Goal: Communication & Community: Answer question/provide support

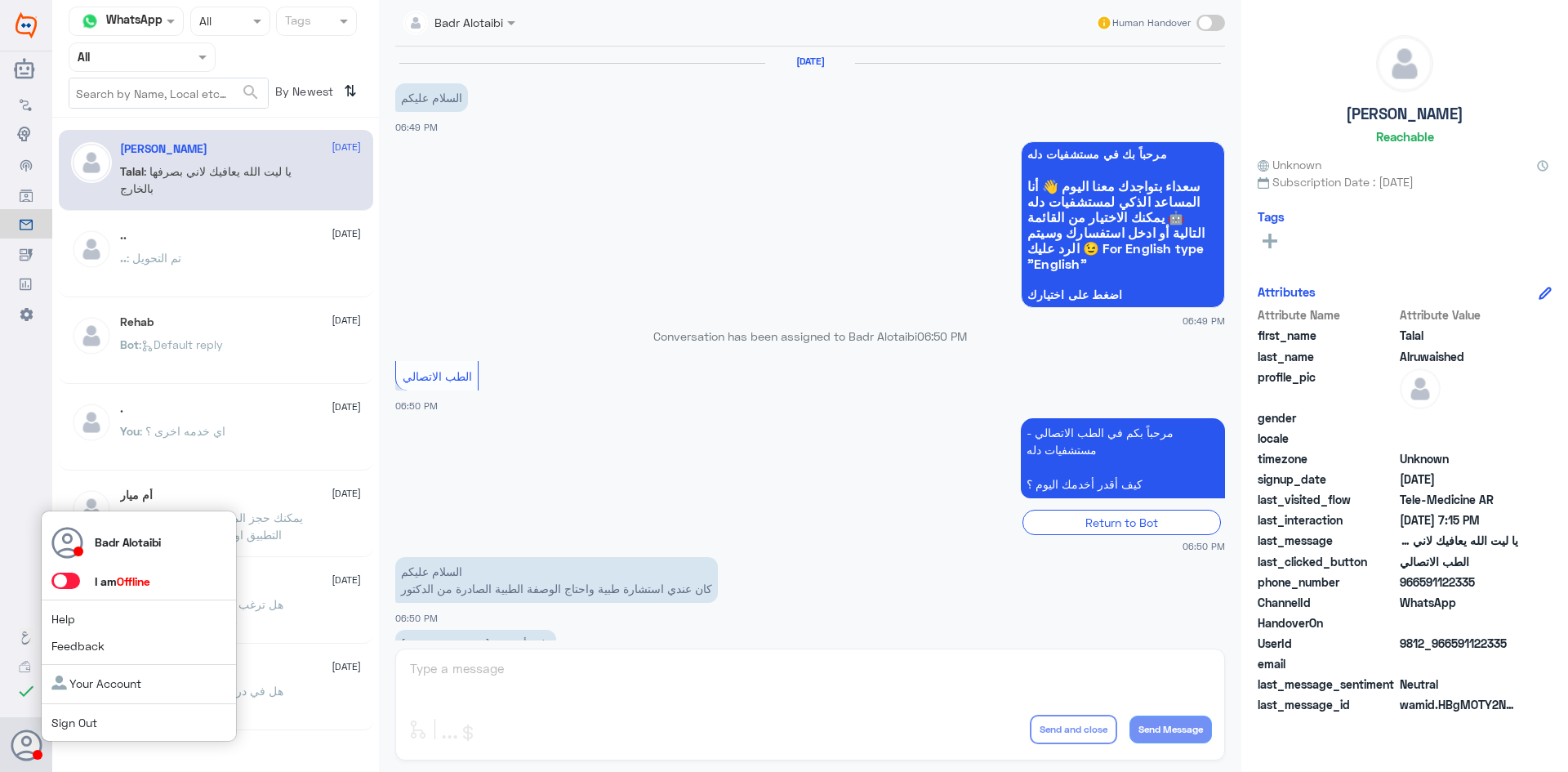
scroll to position [372, 0]
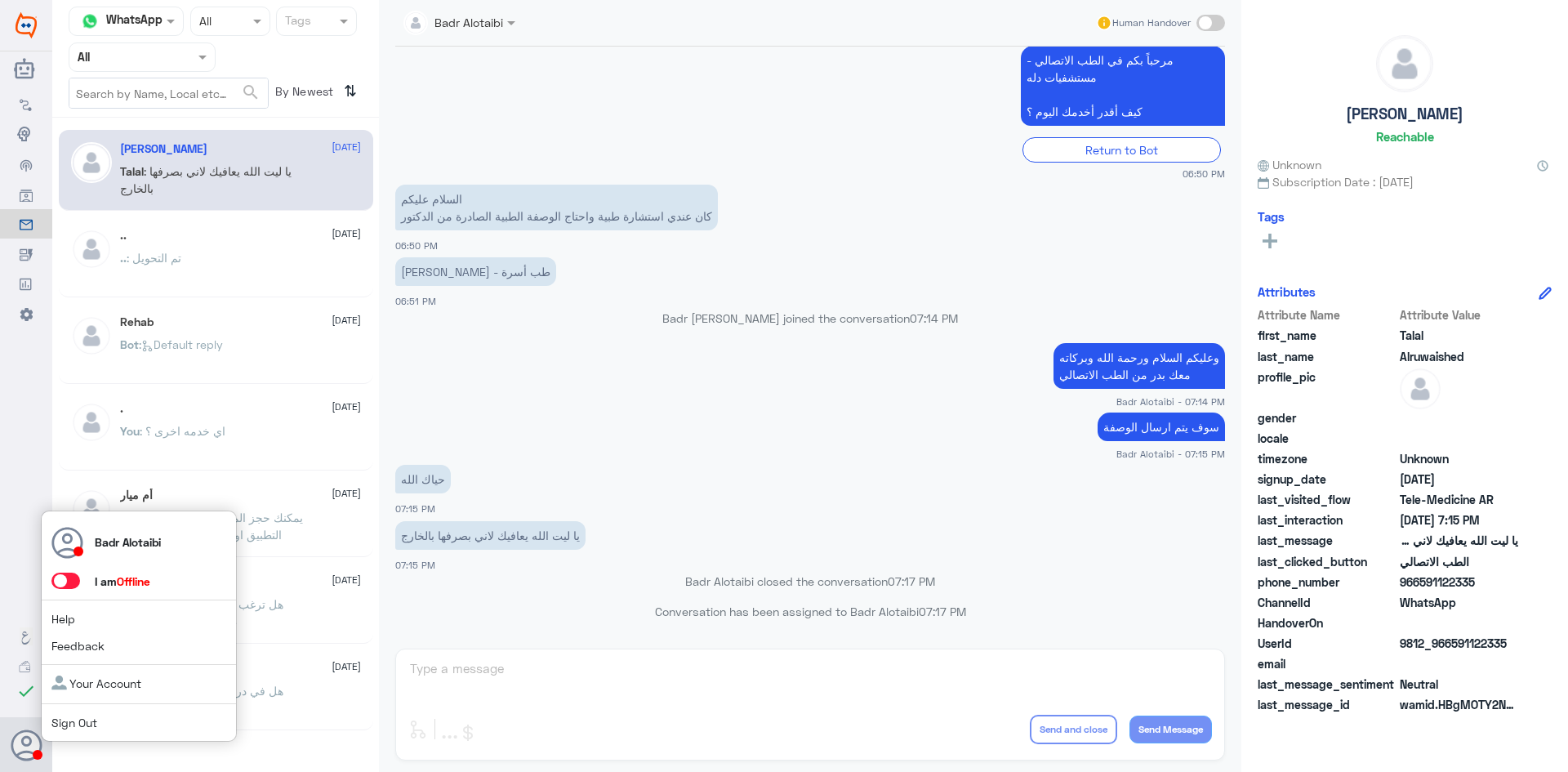
click at [63, 574] on span at bounding box center [66, 580] width 29 height 16
click at [0, 0] on input "checkbox" at bounding box center [0, 0] width 0 height 0
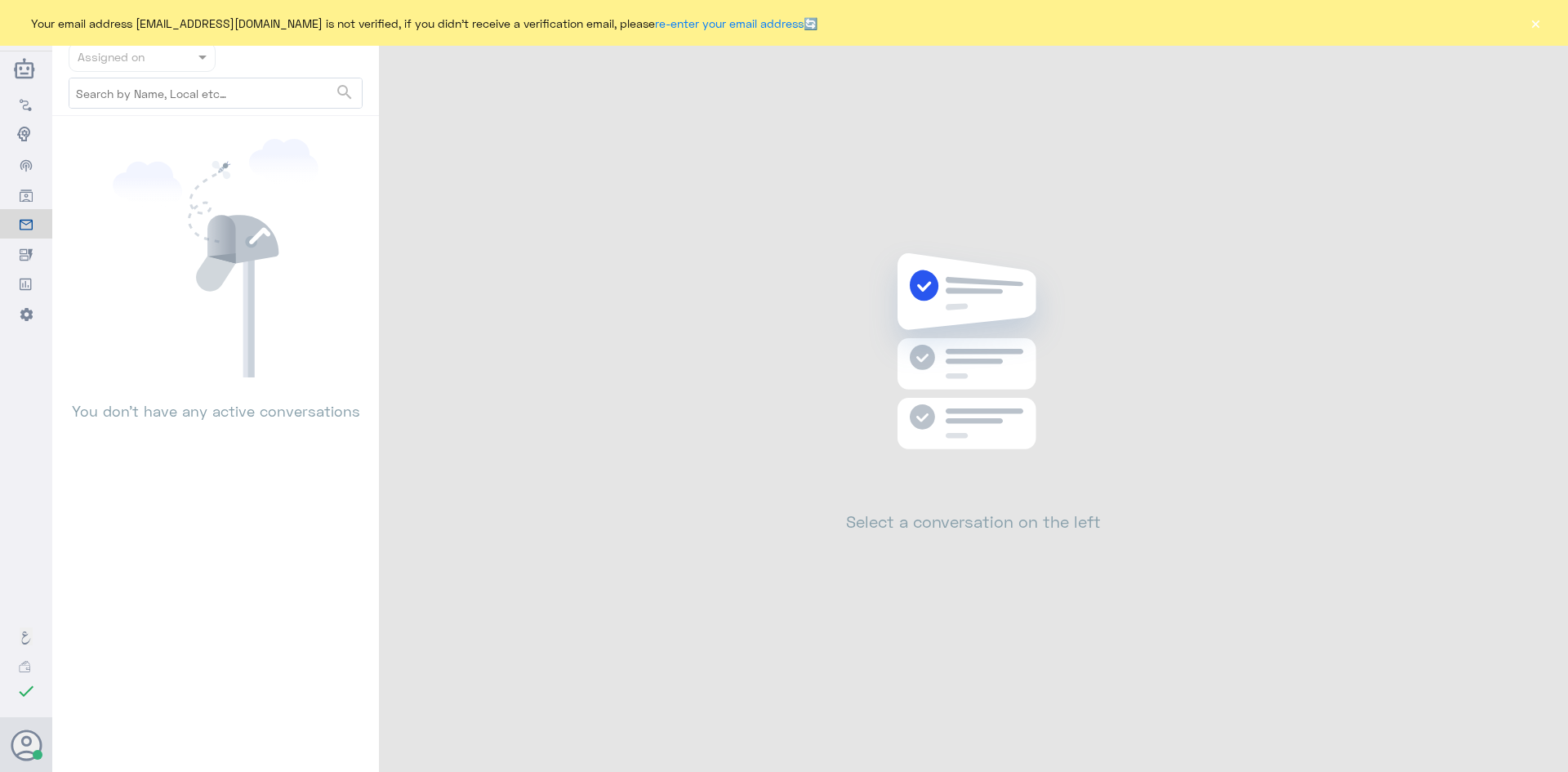
click at [1552, 8] on div "Your email address [EMAIL_ADDRESS][DOMAIN_NAME] is not verified, if you didn't …" at bounding box center [784, 23] width 1568 height 46
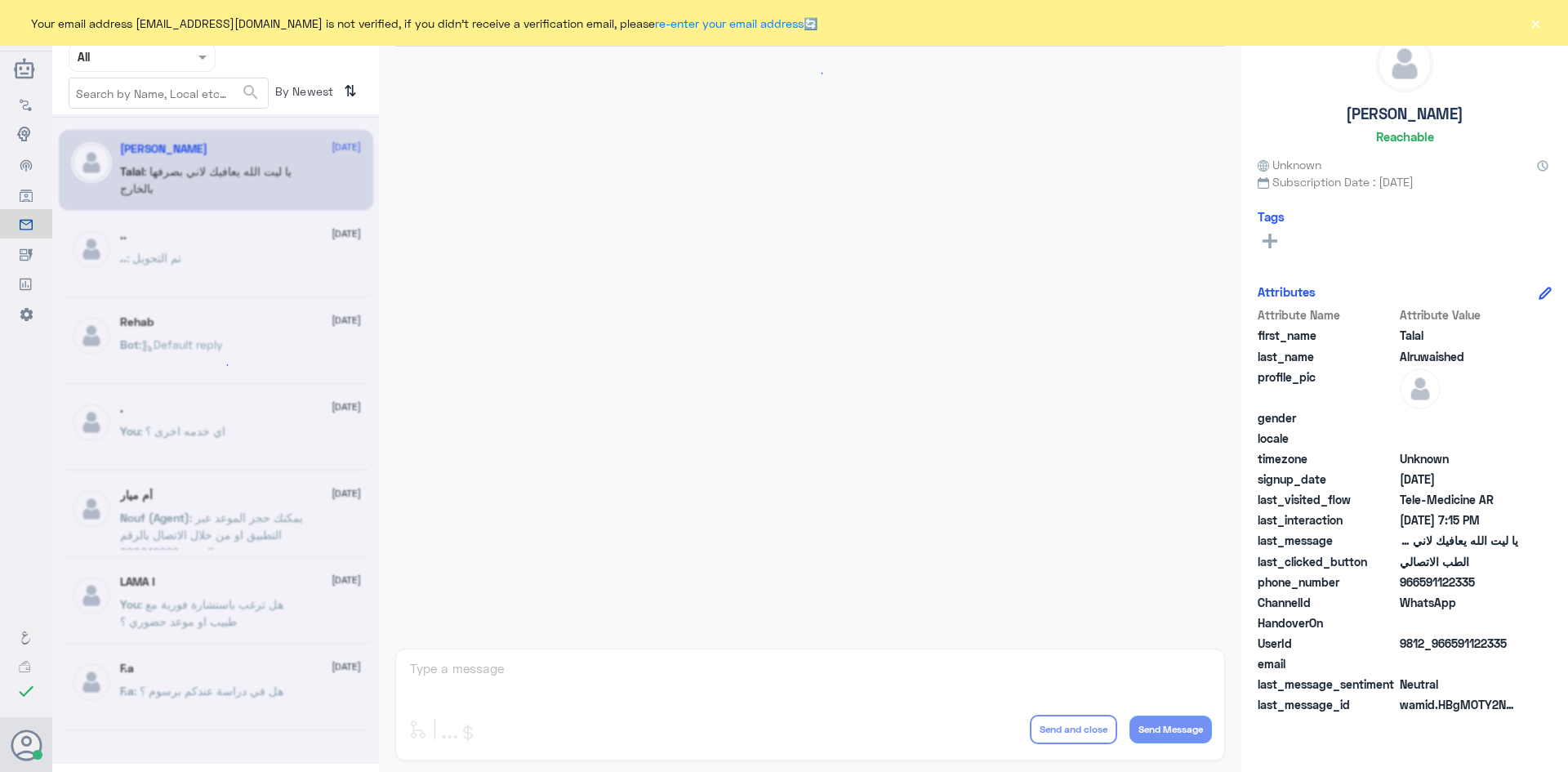
click at [1538, 27] on button "×" at bounding box center [1535, 22] width 16 height 16
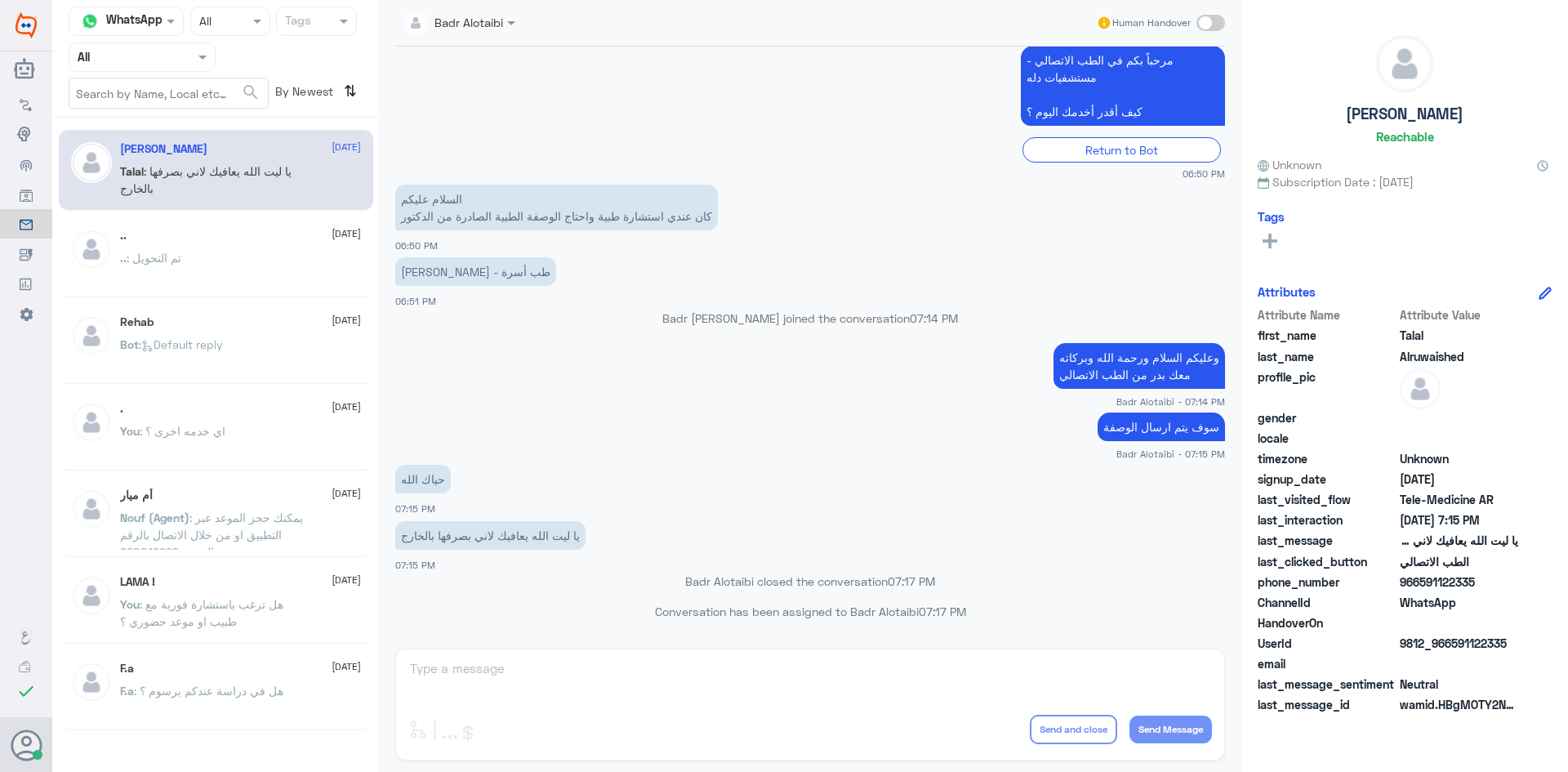
click at [150, 59] on input "text" at bounding box center [122, 57] width 90 height 19
click at [145, 118] on div "Unassigned" at bounding box center [142, 129] width 147 height 37
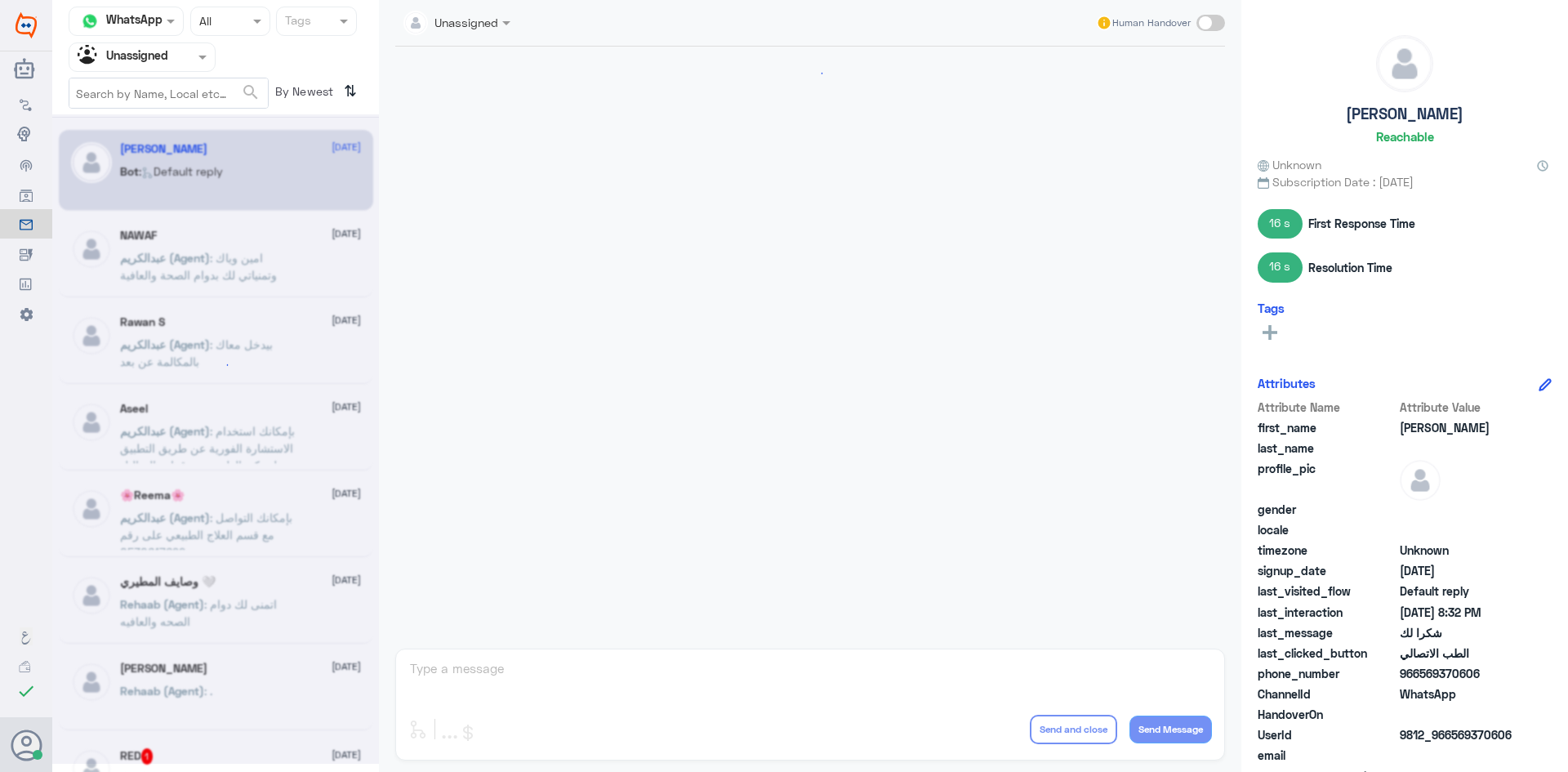
scroll to position [423, 0]
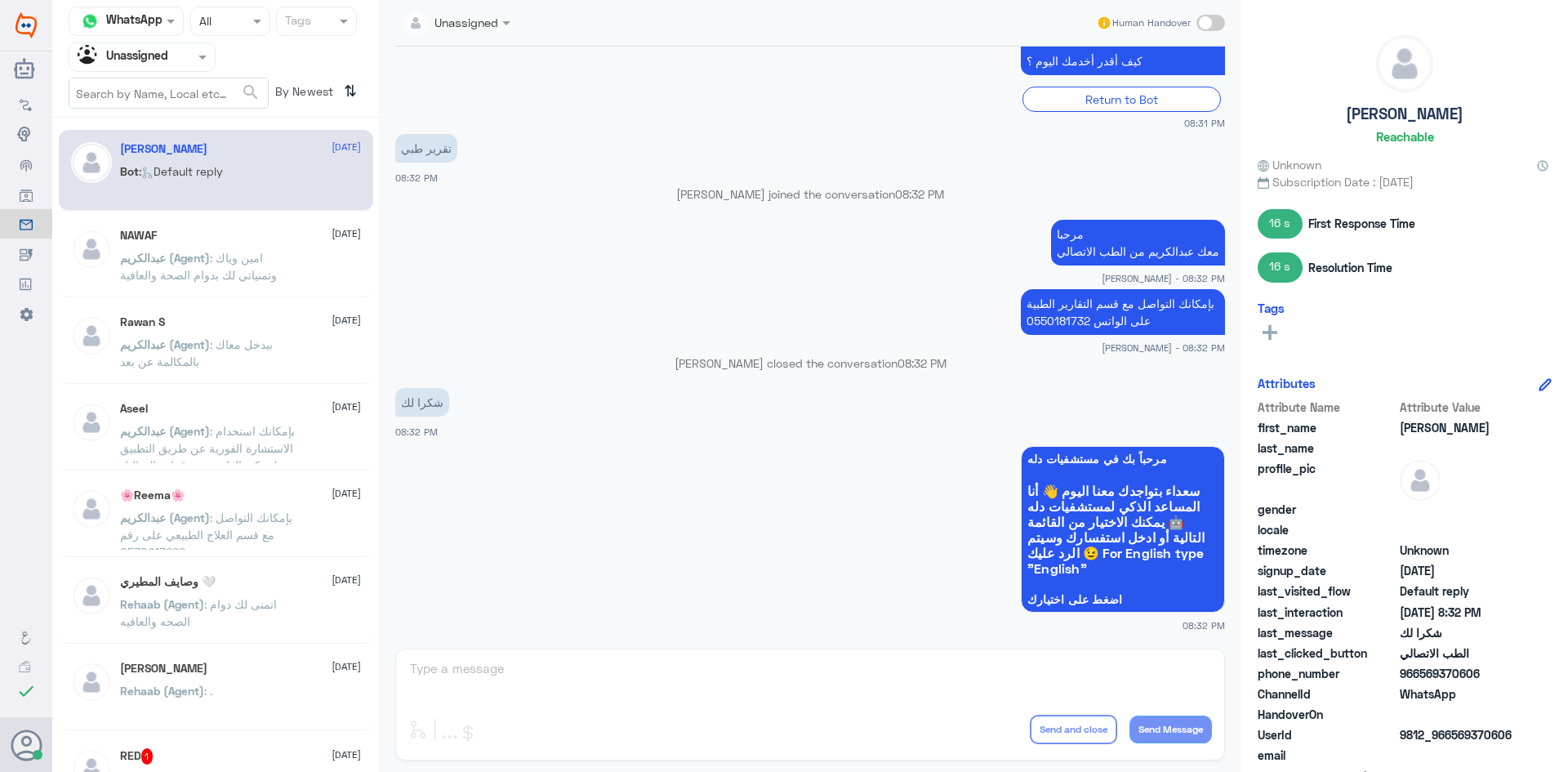
click at [233, 329] on div "Rawan S 31 August عبدالكريم (Agent) : بيدخل معاك بالمكالمة عن بعد" at bounding box center [240, 345] width 241 height 62
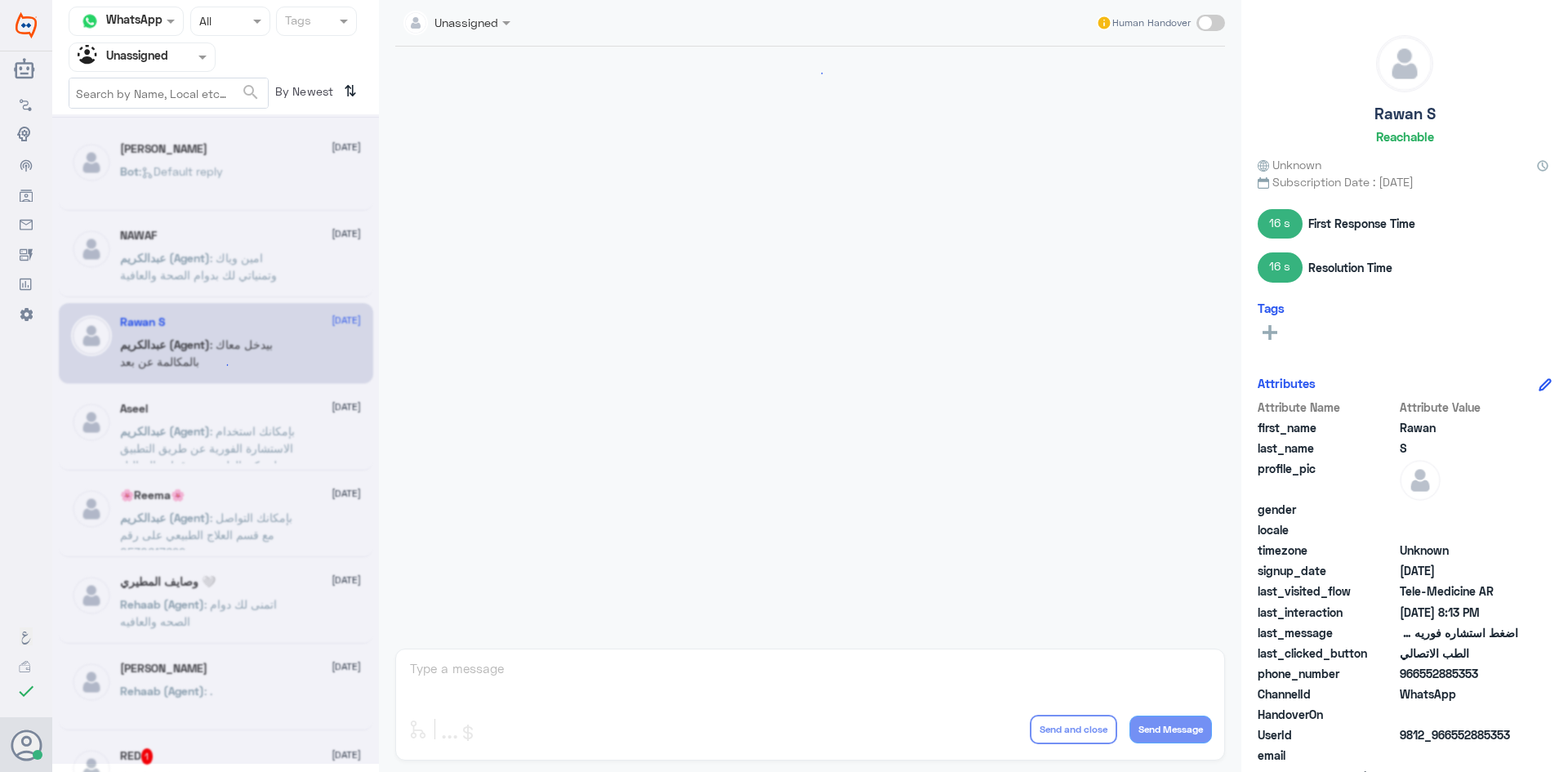
scroll to position [842, 0]
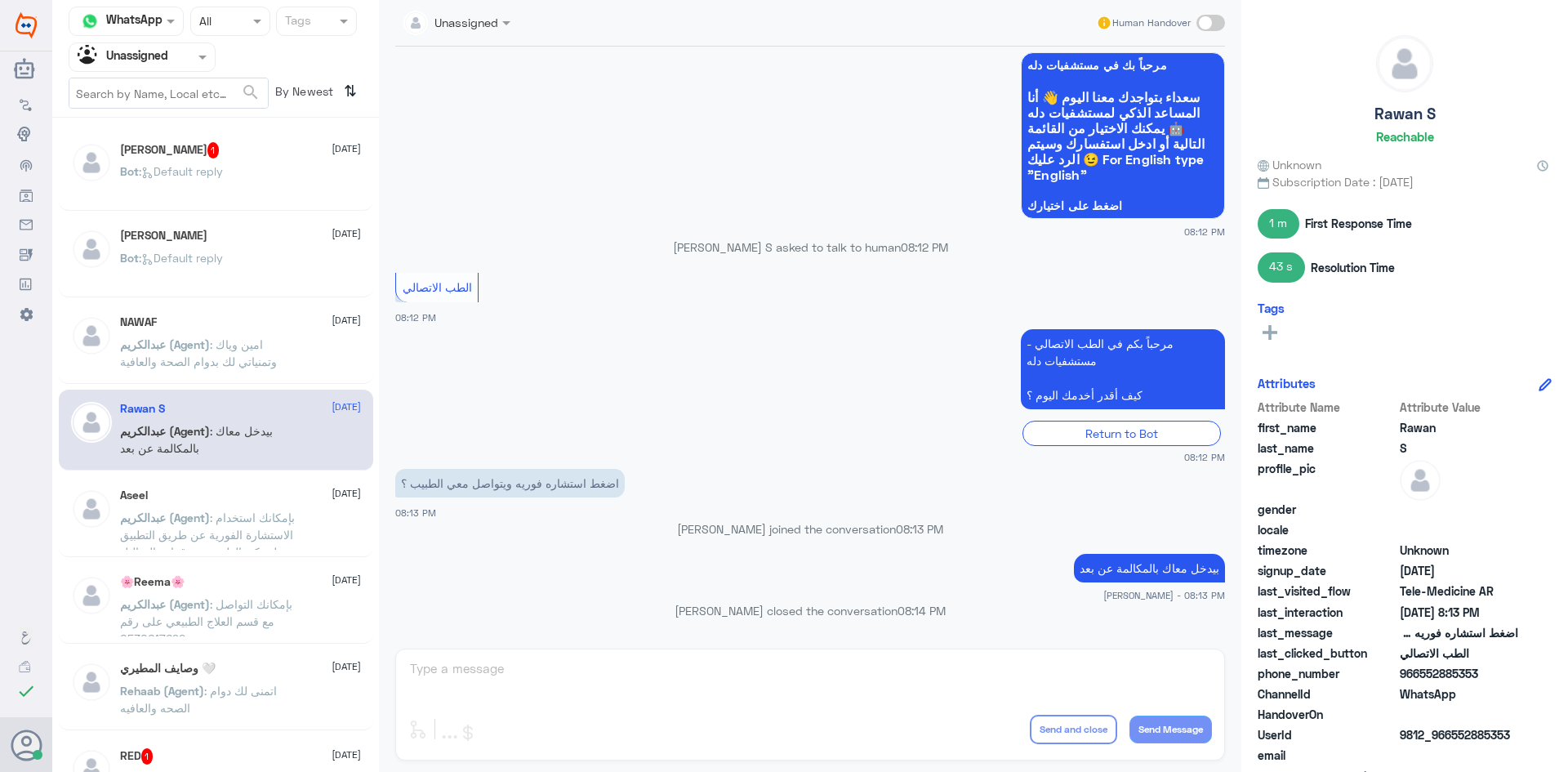
click at [285, 174] on div "Bot : Default reply" at bounding box center [240, 185] width 241 height 37
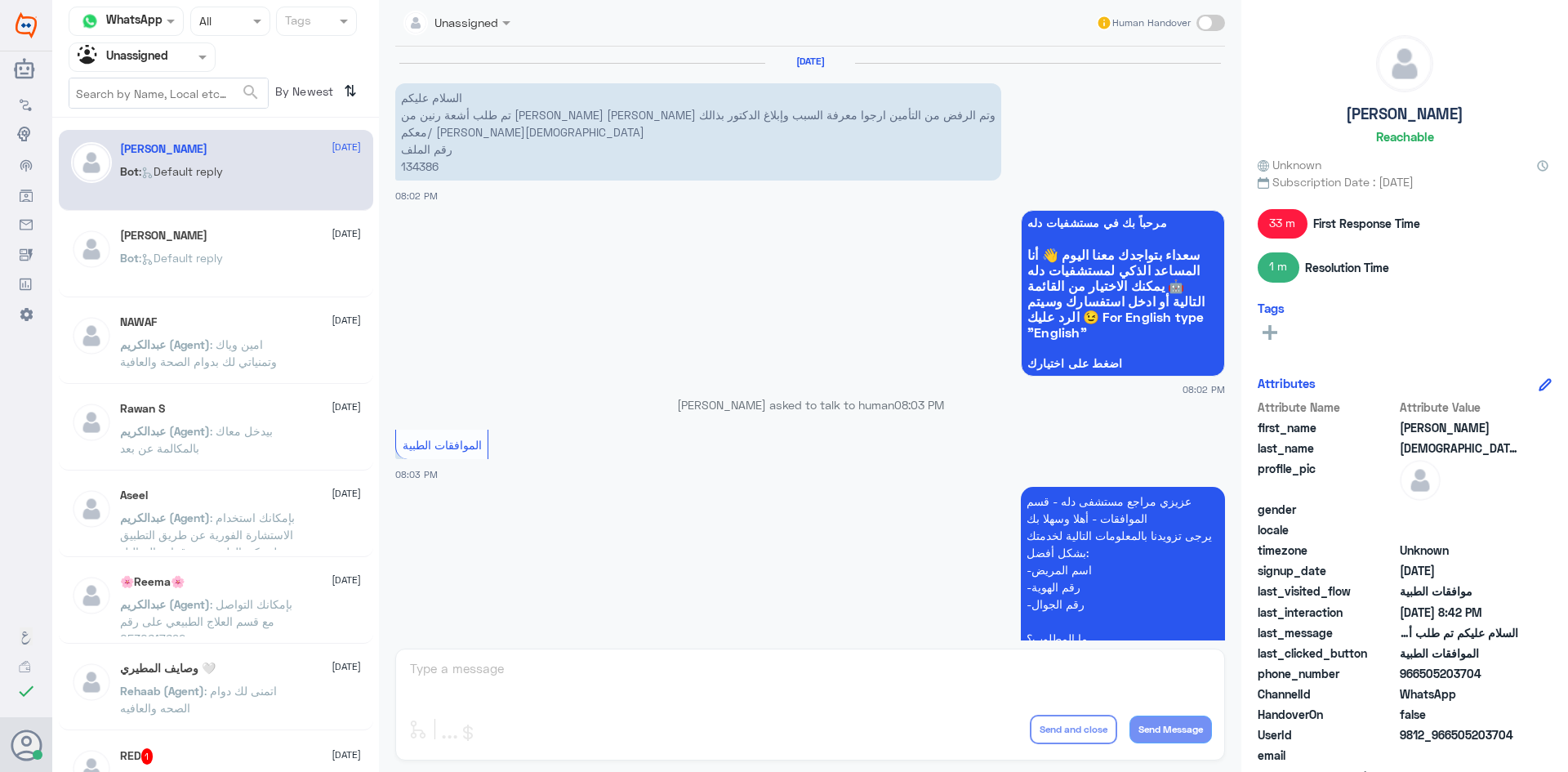
scroll to position [898, 0]
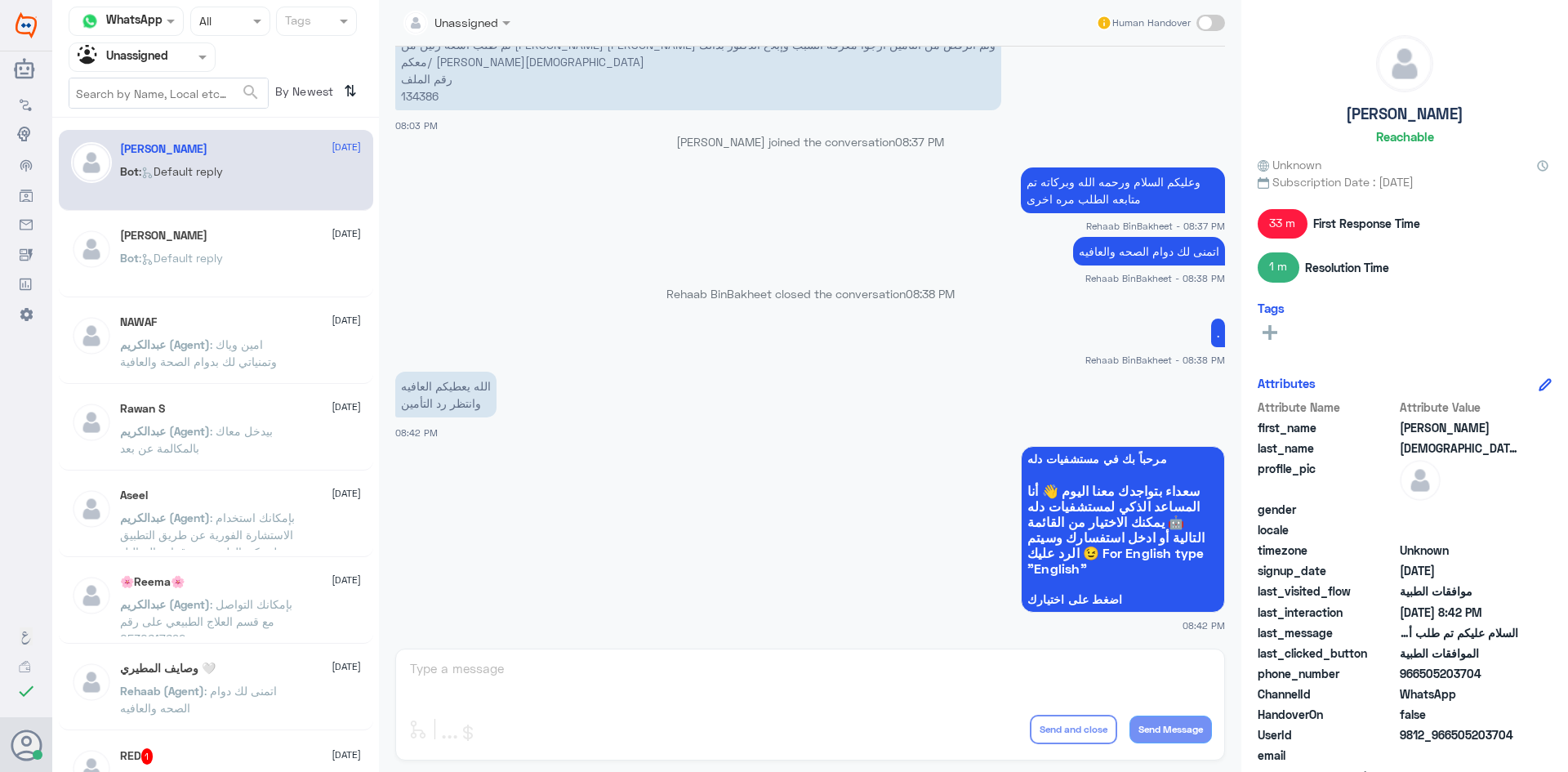
click at [166, 64] on input "text" at bounding box center [122, 57] width 90 height 19
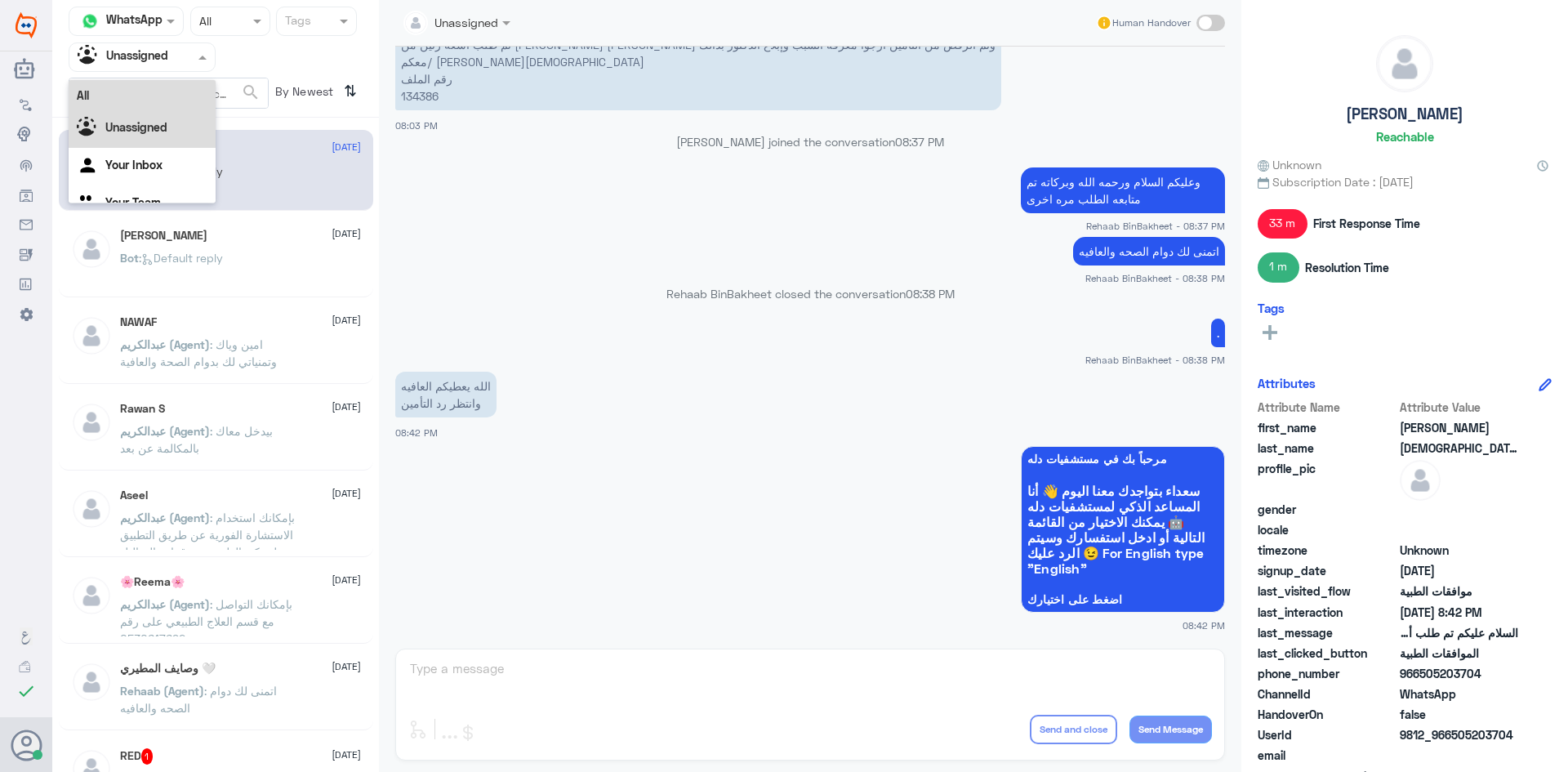
click at [166, 102] on div "All" at bounding box center [142, 95] width 147 height 30
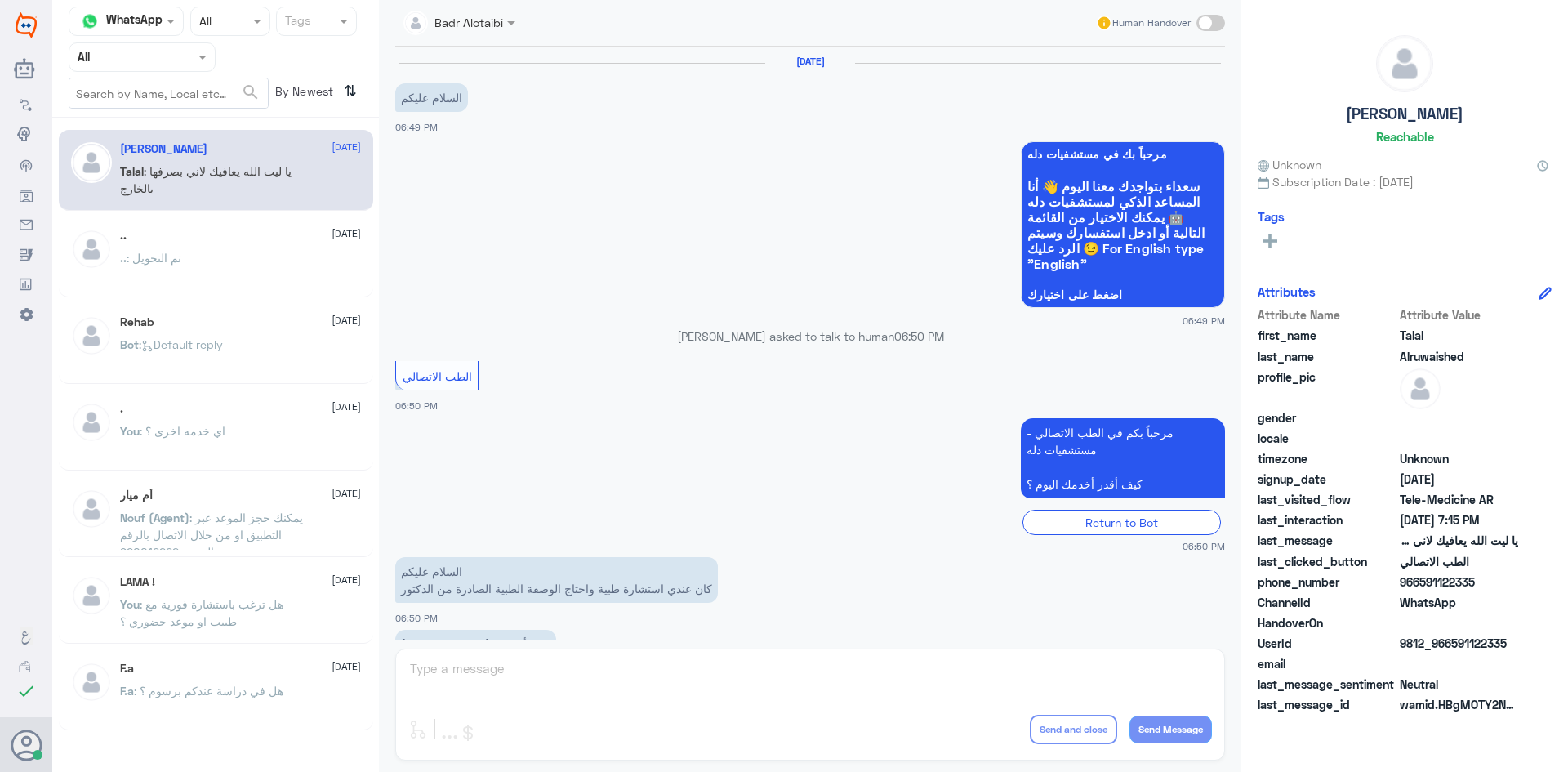
scroll to position [372, 0]
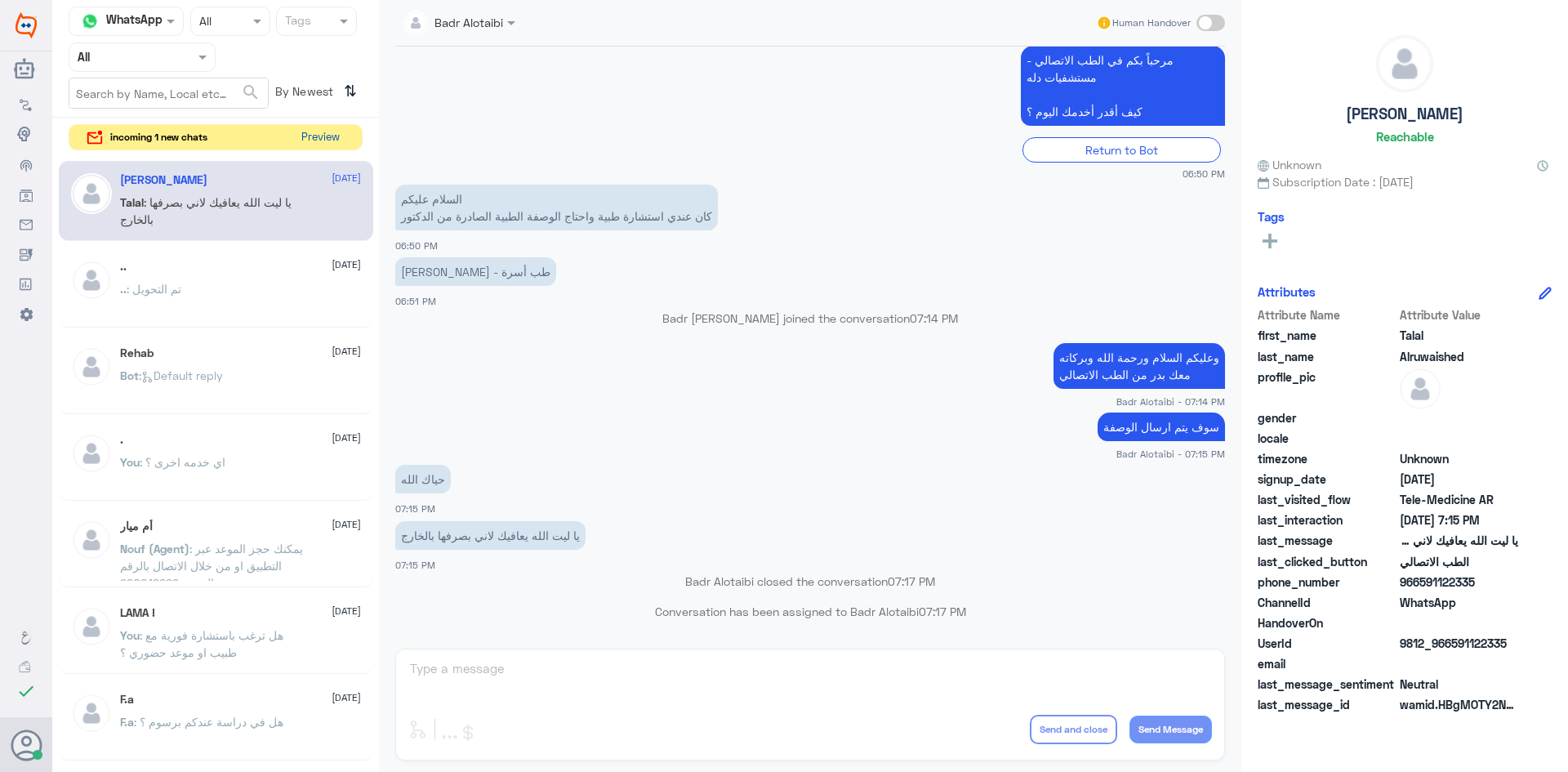
click at [329, 141] on button "Preview" at bounding box center [320, 138] width 51 height 25
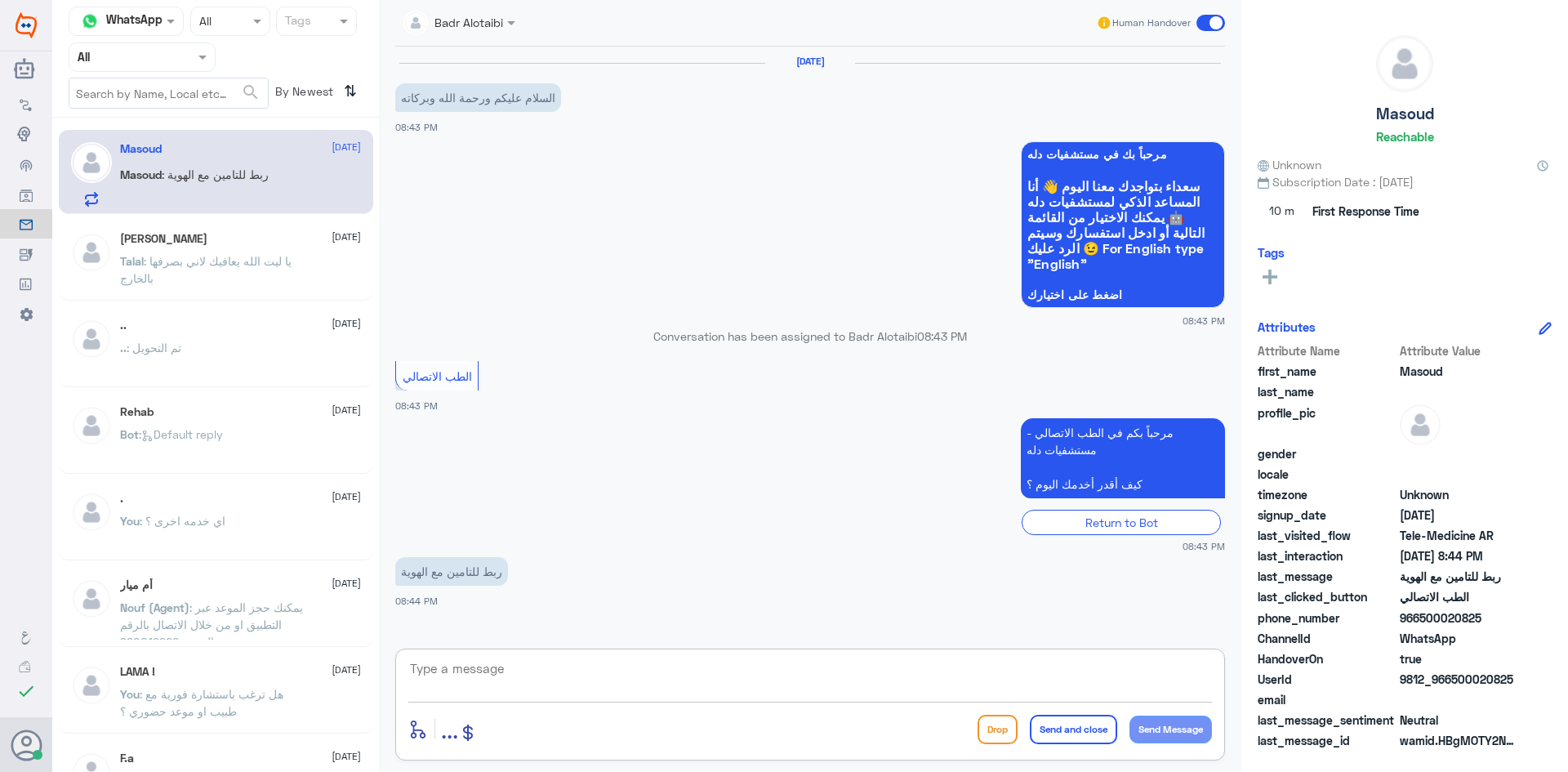
click at [579, 681] on textarea at bounding box center [809, 677] width 803 height 40
type textarea "L"
type textarea "مرحبا معك بدر من الطب الاتصالي كيف اقدر اخدمك ؟"
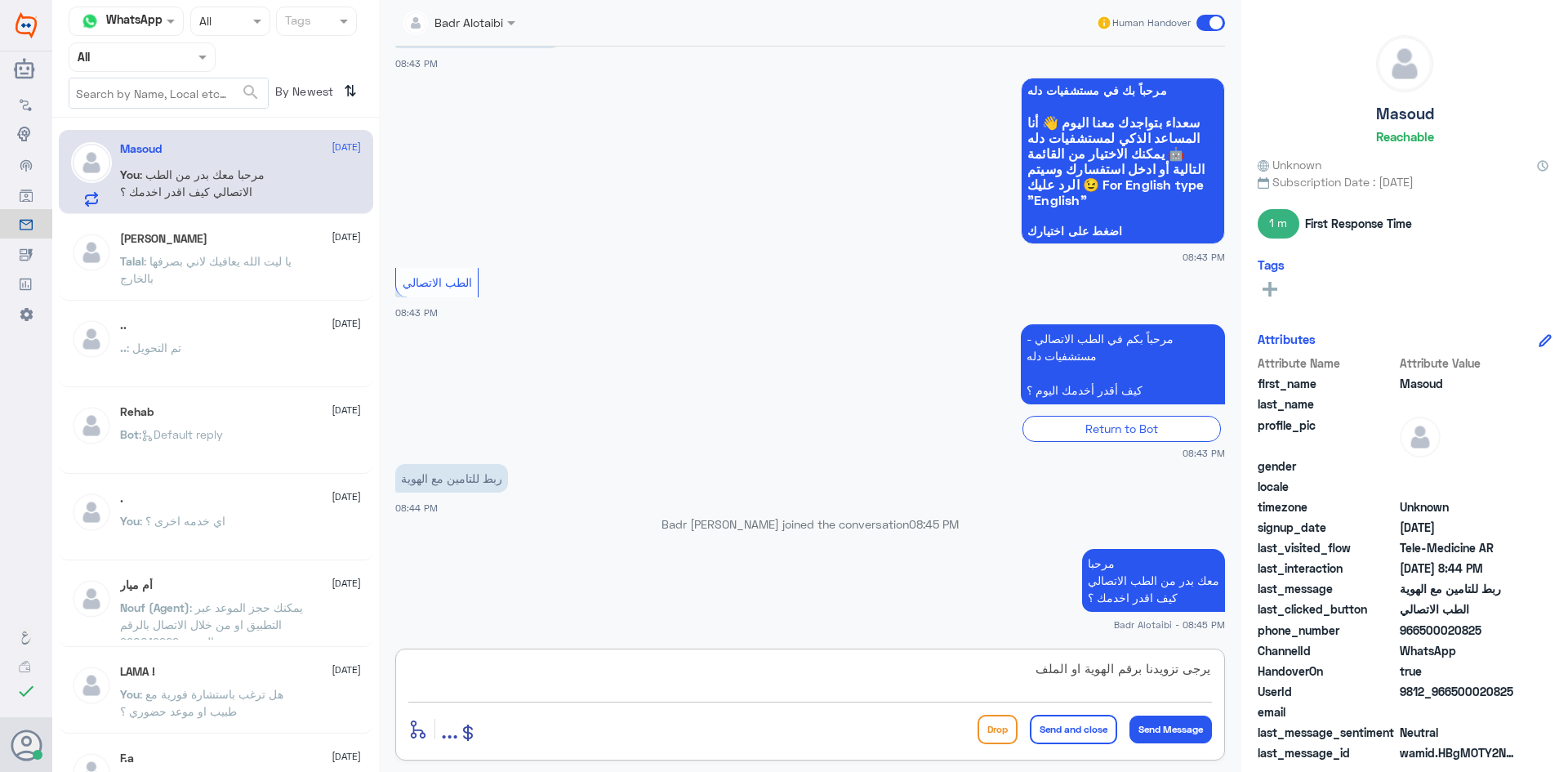
type textarea "يرجى تزويدنا برقم الهوية او الملف"
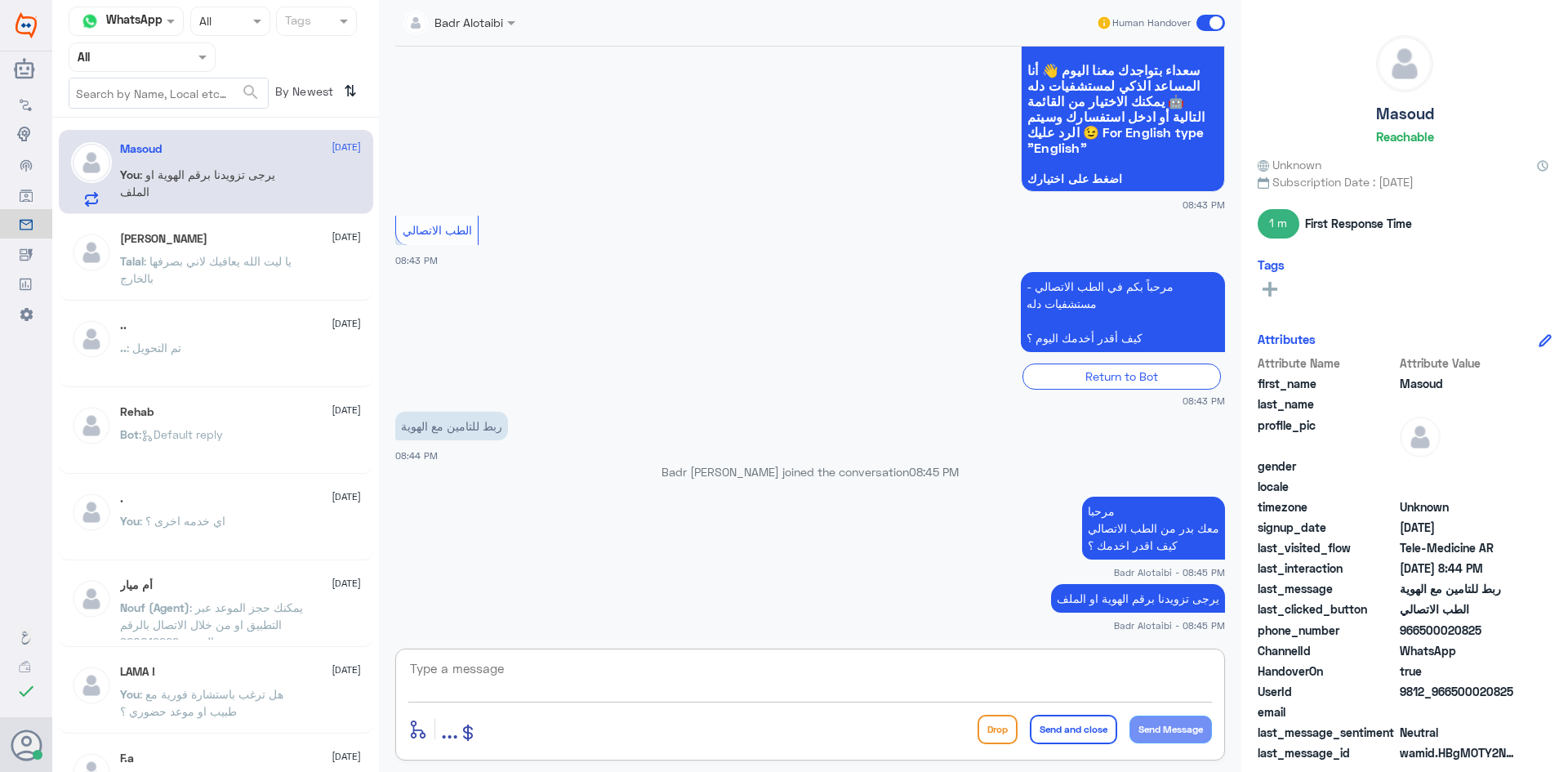
scroll to position [171, 0]
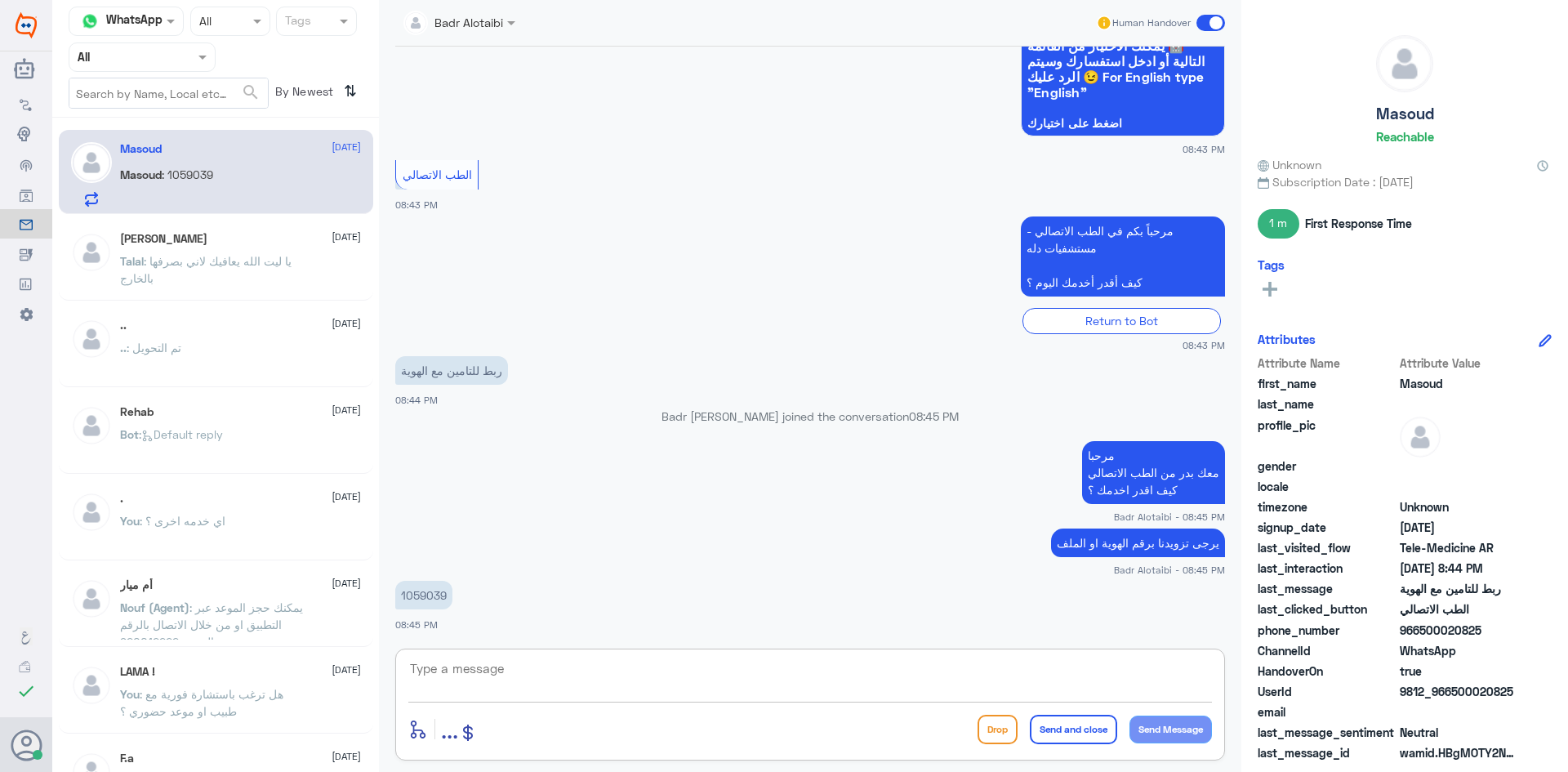
click at [449, 590] on p "1059039" at bounding box center [424, 595] width 57 height 29
click at [438, 590] on p "1059039" at bounding box center [424, 595] width 57 height 29
copy p "1059039"
click at [830, 676] on textarea at bounding box center [809, 677] width 803 height 40
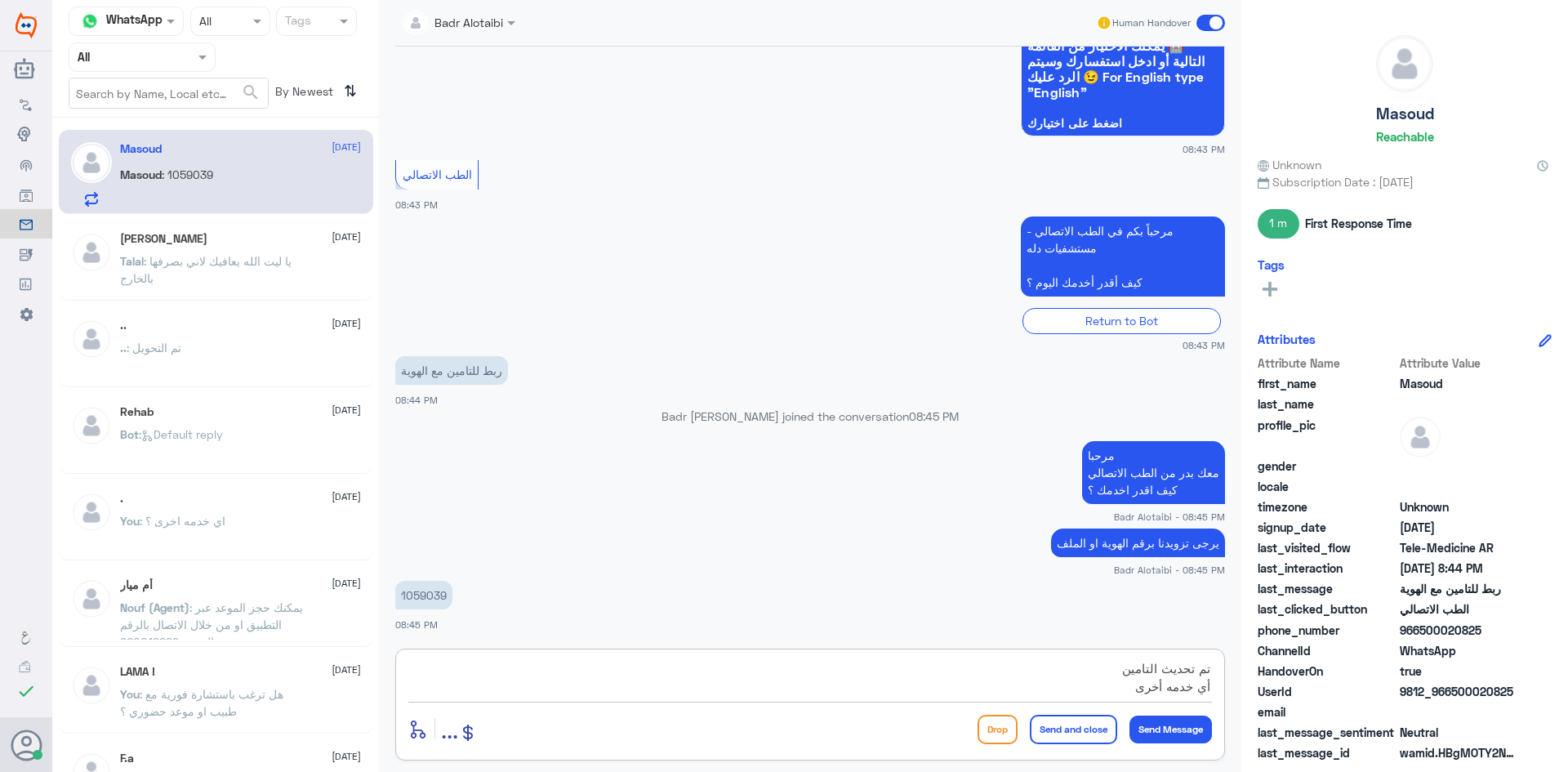
type textarea "تم تحديث التامين أي خدمه أخرى ؟"
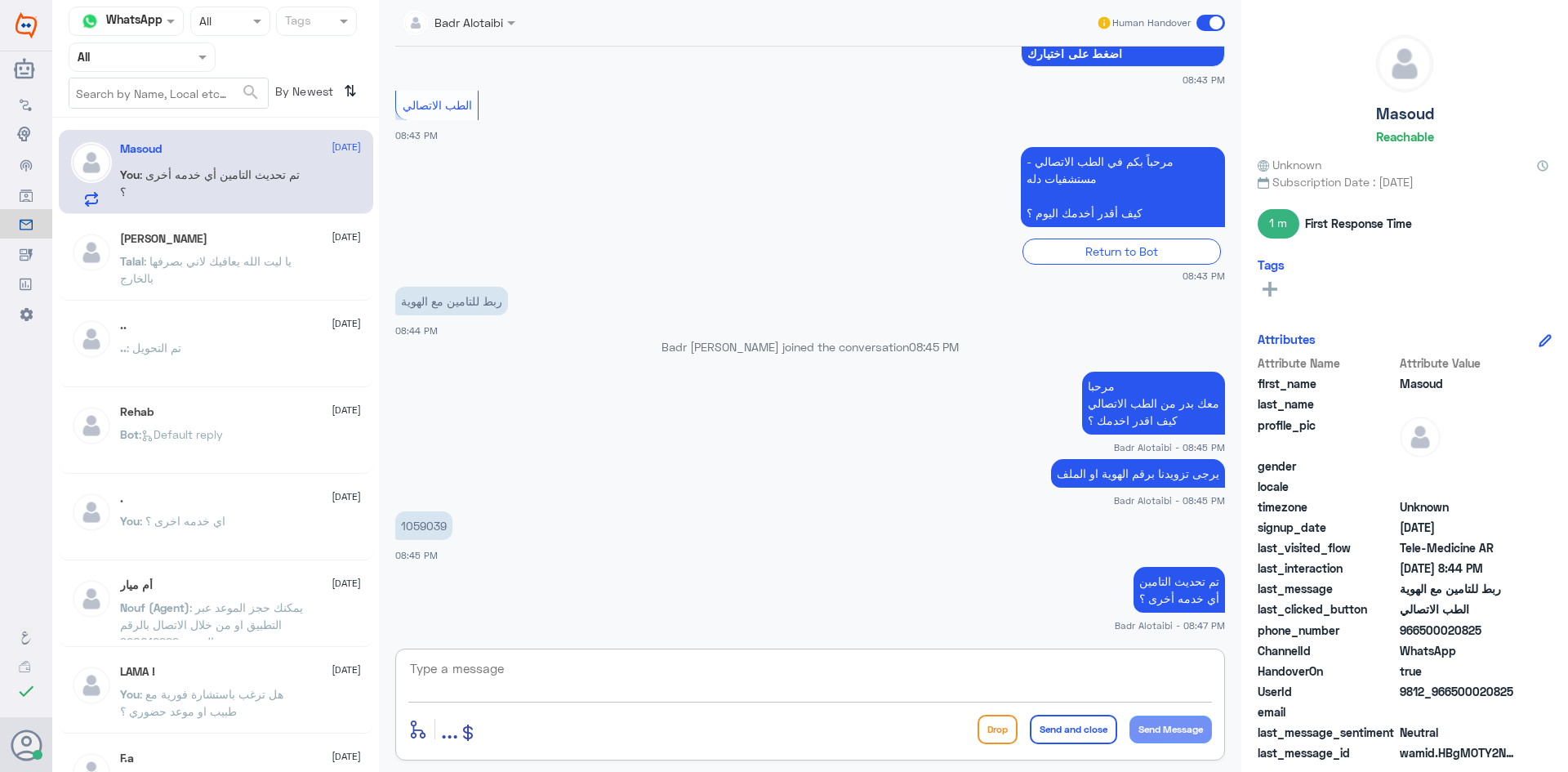
scroll to position [297, 0]
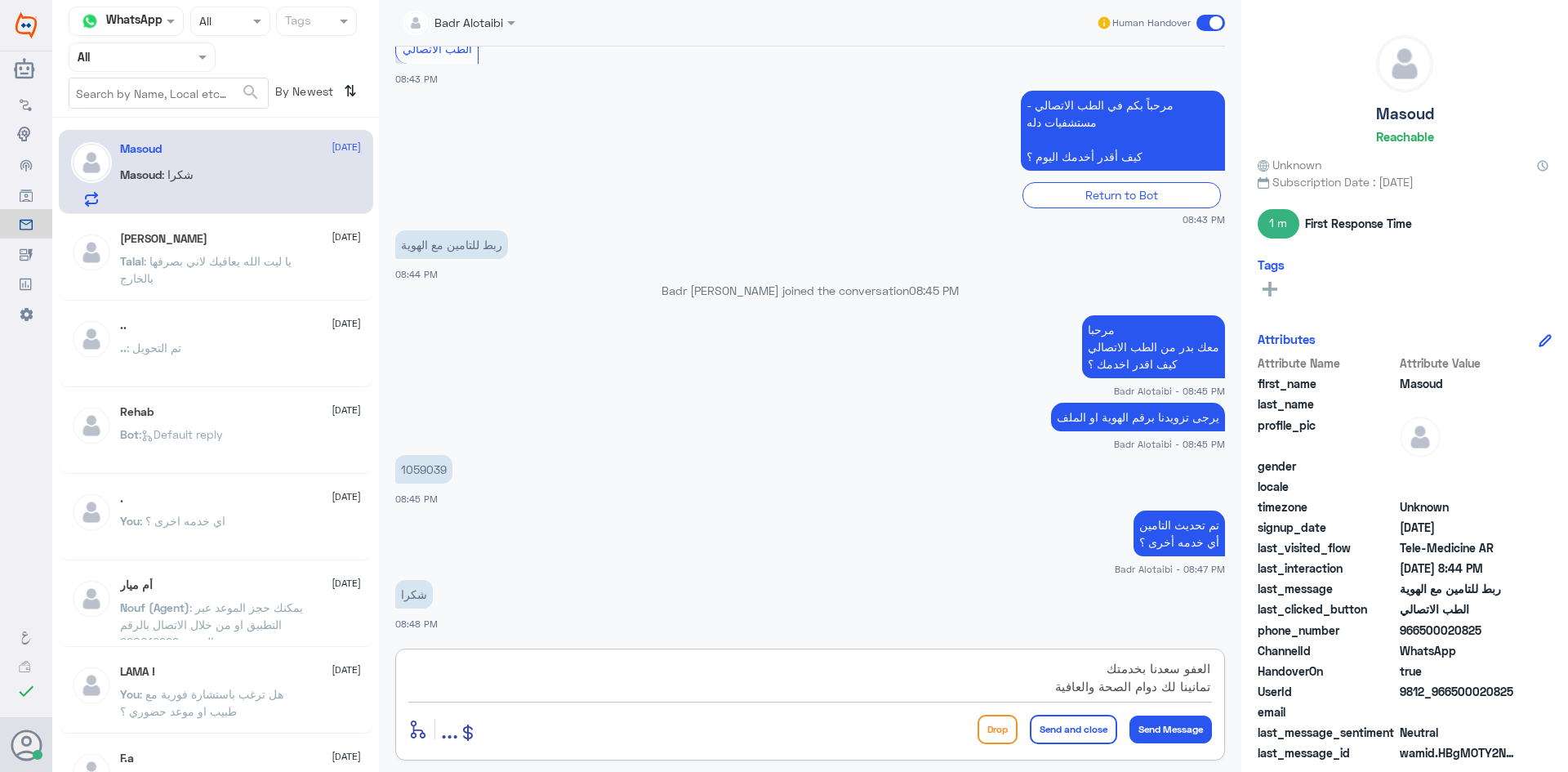
type textarea "العفو سعدنا بخدمتك تمانينا لك دوام الصحة والعافية"
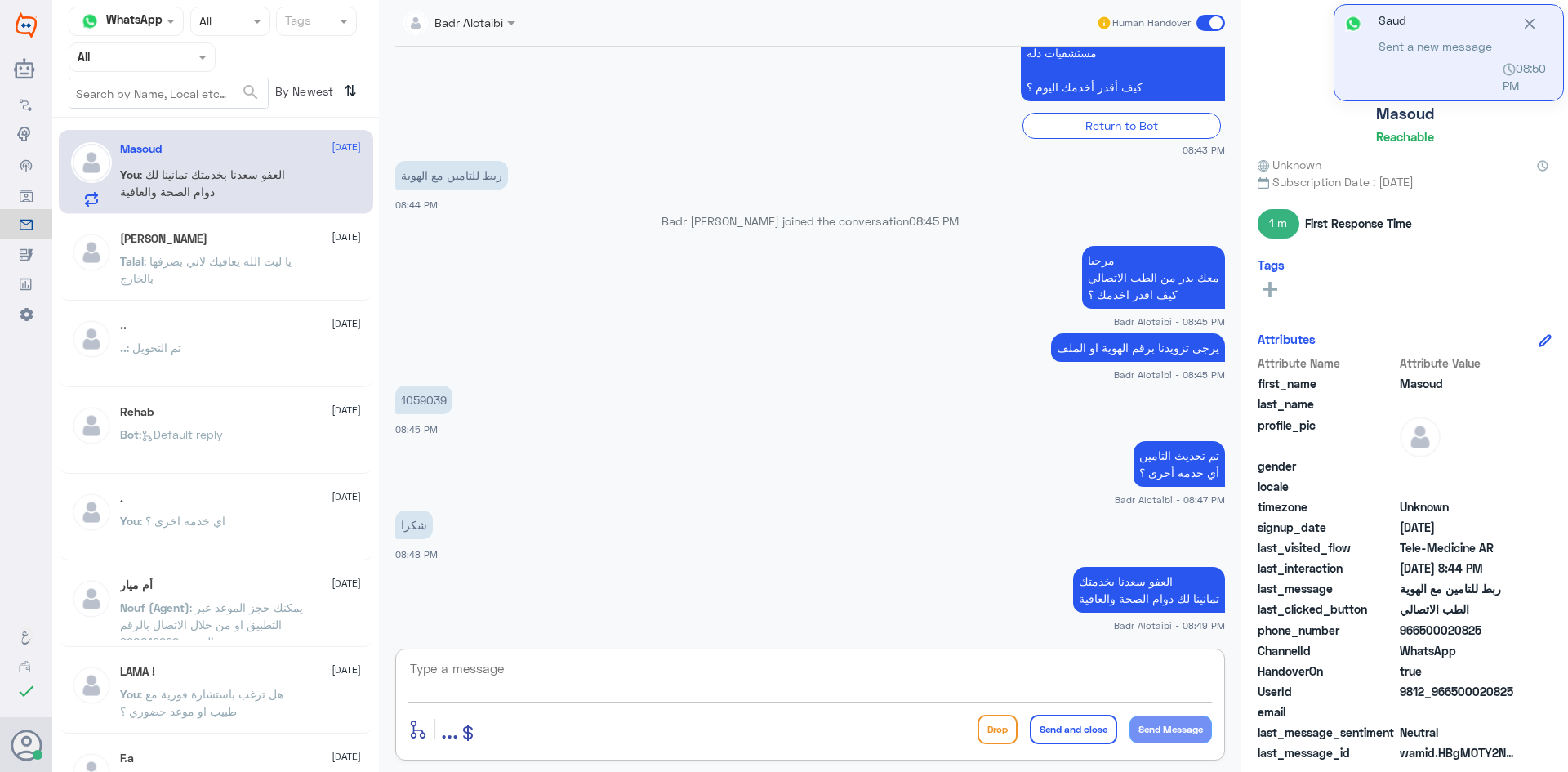
click at [528, 676] on textarea at bounding box center [809, 677] width 803 height 40
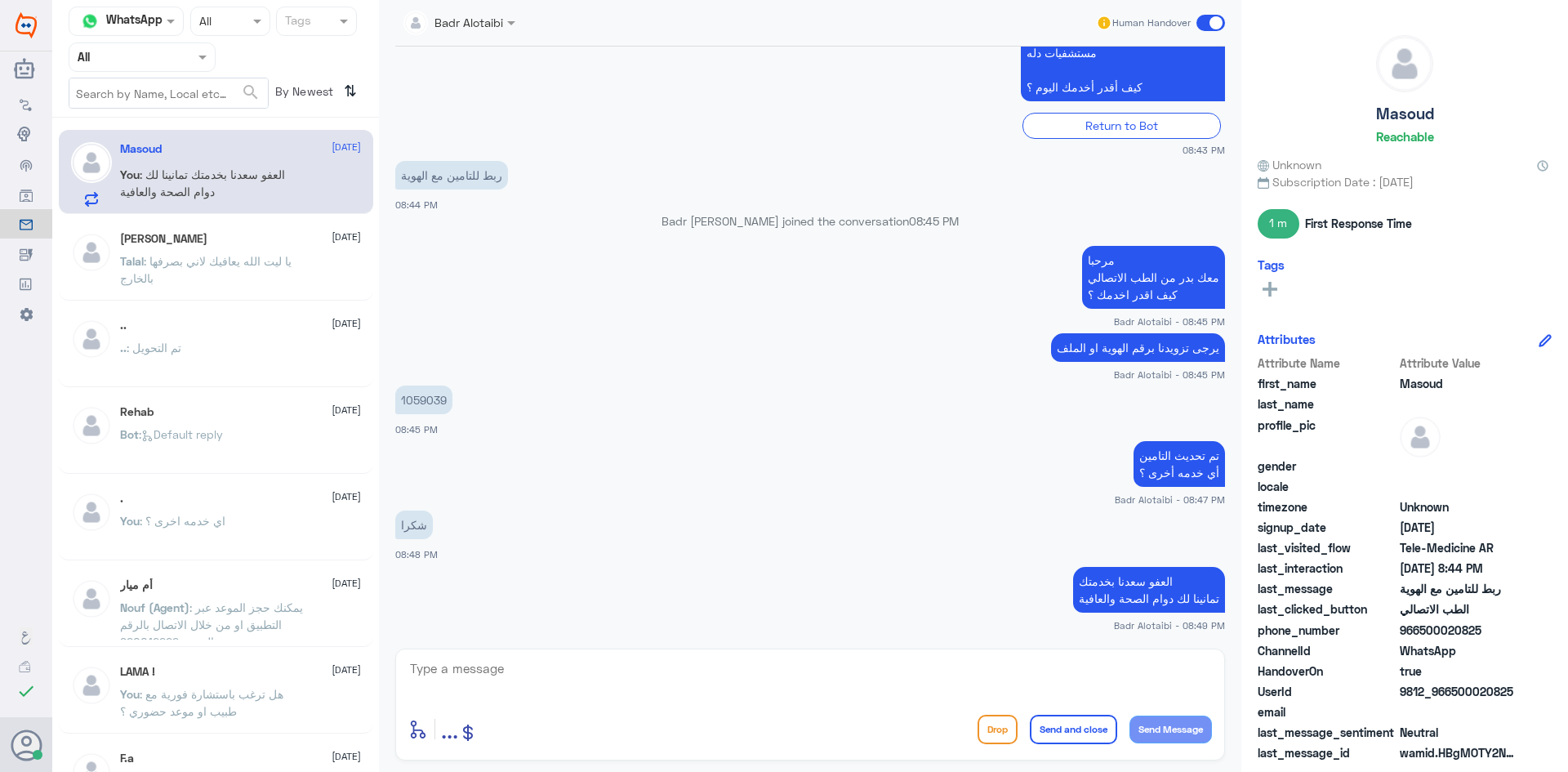
click at [1215, 31] on div "Human Handover" at bounding box center [1161, 23] width 130 height 30
click at [1209, 23] on span at bounding box center [1211, 22] width 29 height 16
click at [0, 0] on input "checkbox" at bounding box center [0, 0] width 0 height 0
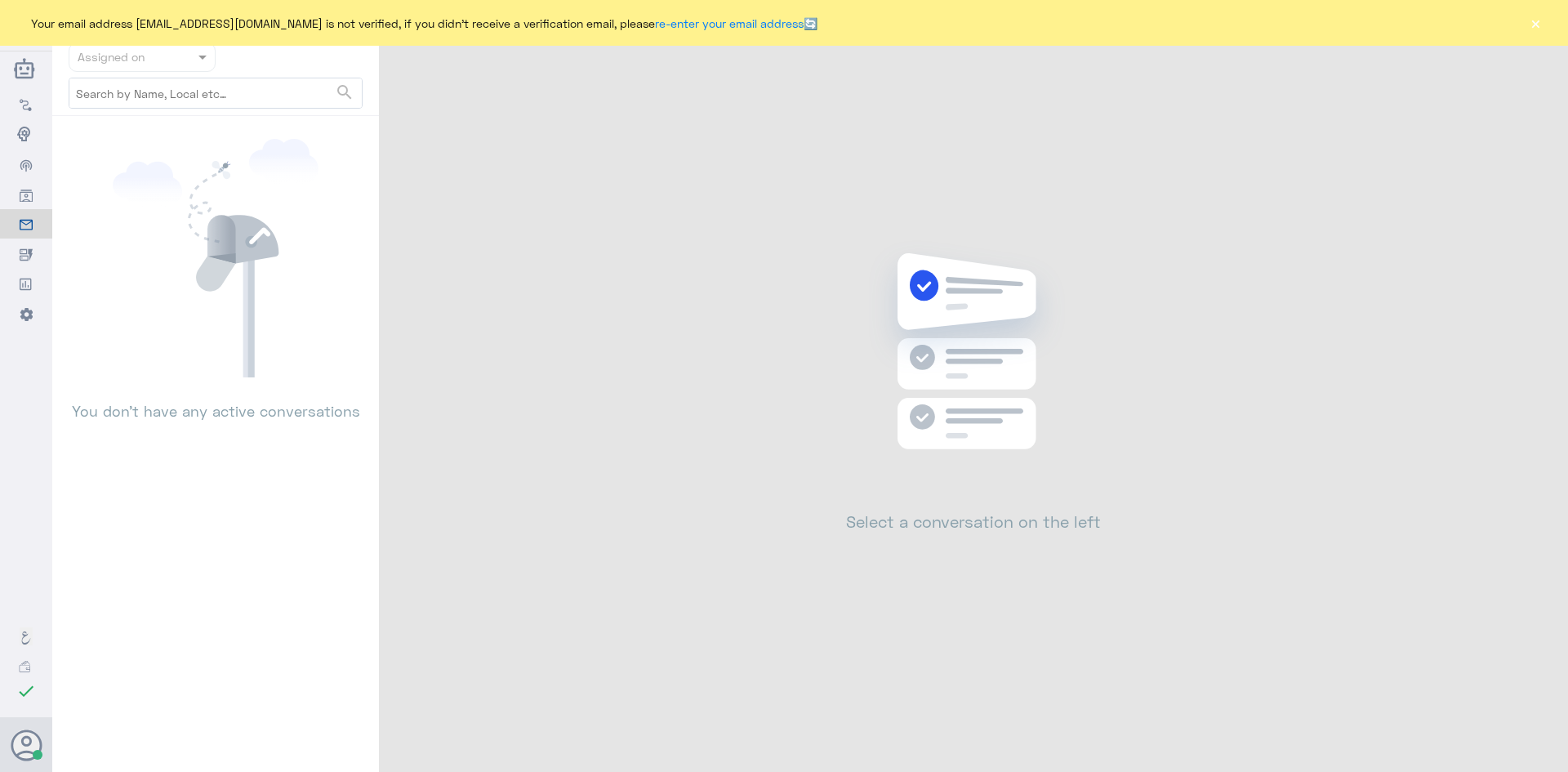
click at [1527, 19] on button "×" at bounding box center [1535, 22] width 16 height 16
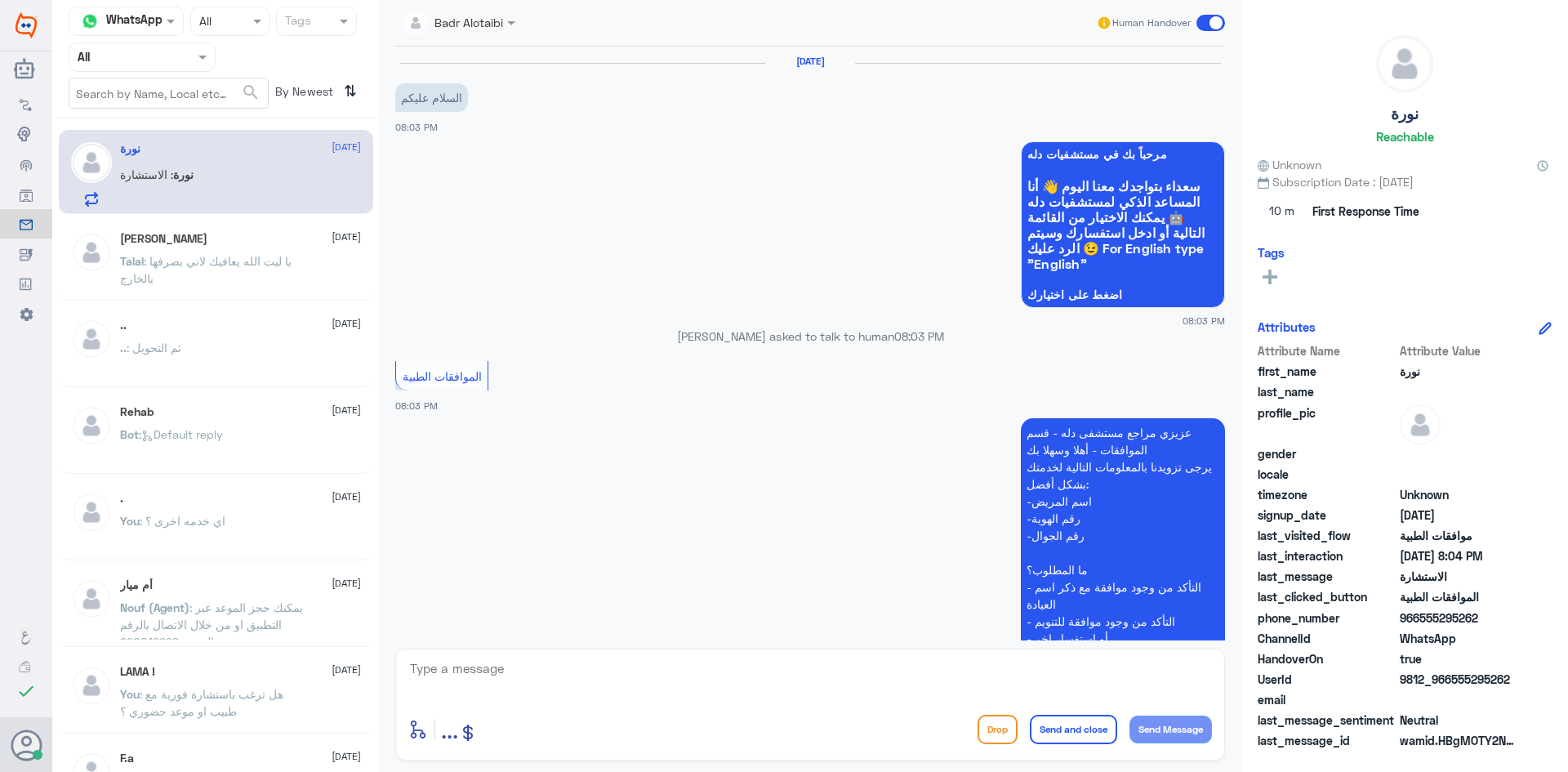
scroll to position [348, 0]
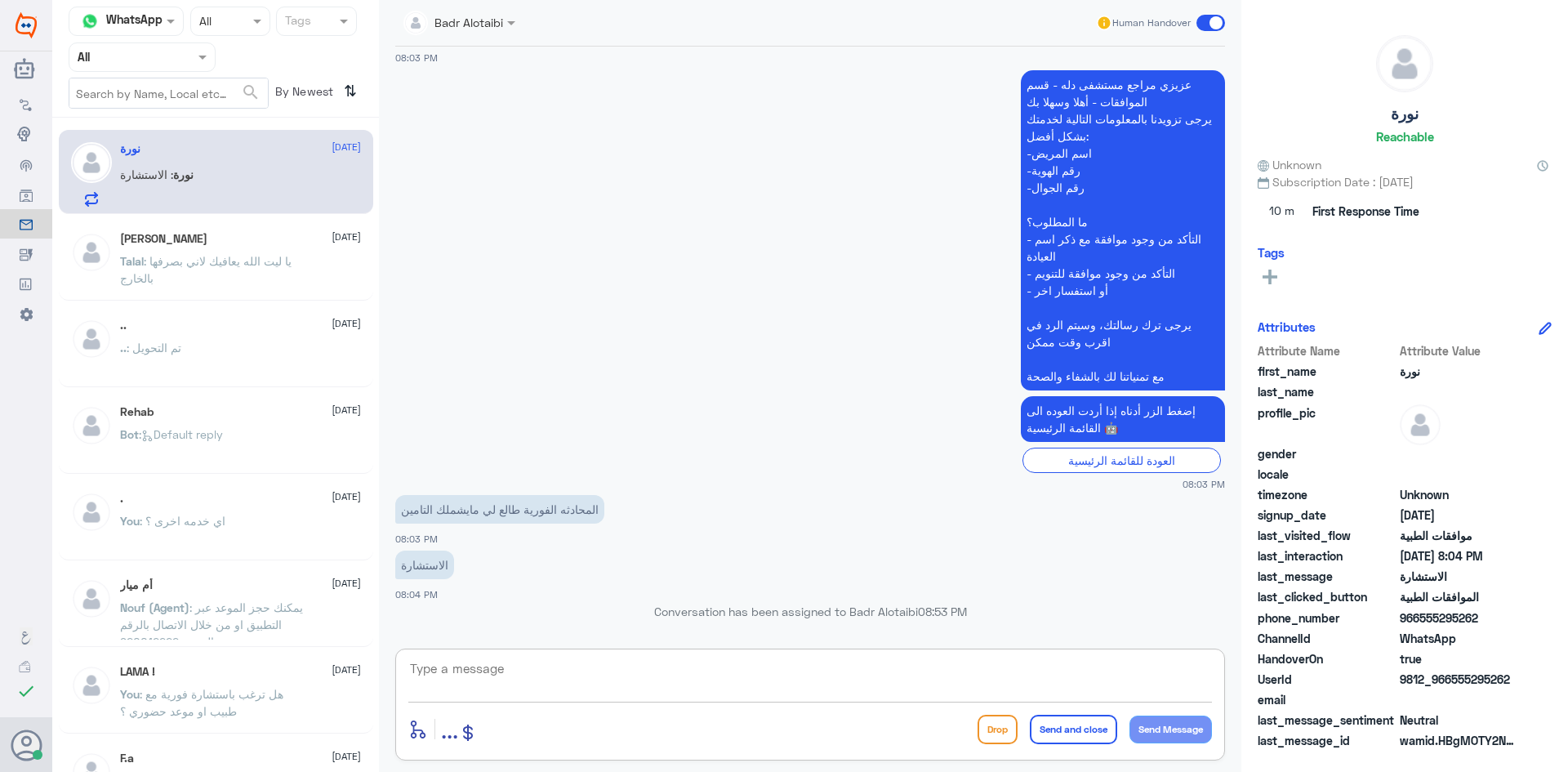
click at [612, 675] on textarea at bounding box center [809, 677] width 803 height 40
type textarea "مرحبا معك بدر من الطب الاتصالي كيف اقدر اخدمك ؟"
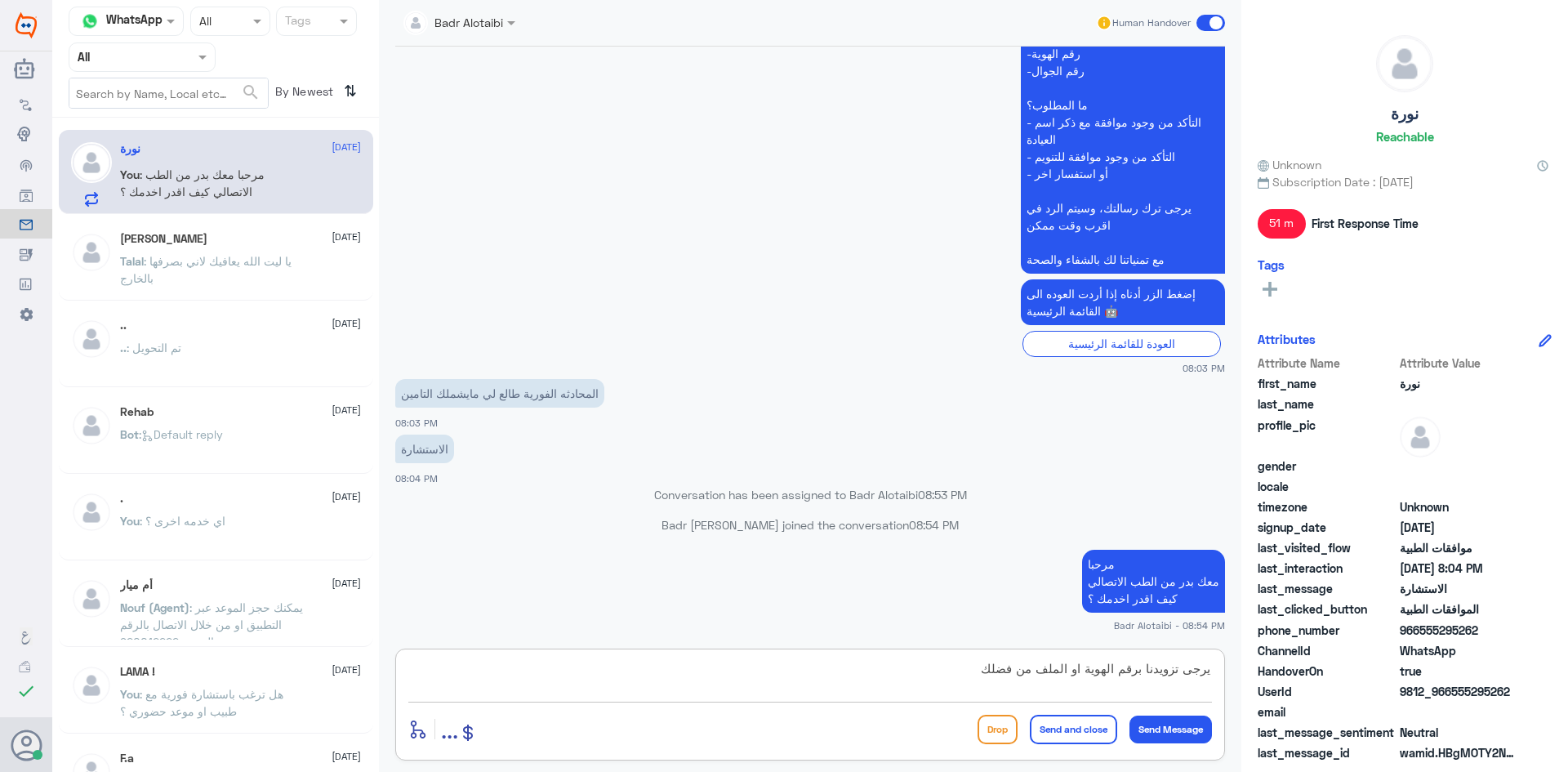
type textarea "يرجى تزويدنا برقم الهوية او الملف من فضلك"
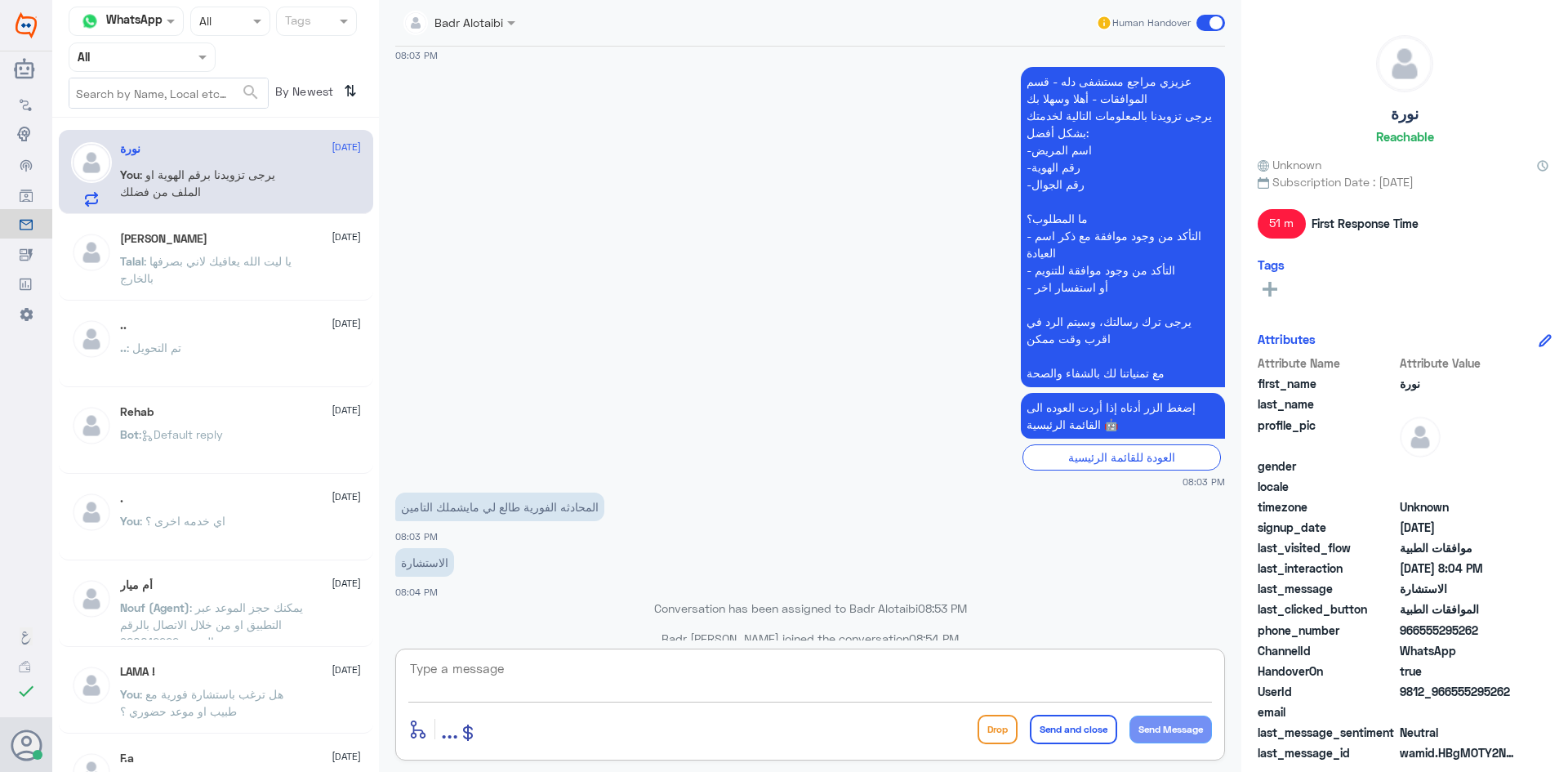
scroll to position [503, 0]
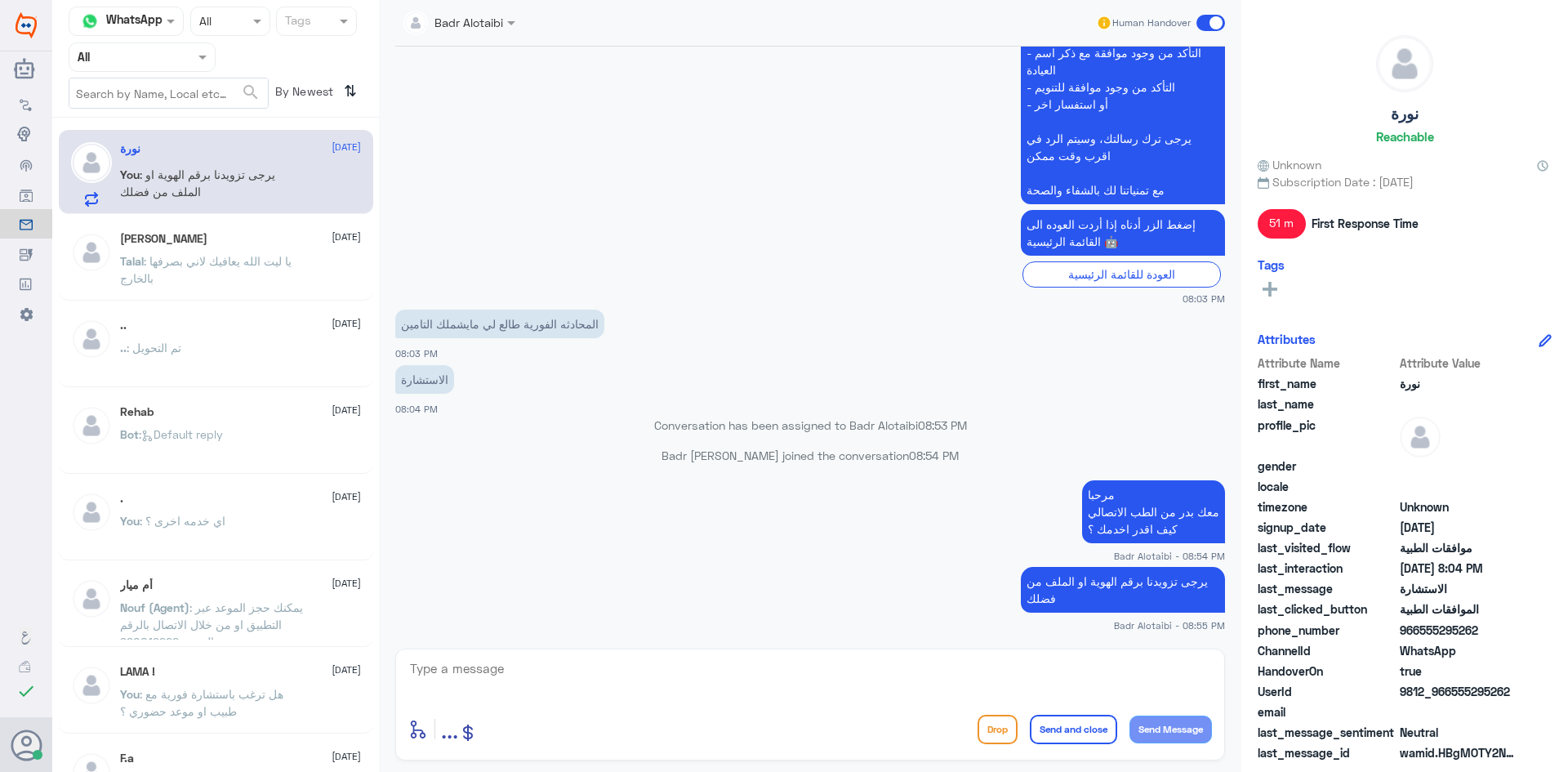
drag, startPoint x: 1509, startPoint y: 688, endPoint x: 1453, endPoint y: 691, distance: 56.1
click at [1453, 691] on span "9812_966555295262" at bounding box center [1459, 691] width 118 height 17
copy span "555295262"
click at [971, 647] on div "Badr Alotaibi Human Handover 31 Aug 2025 السلام عليكم 08:03 PM مرحباً بك في مست…" at bounding box center [810, 388] width 863 height 776
click at [966, 671] on textarea at bounding box center [809, 677] width 803 height 40
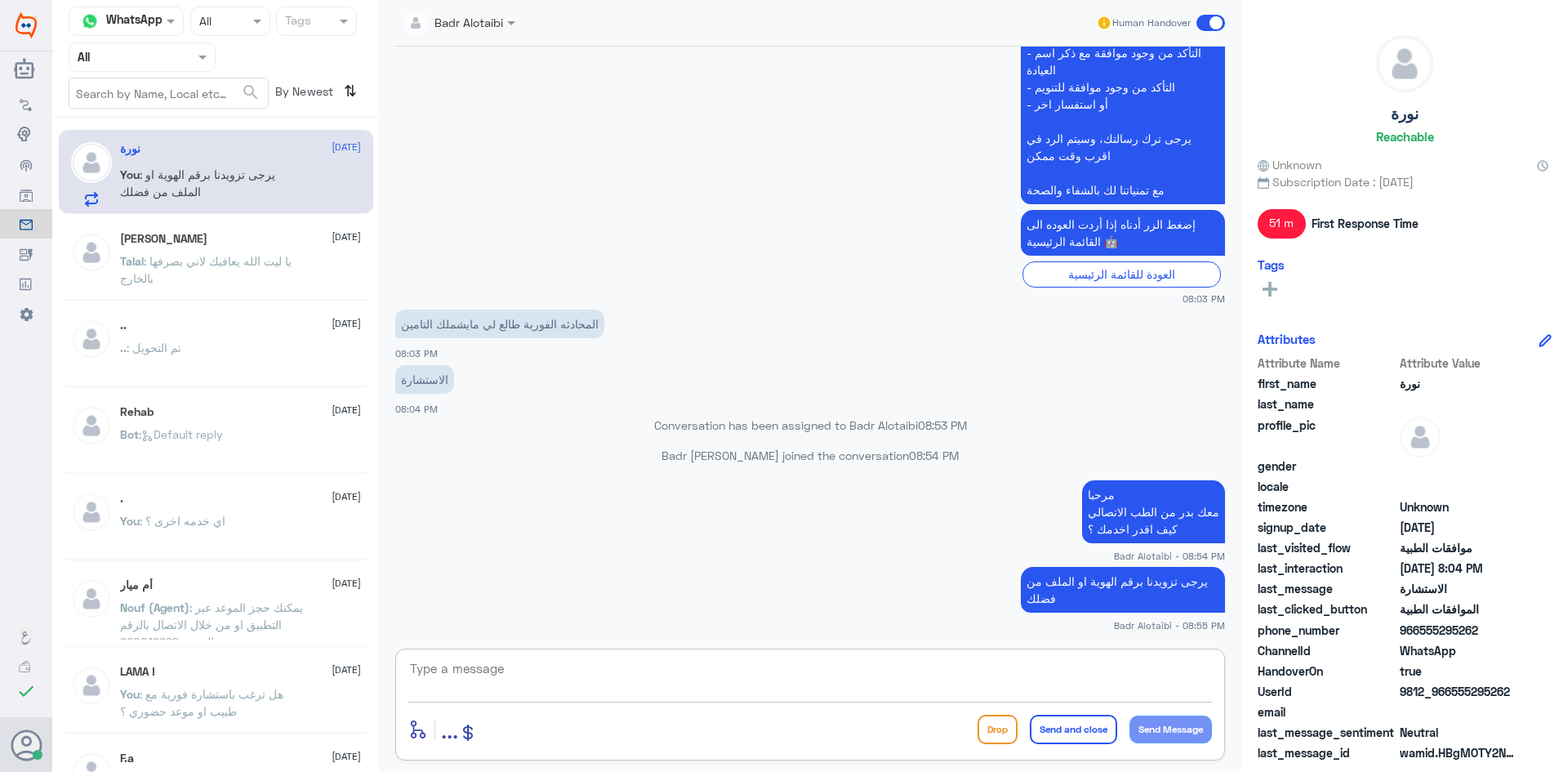
click at [988, 699] on div at bounding box center [809, 679] width 803 height 44
click at [975, 683] on textarea at bounding box center [809, 677] width 803 height 40
type textarea "تم تحديث التامين يمكنك تسجيل استشارة فورية على التامين"
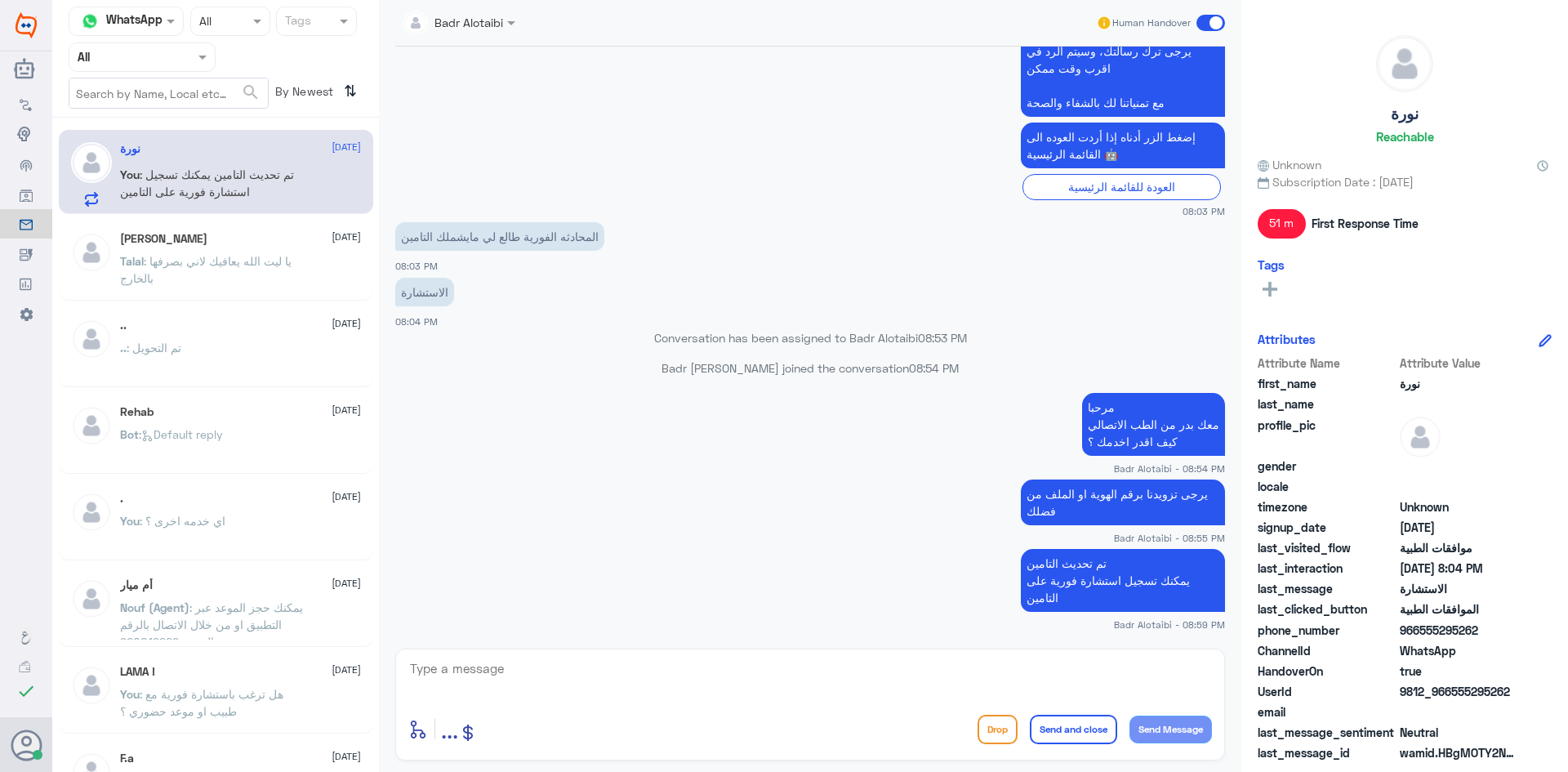
click at [1221, 24] on span at bounding box center [1211, 22] width 29 height 16
click at [0, 0] on input "checkbox" at bounding box center [0, 0] width 0 height 0
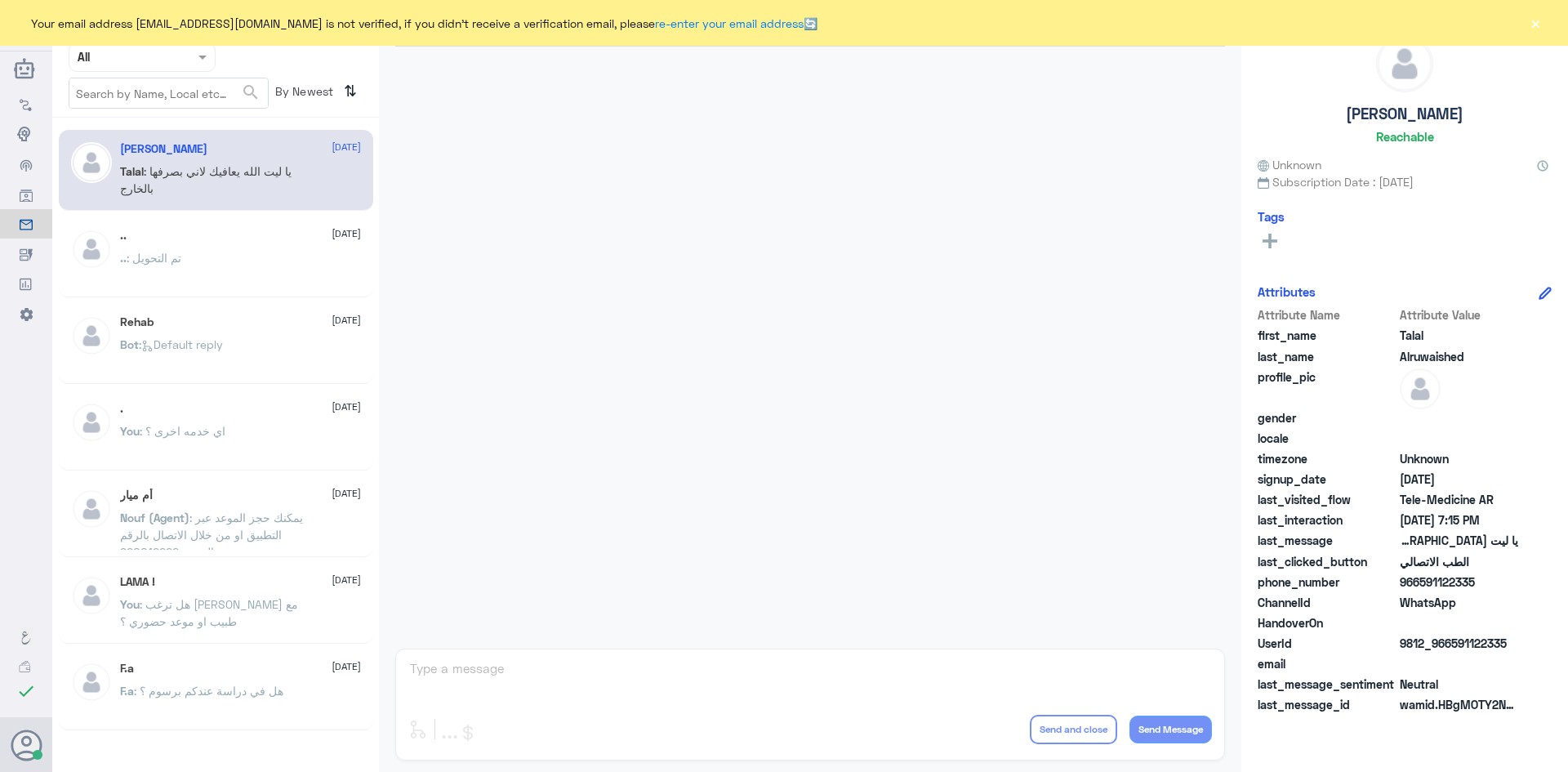
click at [1543, 33] on div "Your email address b_malotaibi@dallah-hospital.com is not verified, if you didn…" at bounding box center [784, 23] width 1568 height 46
click at [1539, 26] on button "×" at bounding box center [1535, 22] width 16 height 16
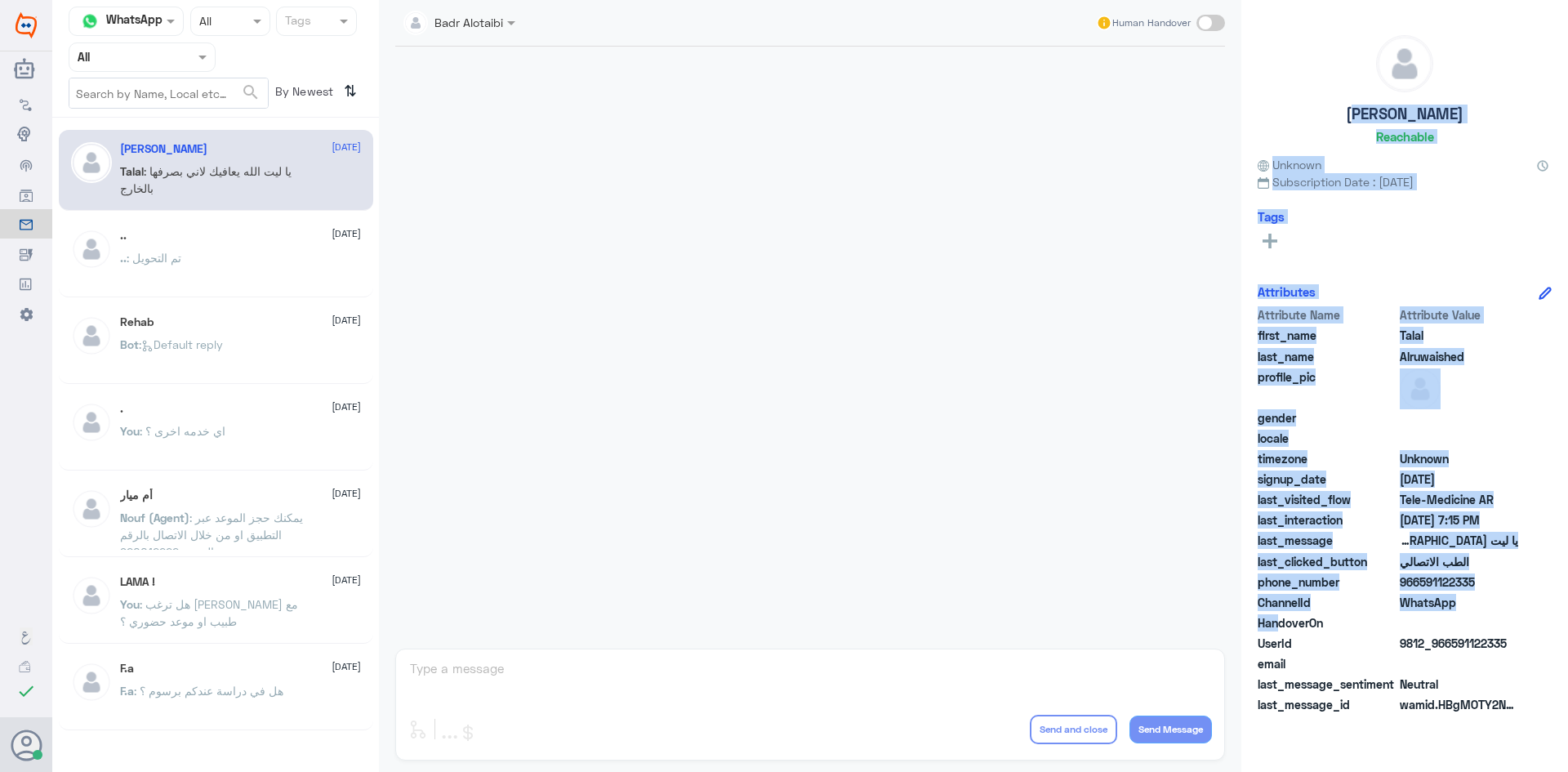
drag, startPoint x: 1278, startPoint y: 628, endPoint x: 1311, endPoint y: 106, distance: 523.0
click at [1311, 106] on div "Talal Alruwaished Reachable Unknown Subscription Date : 08/05/2025 Tags Attribu…" at bounding box center [1404, 388] width 327 height 776
click at [1300, 86] on div "Talal Alruwaished Reachable" at bounding box center [1405, 93] width 294 height 115
drag, startPoint x: 1291, startPoint y: 107, endPoint x: 1521, endPoint y: 722, distance: 656.6
click at [1521, 722] on div "Talal Alruwaished Reachable Unknown Subscription Date : 08/05/2025 Tags Attribu…" at bounding box center [1404, 388] width 327 height 776
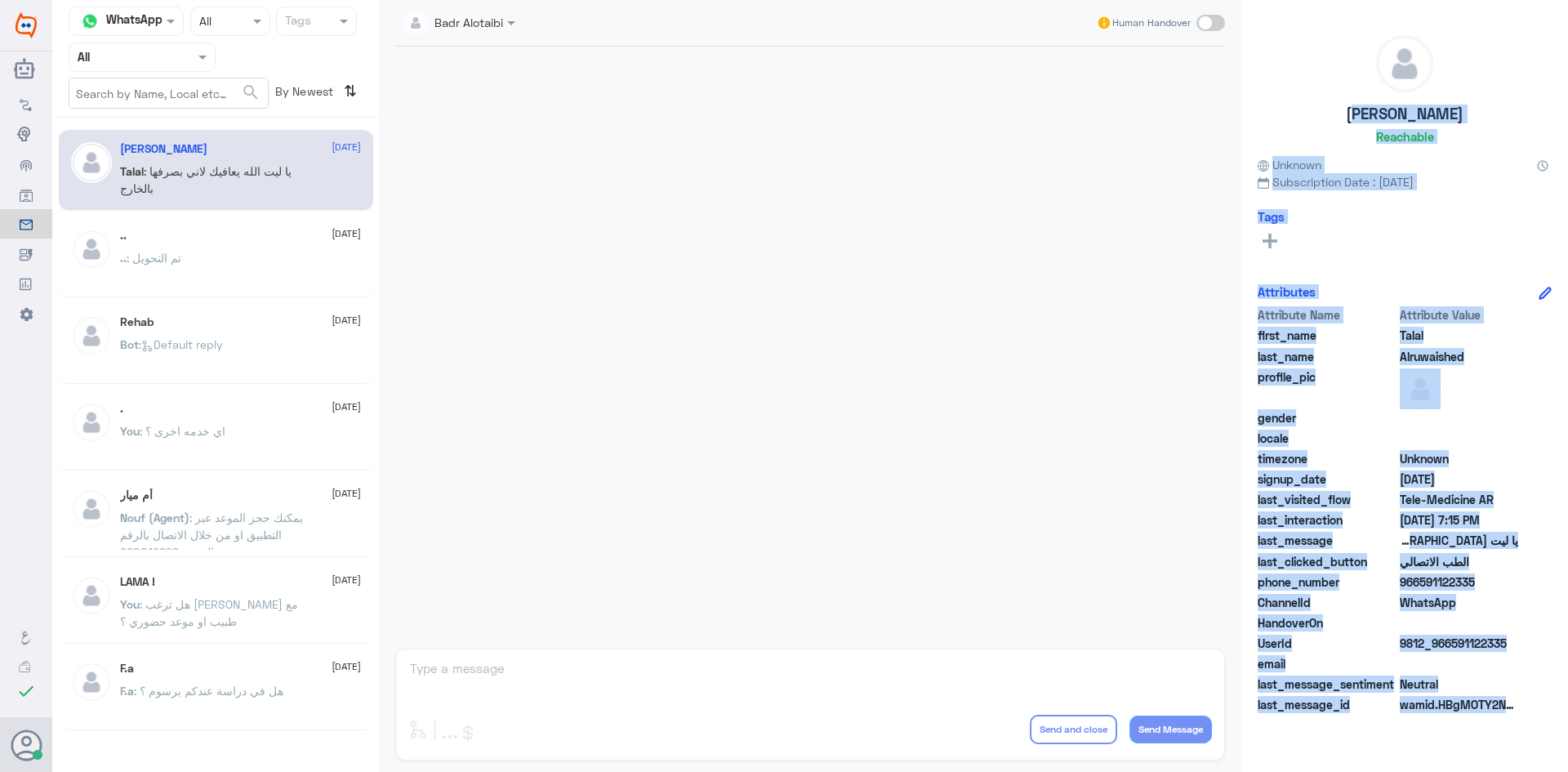
click at [1519, 592] on div "Attribute Name Attribute Value first_name Talal last_name Alruwaished profile_p…" at bounding box center [1405, 511] width 294 height 410
click at [1340, 615] on span "HandoverOn" at bounding box center [1327, 622] width 139 height 17
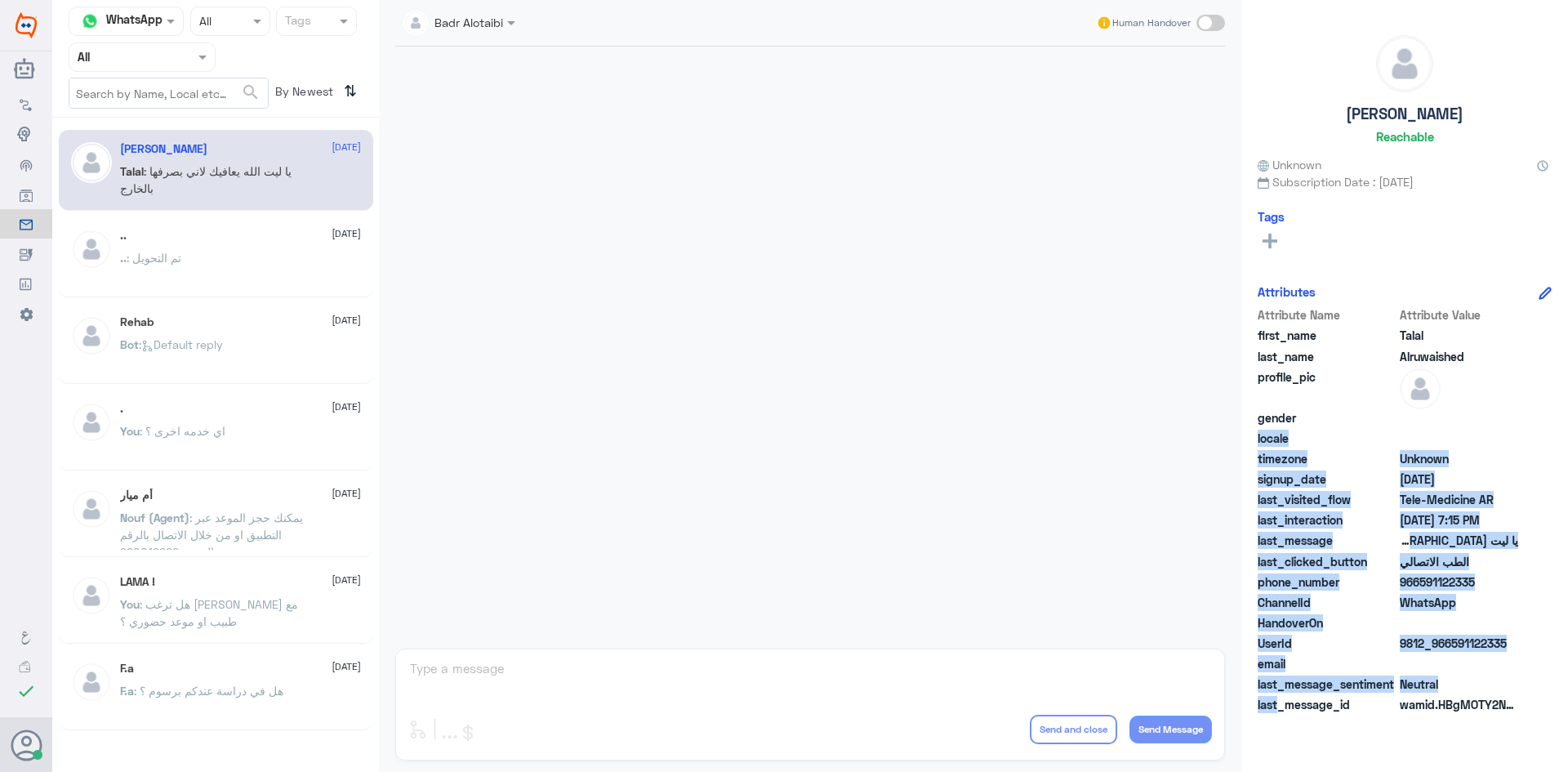
drag, startPoint x: 1280, startPoint y: 720, endPoint x: 1363, endPoint y: 437, distance: 294.9
click at [1363, 437] on div "Talal Alruwaished Reachable Unknown Subscription Date : 08/05/2025 Tags Attribu…" at bounding box center [1404, 388] width 327 height 776
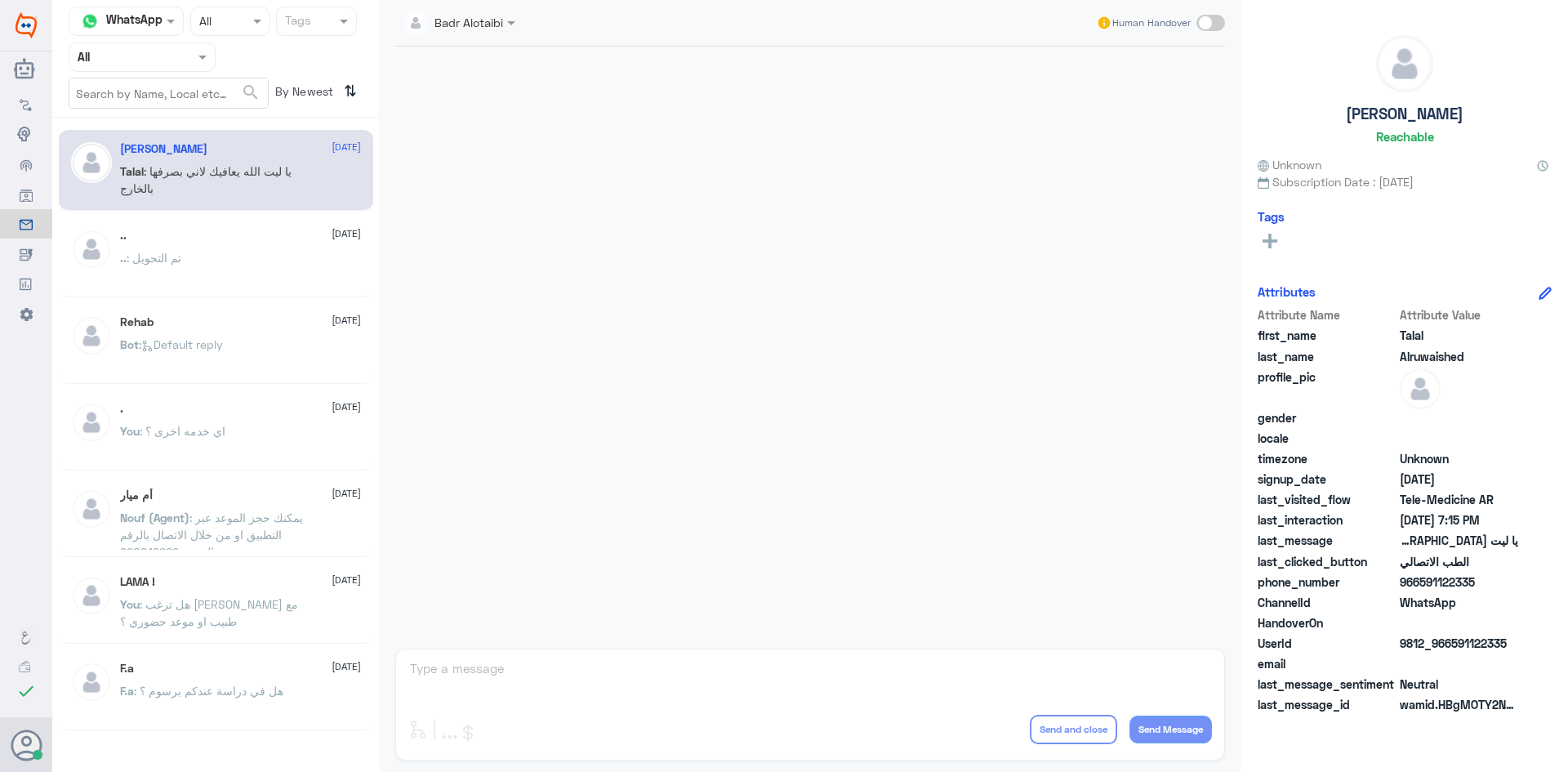
click at [1325, 735] on div "Talal Alruwaished Reachable Unknown Subscription Date : 08/05/2025 Tags Attribu…" at bounding box center [1404, 388] width 327 height 776
drag, startPoint x: 1392, startPoint y: 737, endPoint x: 1519, endPoint y: 592, distance: 192.8
click at [1512, 540] on div "Talal Alruwaished Reachable Unknown Subscription Date : 08/05/2025 Tags Attribu…" at bounding box center [1404, 388] width 327 height 776
click at [1524, 708] on div "last_message_id wamid.HBgMOTY2NTkxMTIyMzM1FQIAEhgUM0FERjZGRUM5QzQzNDIyNUJEQUUA" at bounding box center [1405, 706] width 294 height 20
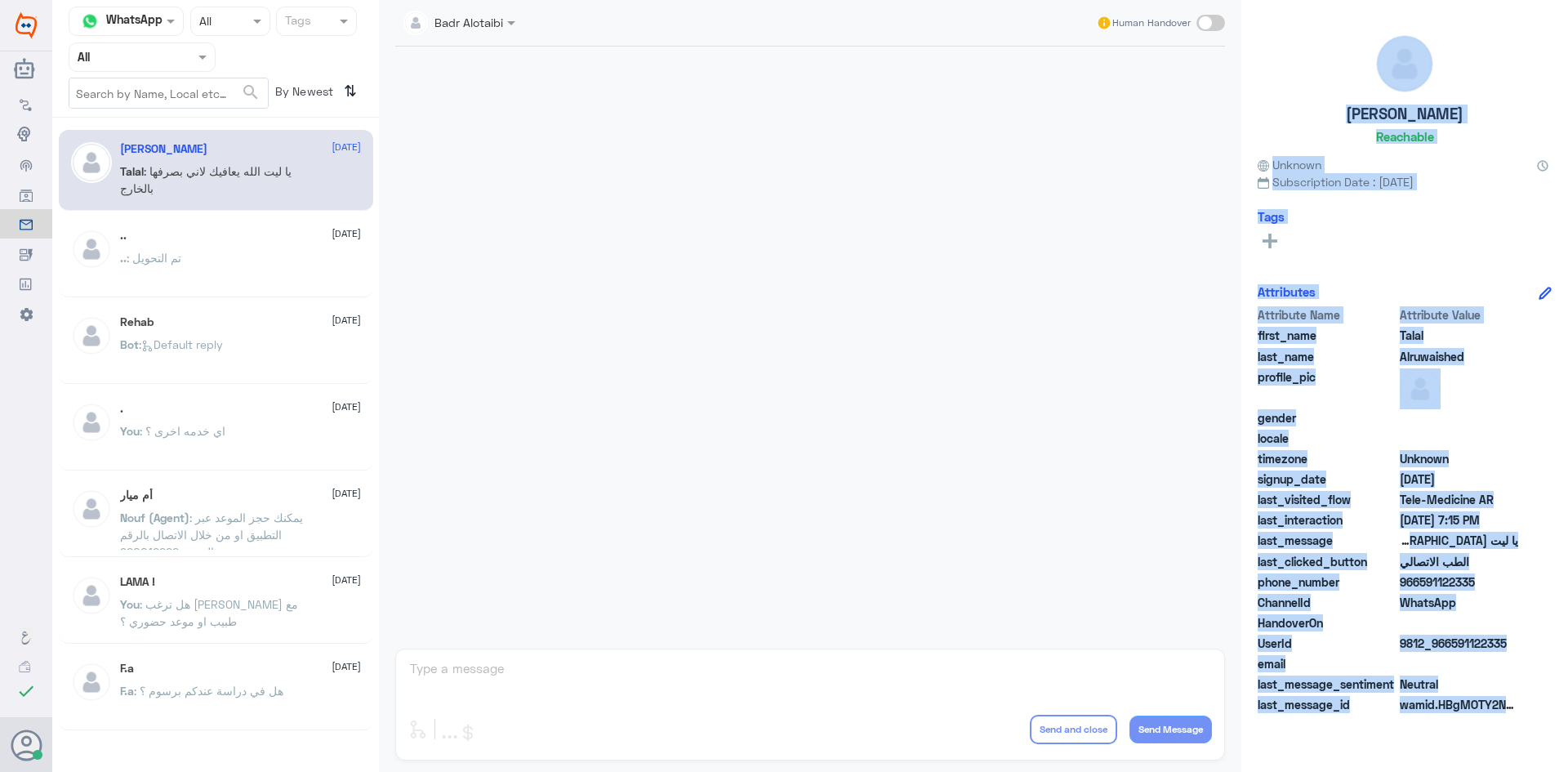
drag, startPoint x: 1516, startPoint y: 732, endPoint x: 1491, endPoint y: 40, distance: 692.5
click at [1492, 40] on div "Talal Alruwaished Reachable Unknown Subscription Date : 08/05/2025 Tags Attribu…" at bounding box center [1404, 388] width 327 height 776
click at [1353, 285] on div "Attributes" at bounding box center [1405, 291] width 294 height 19
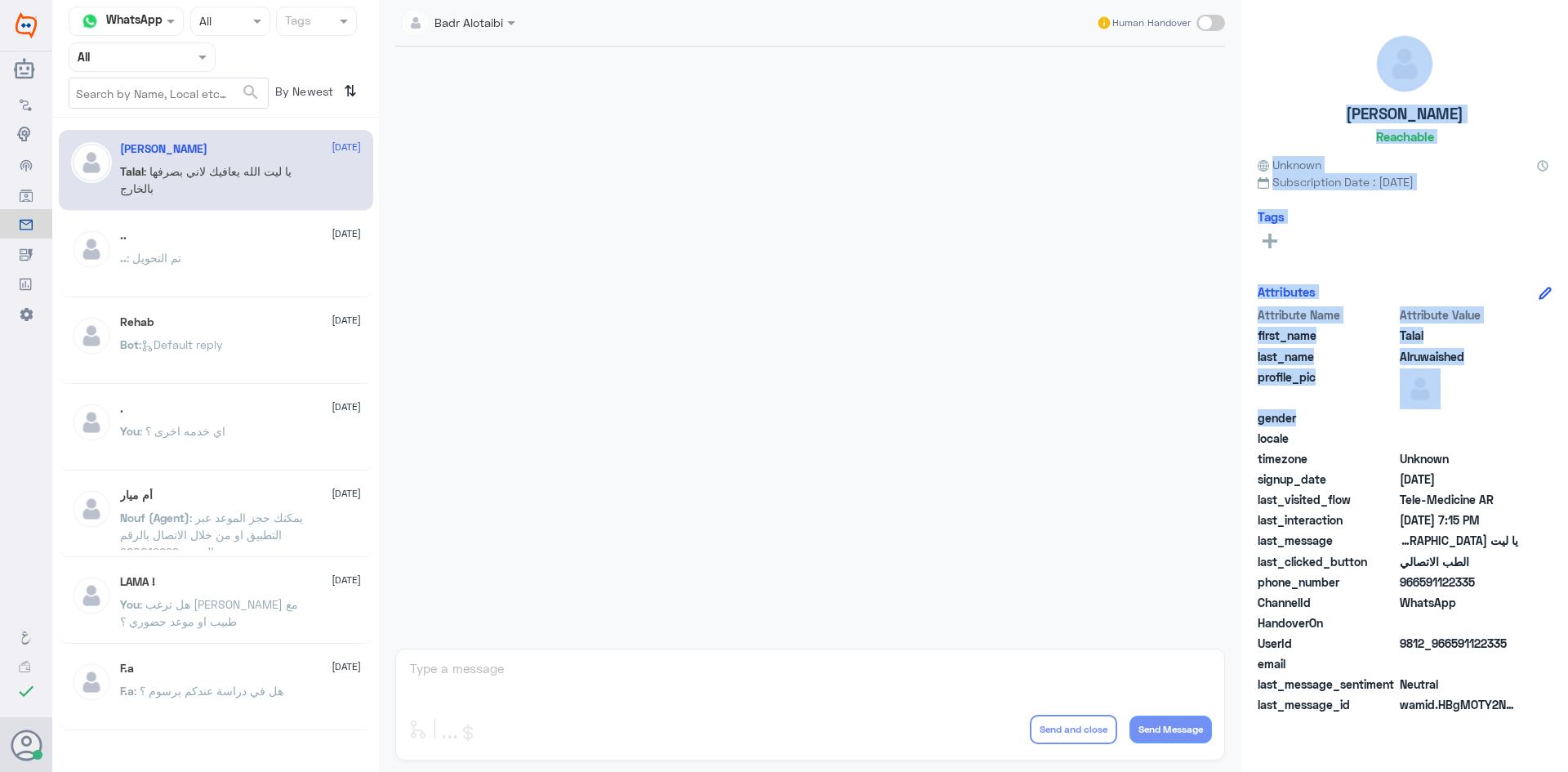
drag, startPoint x: 1491, startPoint y: 44, endPoint x: 1371, endPoint y: 402, distance: 377.6
click at [1369, 418] on div "Talal Alruwaished Reachable Unknown Subscription Date : 08/05/2025 Tags Attribu…" at bounding box center [1404, 388] width 327 height 776
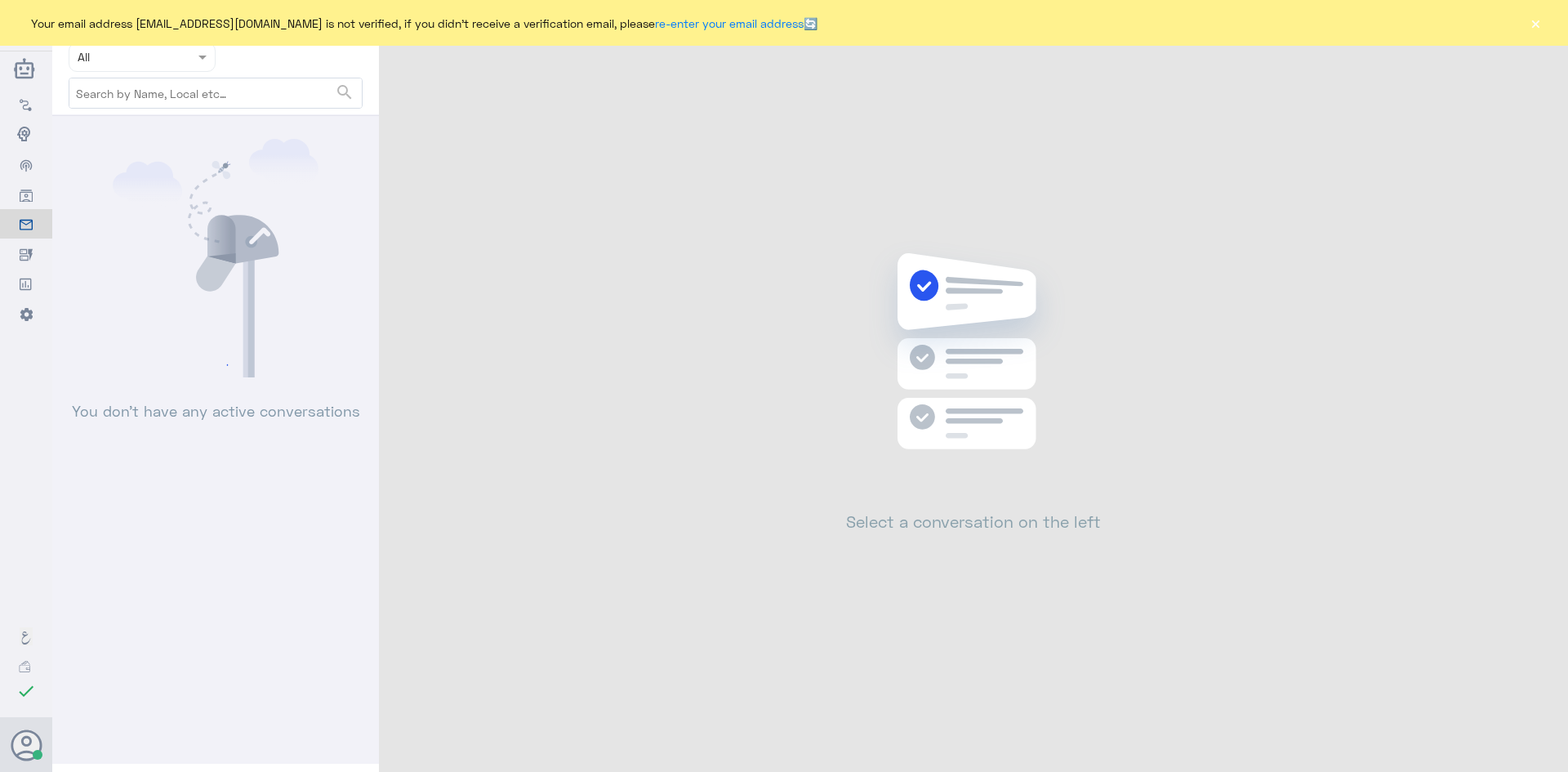
click at [1544, 29] on div "Your email address b_malotaibi@dallah-hospital.com is not verified, if you didn…" at bounding box center [784, 23] width 1568 height 46
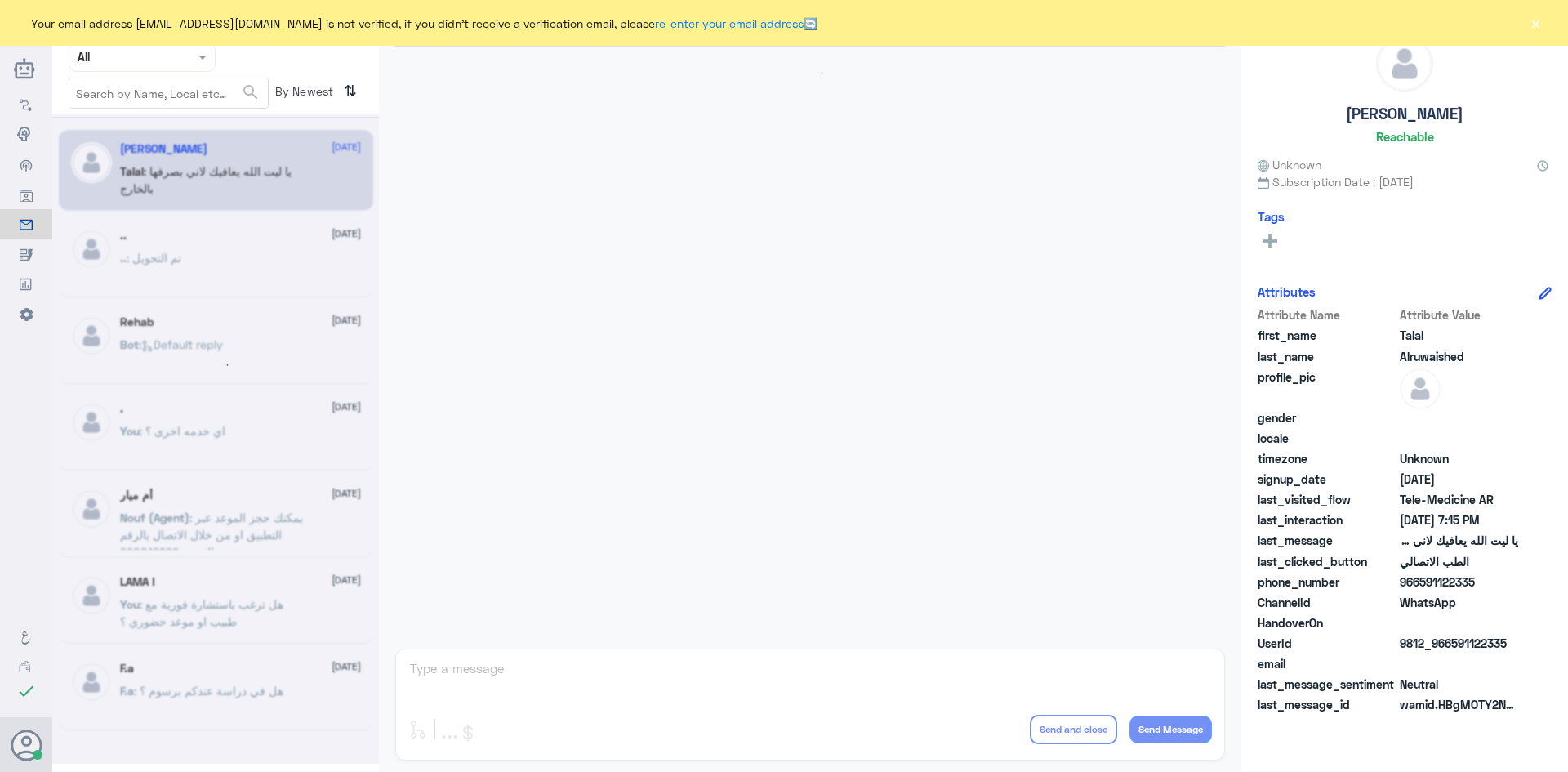
scroll to position [372, 0]
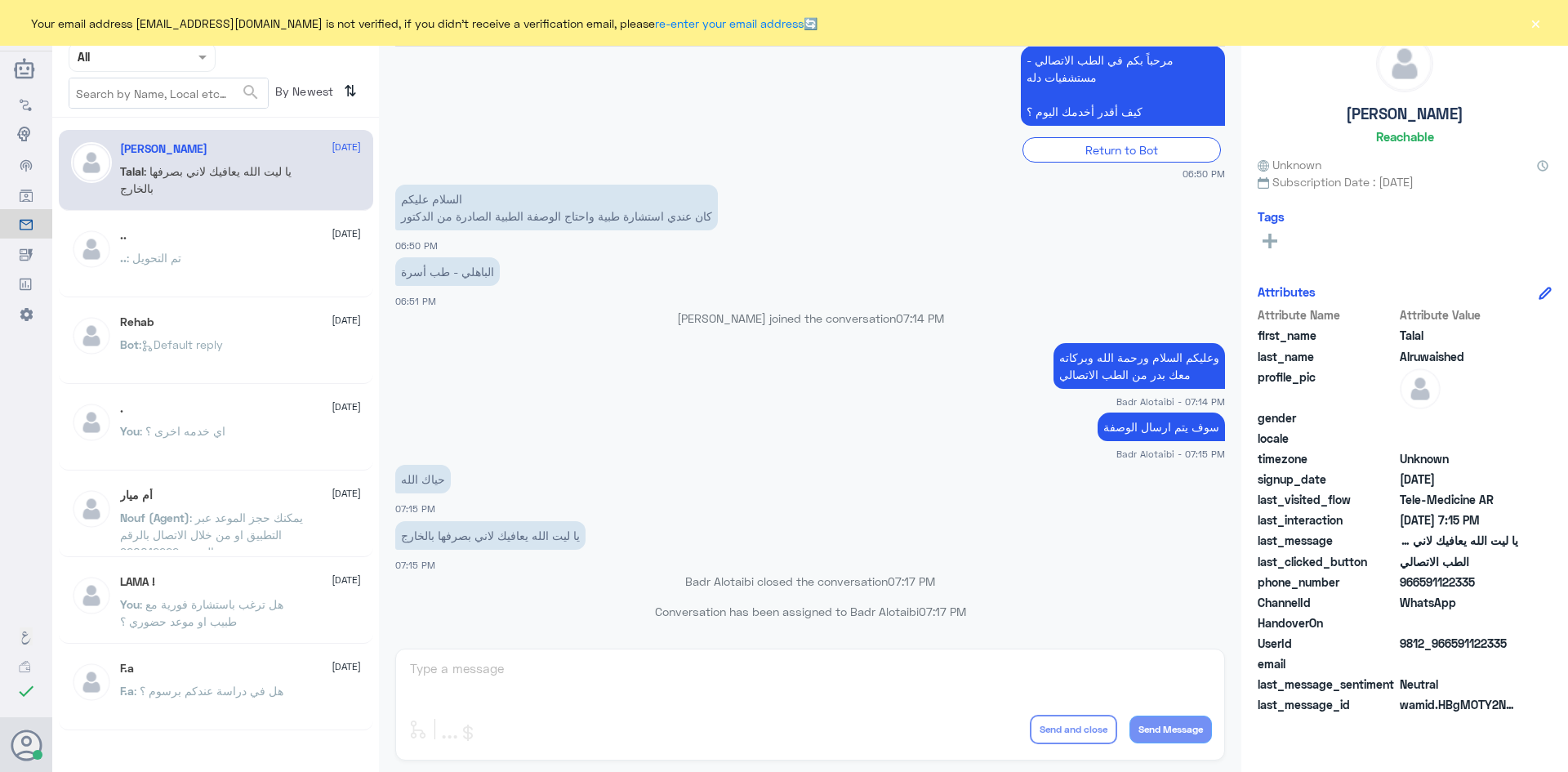
click at [1528, 29] on button "×" at bounding box center [1535, 22] width 16 height 16
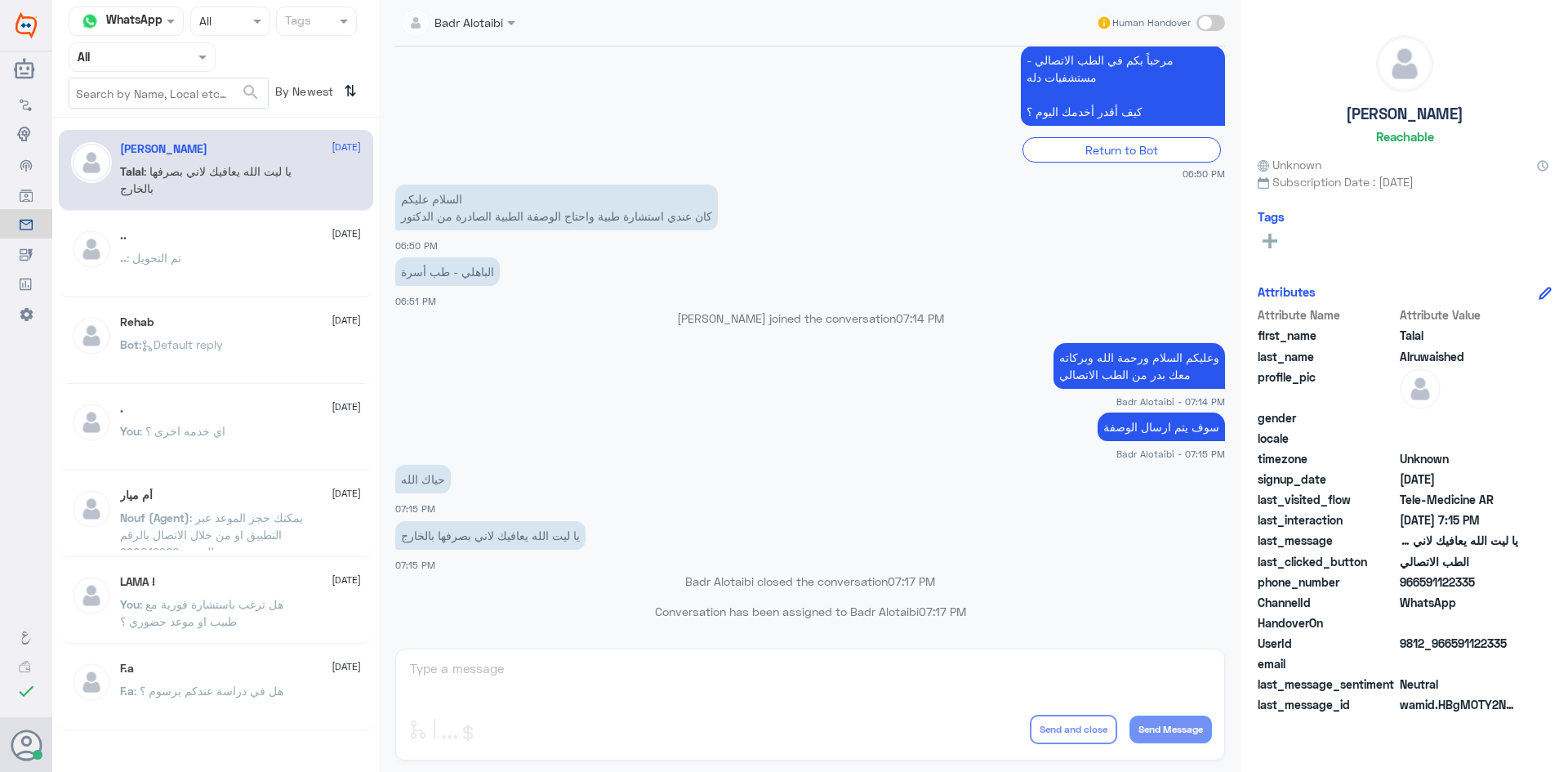
click at [184, 57] on div at bounding box center [142, 57] width 145 height 19
click at [138, 128] on b "Unassigned" at bounding box center [136, 127] width 62 height 14
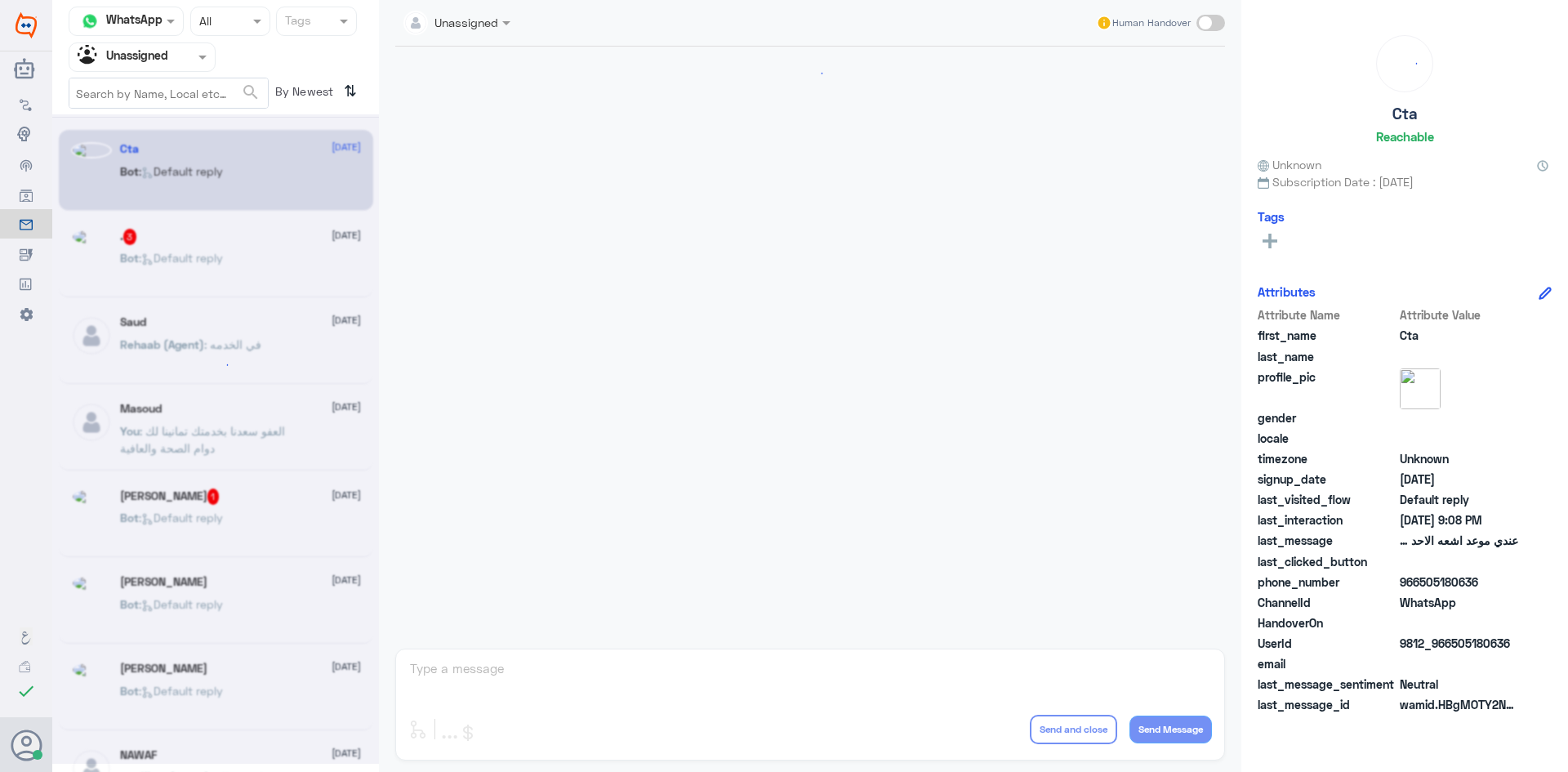
scroll to position [455, 0]
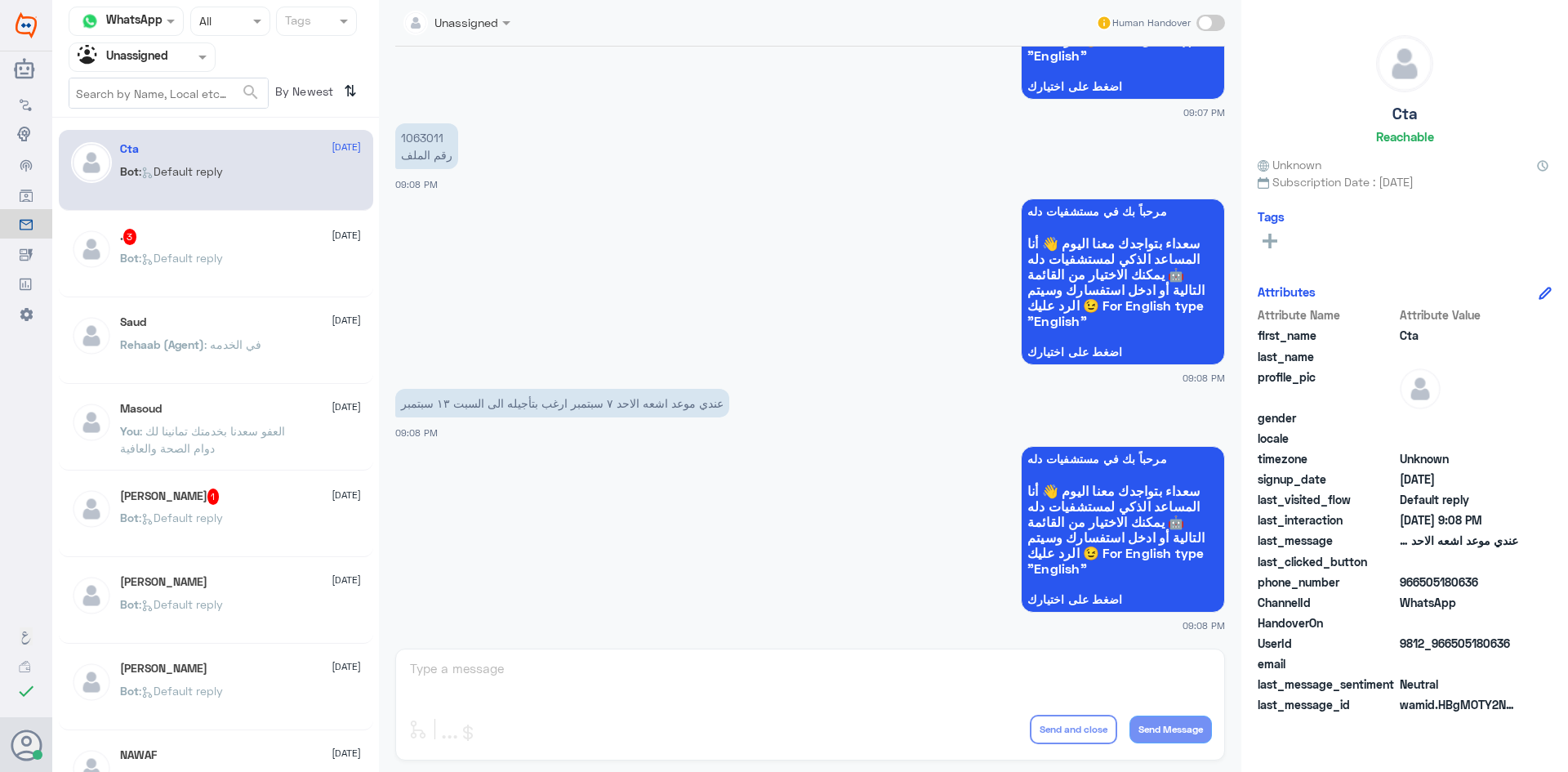
click at [287, 240] on div ". 3 31 August" at bounding box center [240, 236] width 241 height 16
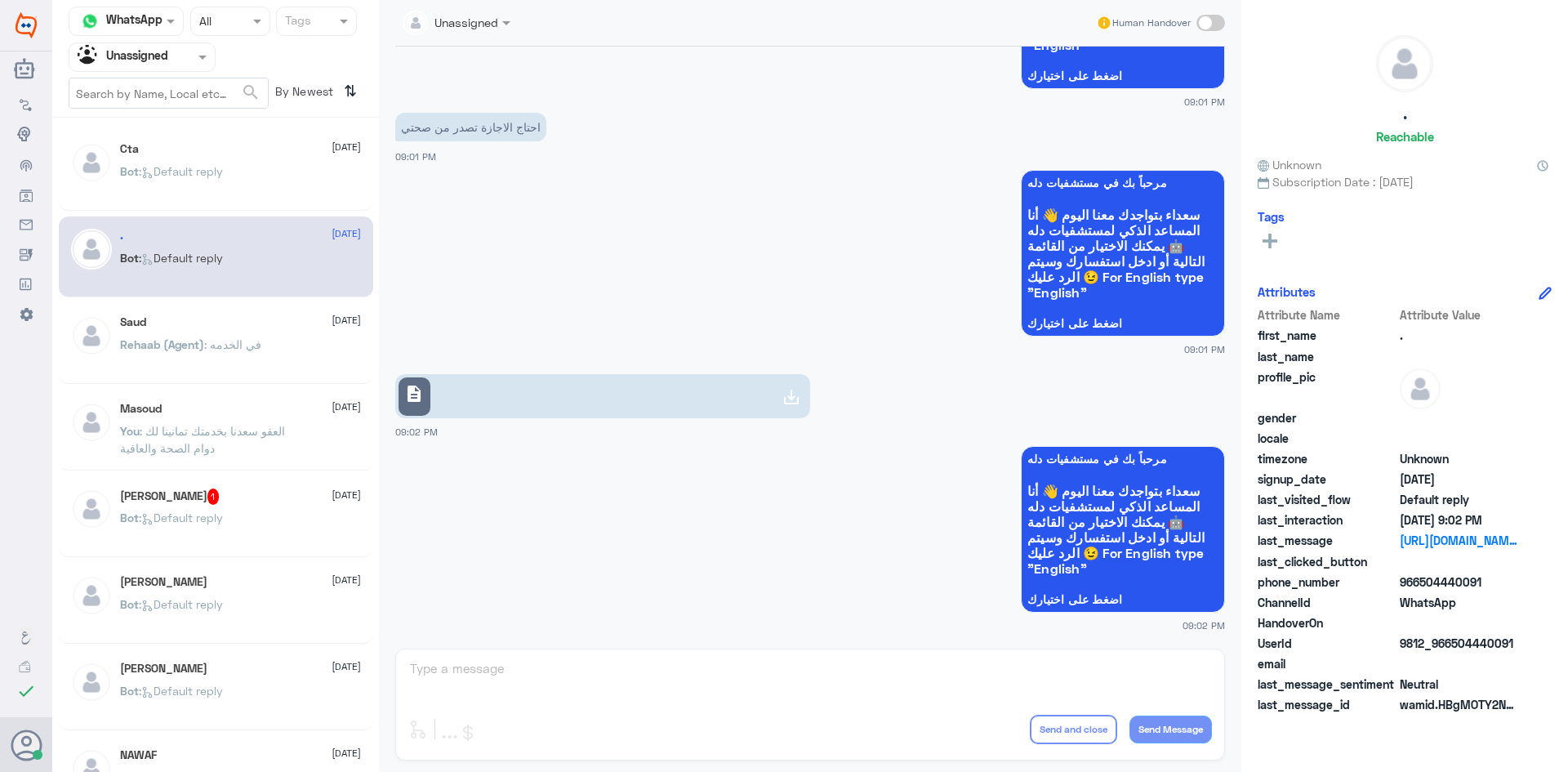
scroll to position [56, 0]
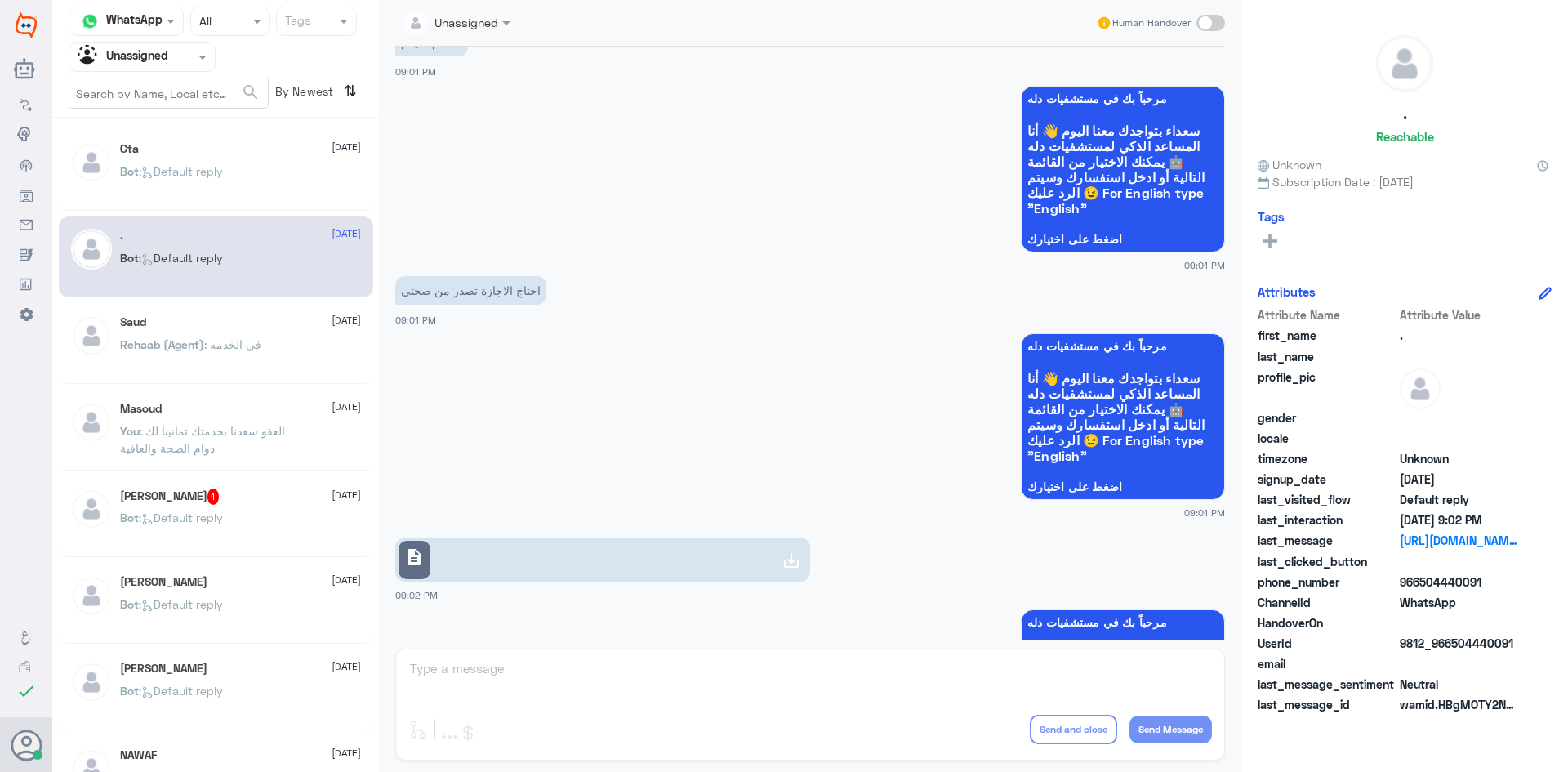
click at [591, 546] on link "description" at bounding box center [602, 559] width 415 height 44
click at [1216, 19] on span at bounding box center [1211, 22] width 29 height 16
click at [0, 0] on input "checkbox" at bounding box center [0, 0] width 0 height 0
click at [650, 699] on div at bounding box center [809, 679] width 803 height 44
click at [621, 688] on textarea at bounding box center [809, 677] width 803 height 40
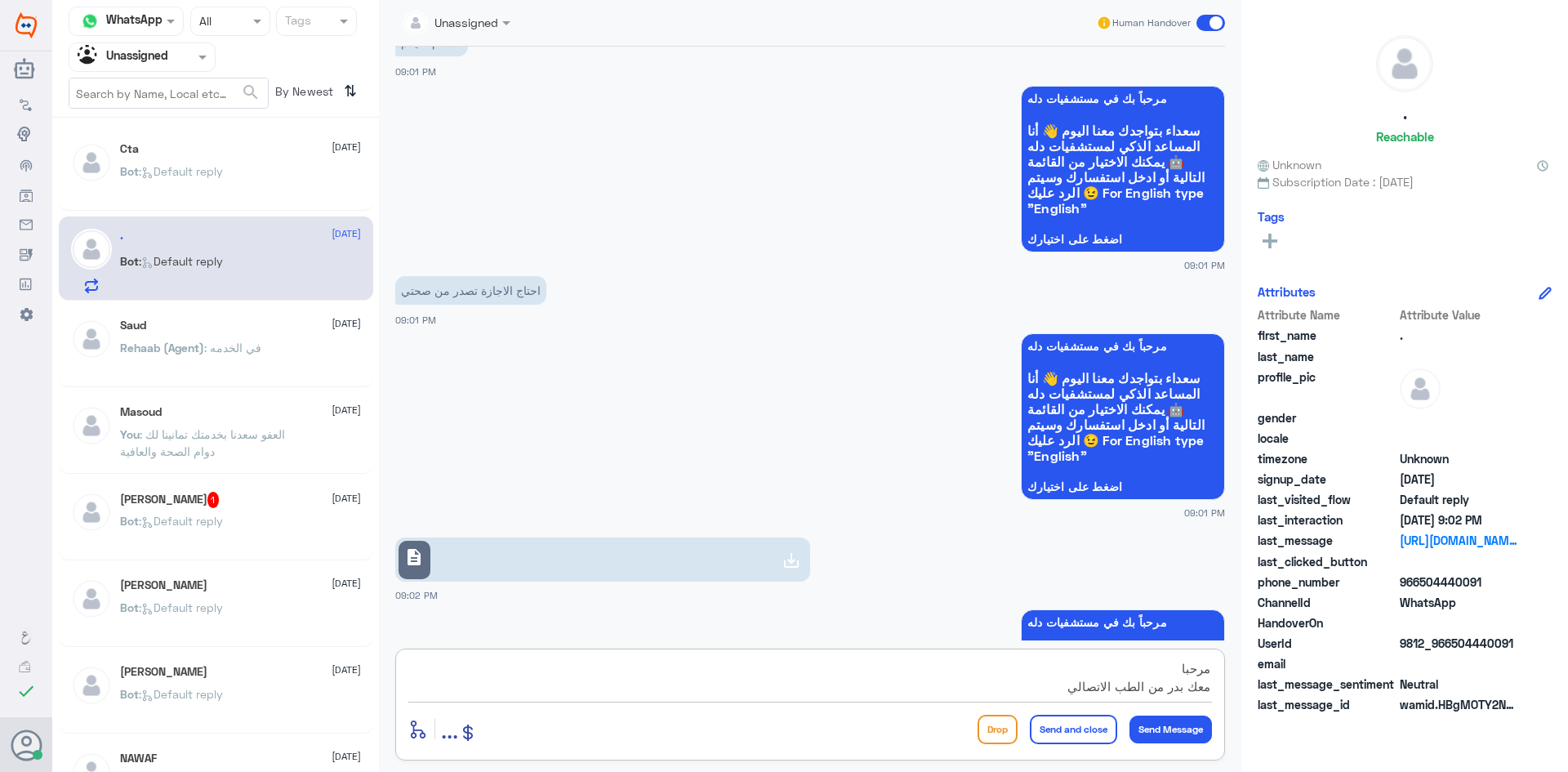
type textarea "مرحبا معك بدر من الطب الاتصالي"
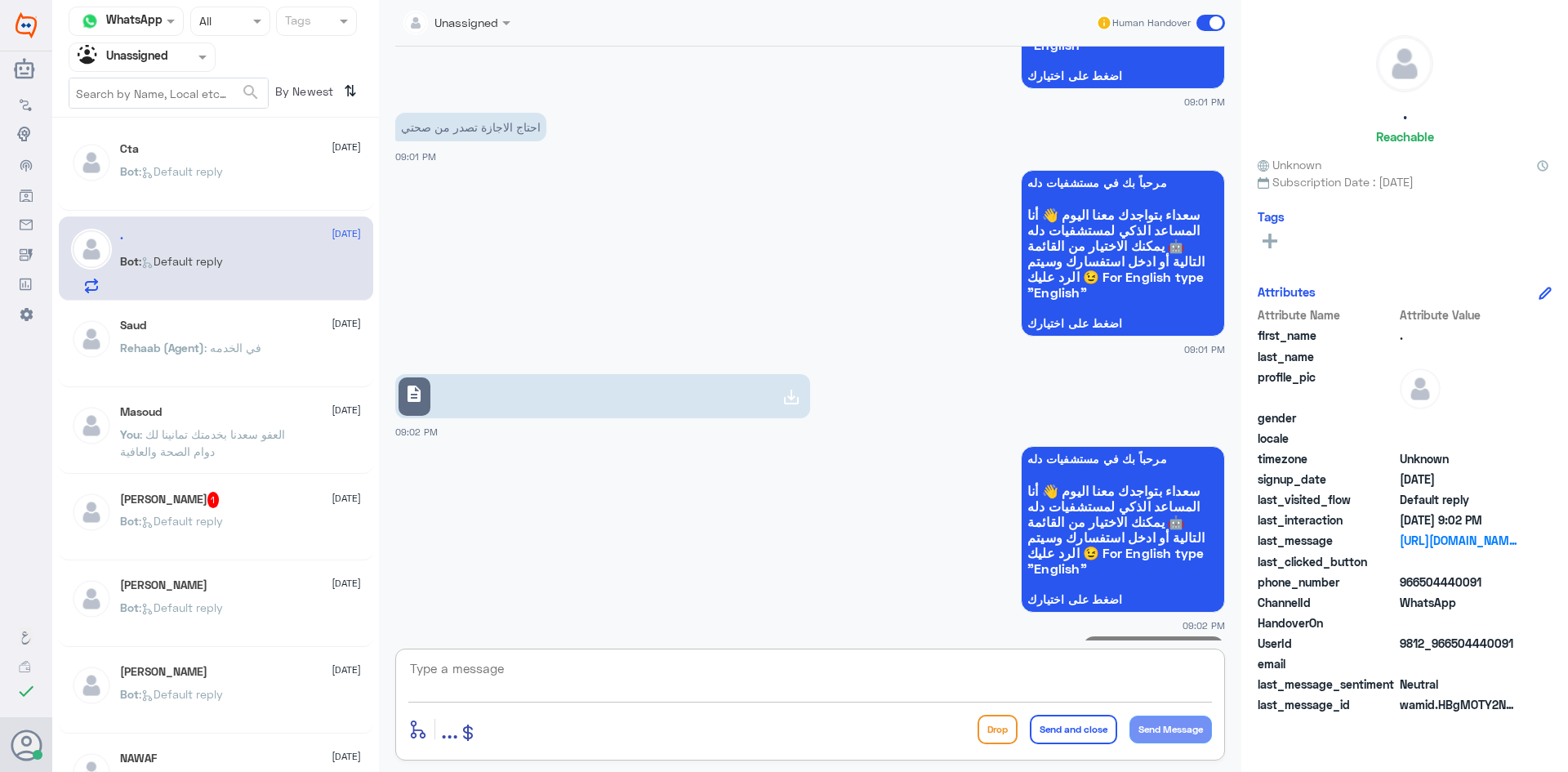
scroll to position [288, 0]
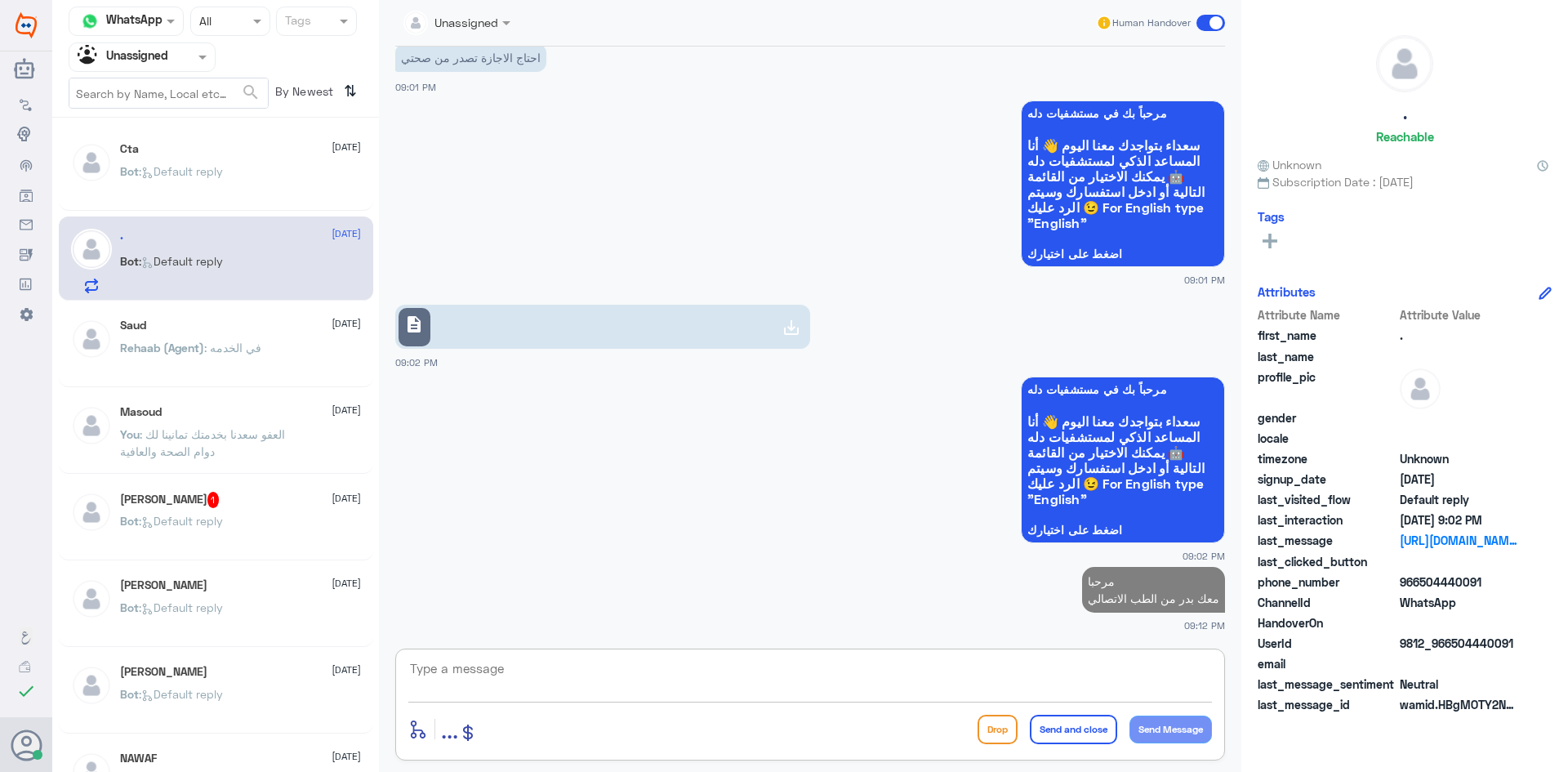
click at [188, 61] on div at bounding box center [142, 57] width 145 height 19
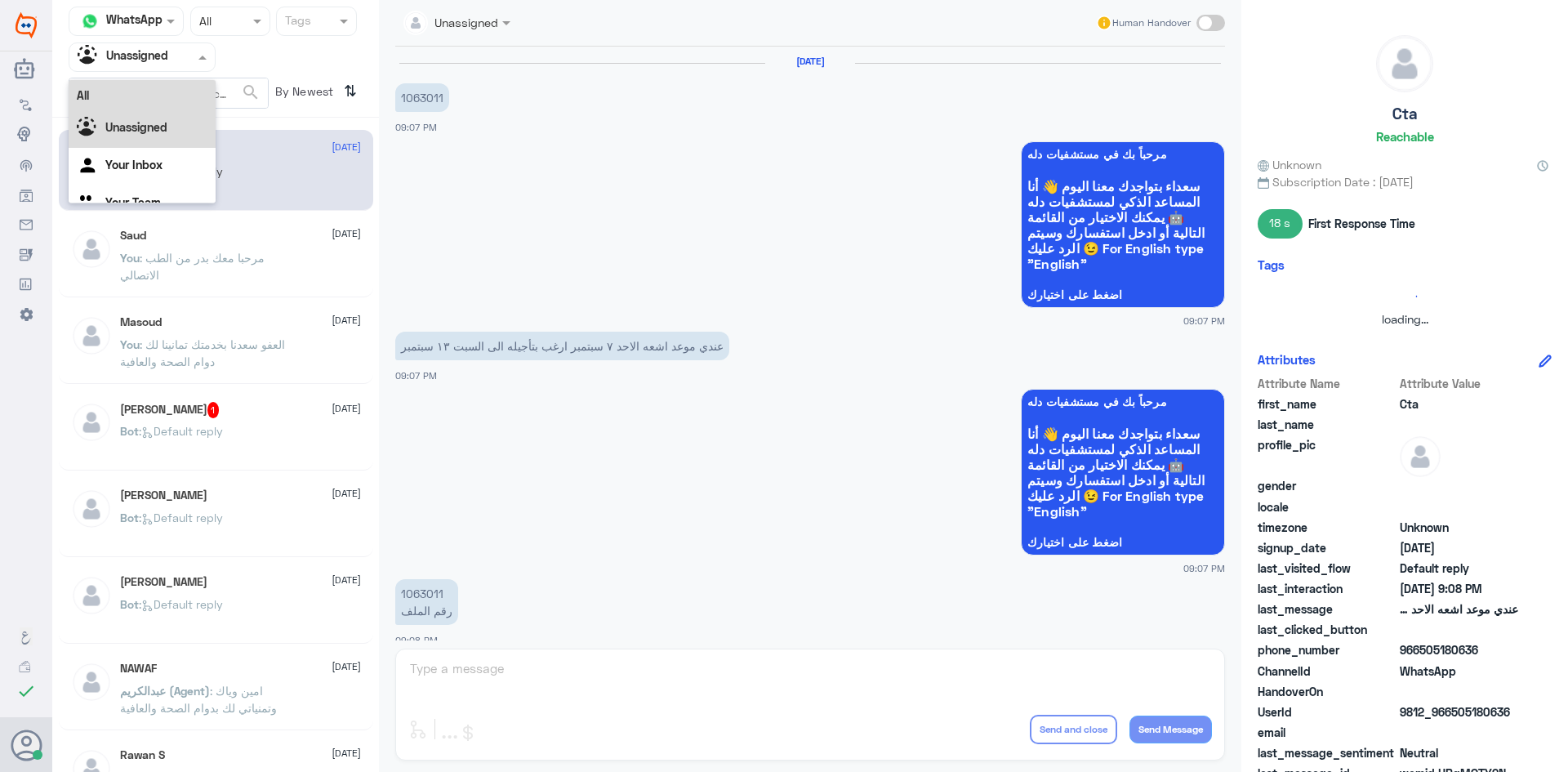
scroll to position [455, 0]
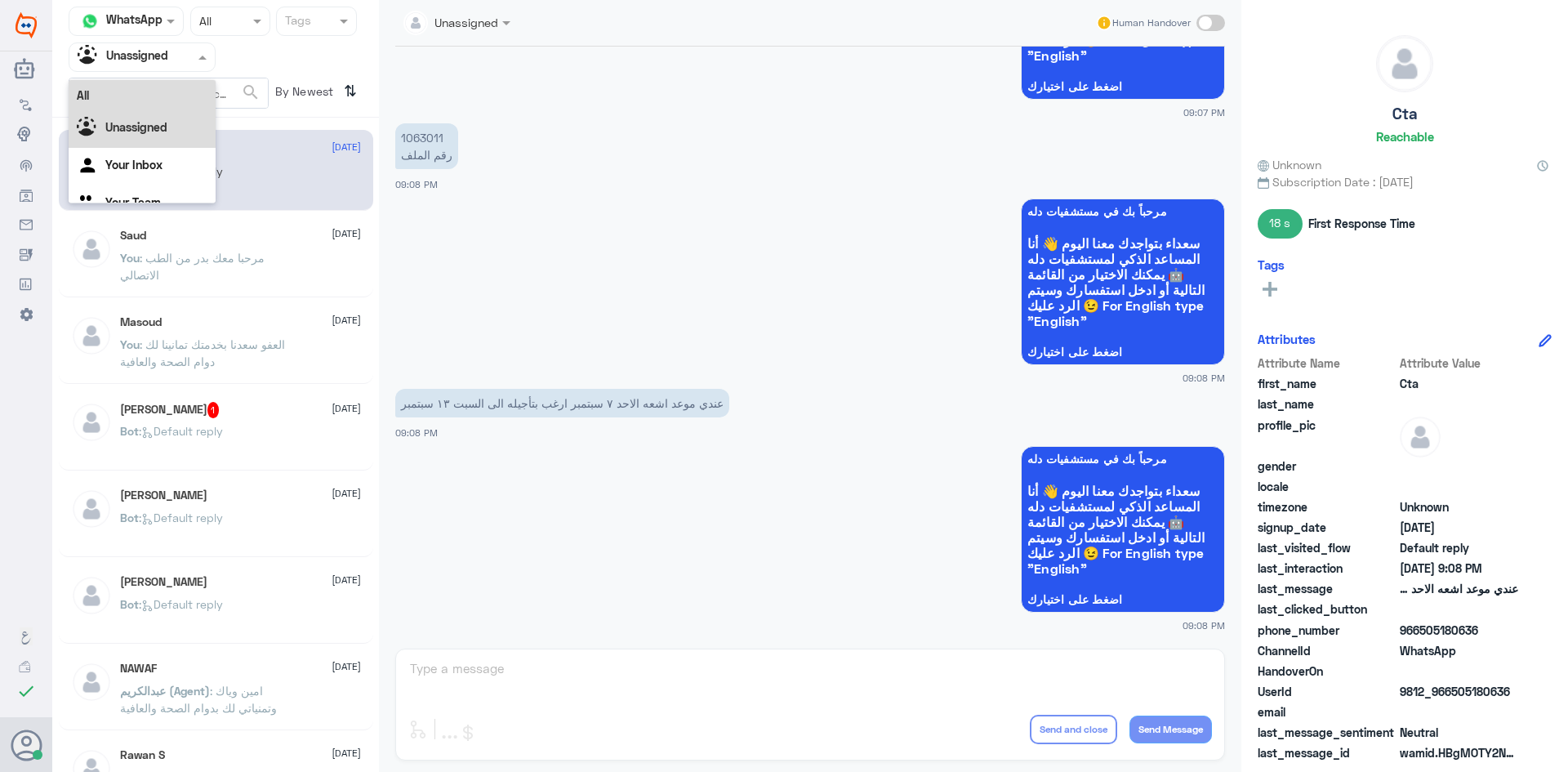
click at [172, 96] on div "All" at bounding box center [142, 95] width 147 height 30
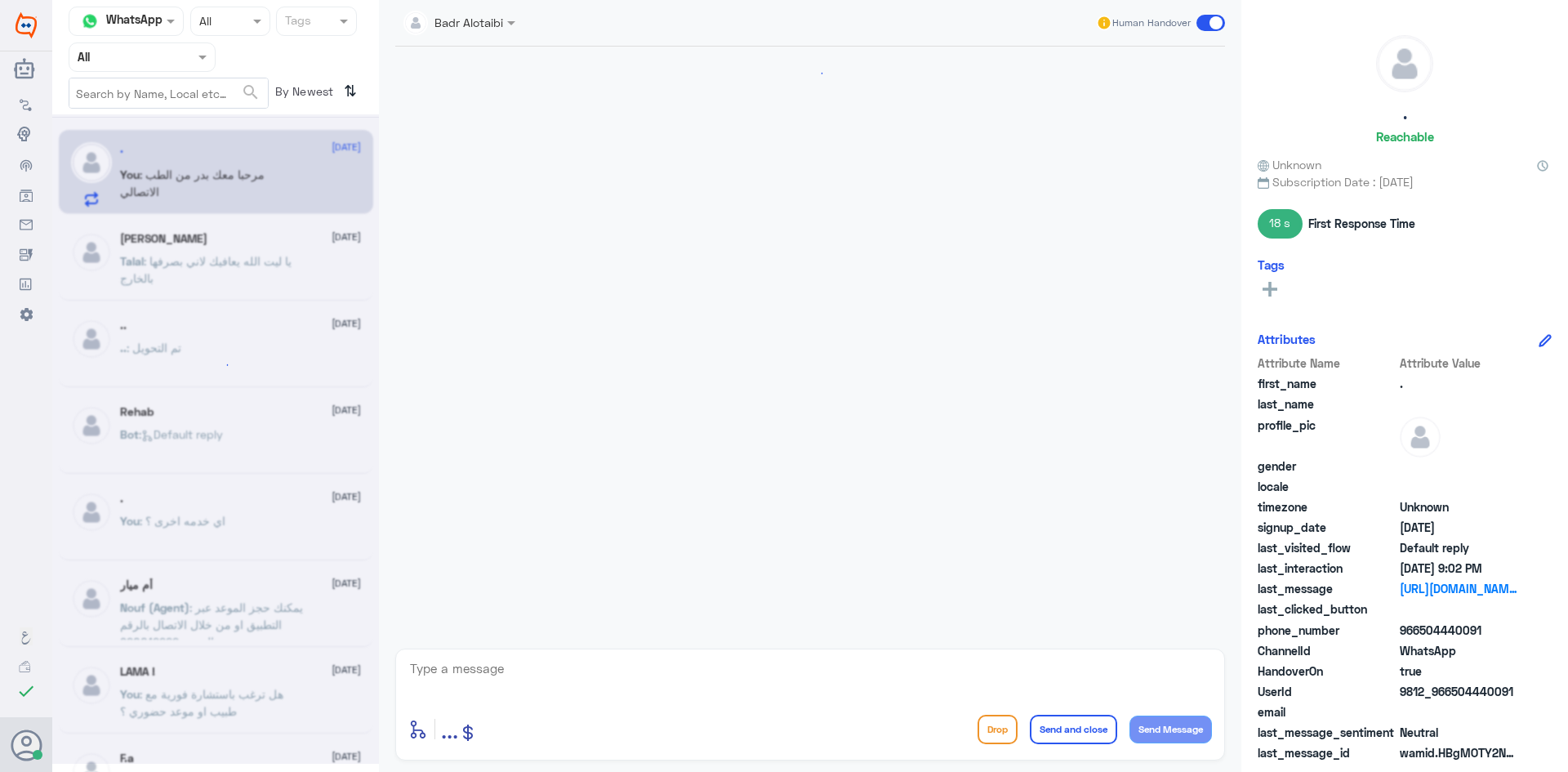
scroll to position [318, 0]
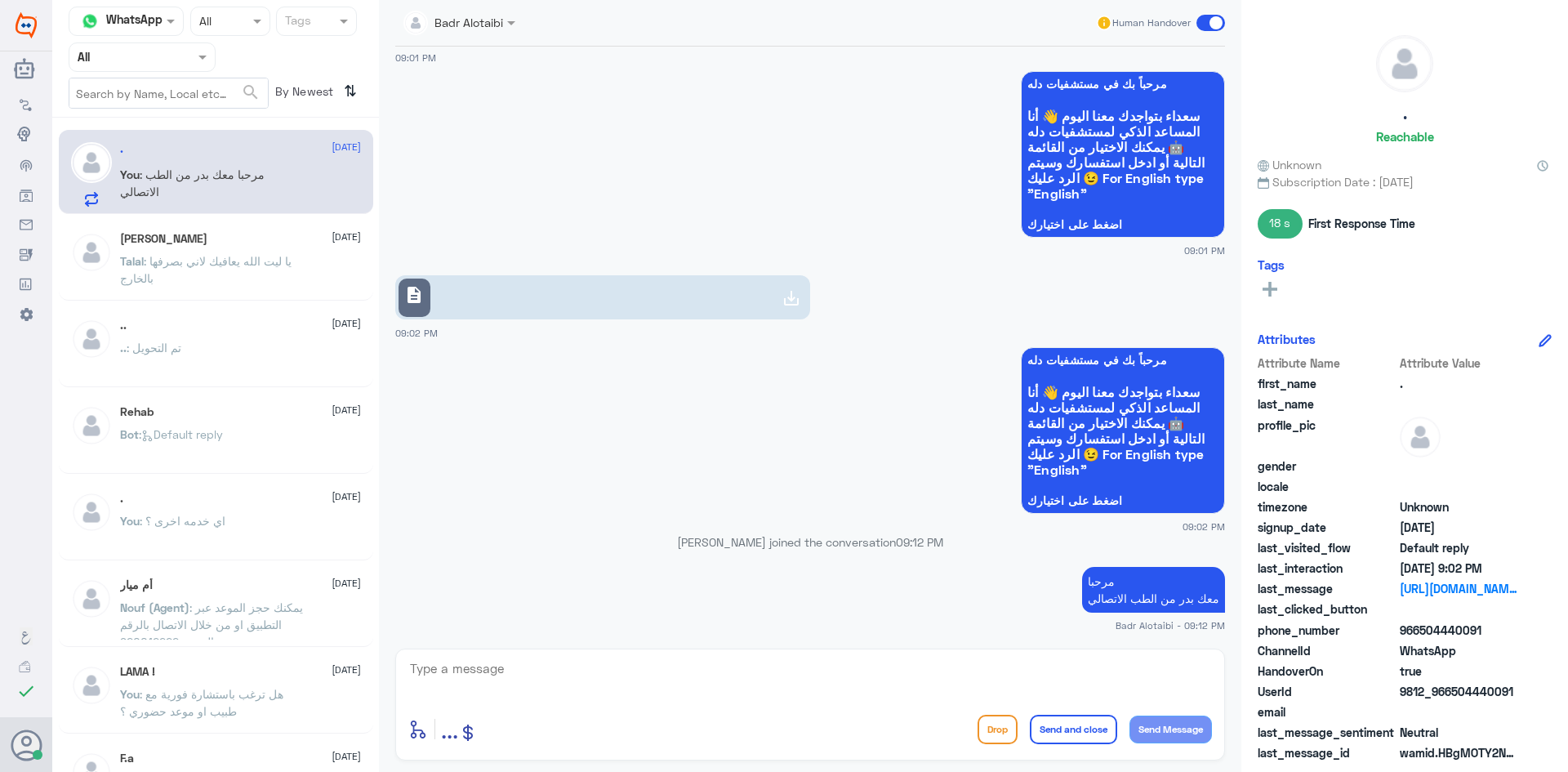
click at [779, 692] on textarea at bounding box center [809, 677] width 803 height 40
type textarea "يمكنك التواصل مع التقارير"
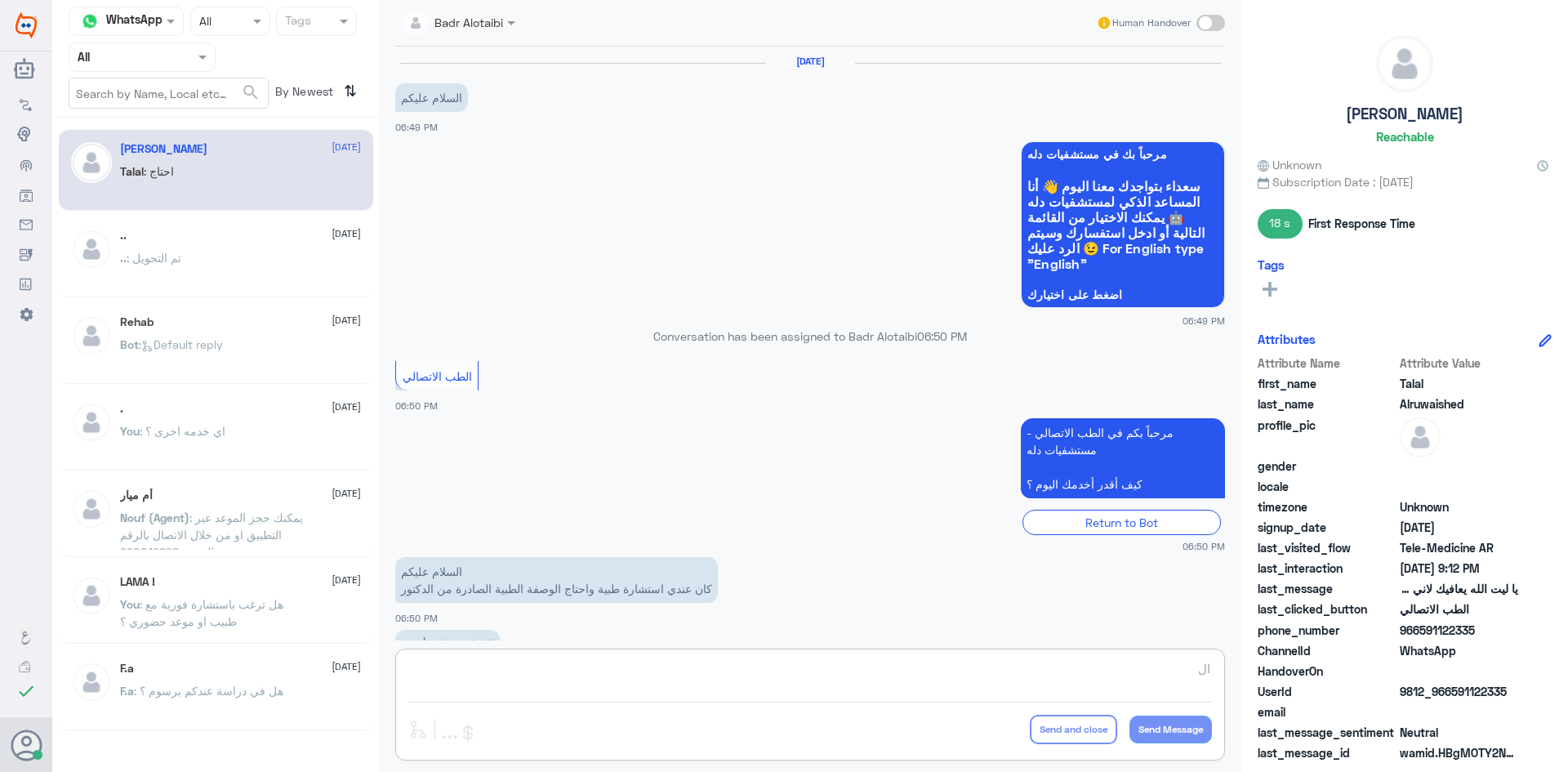
scroll to position [372, 0]
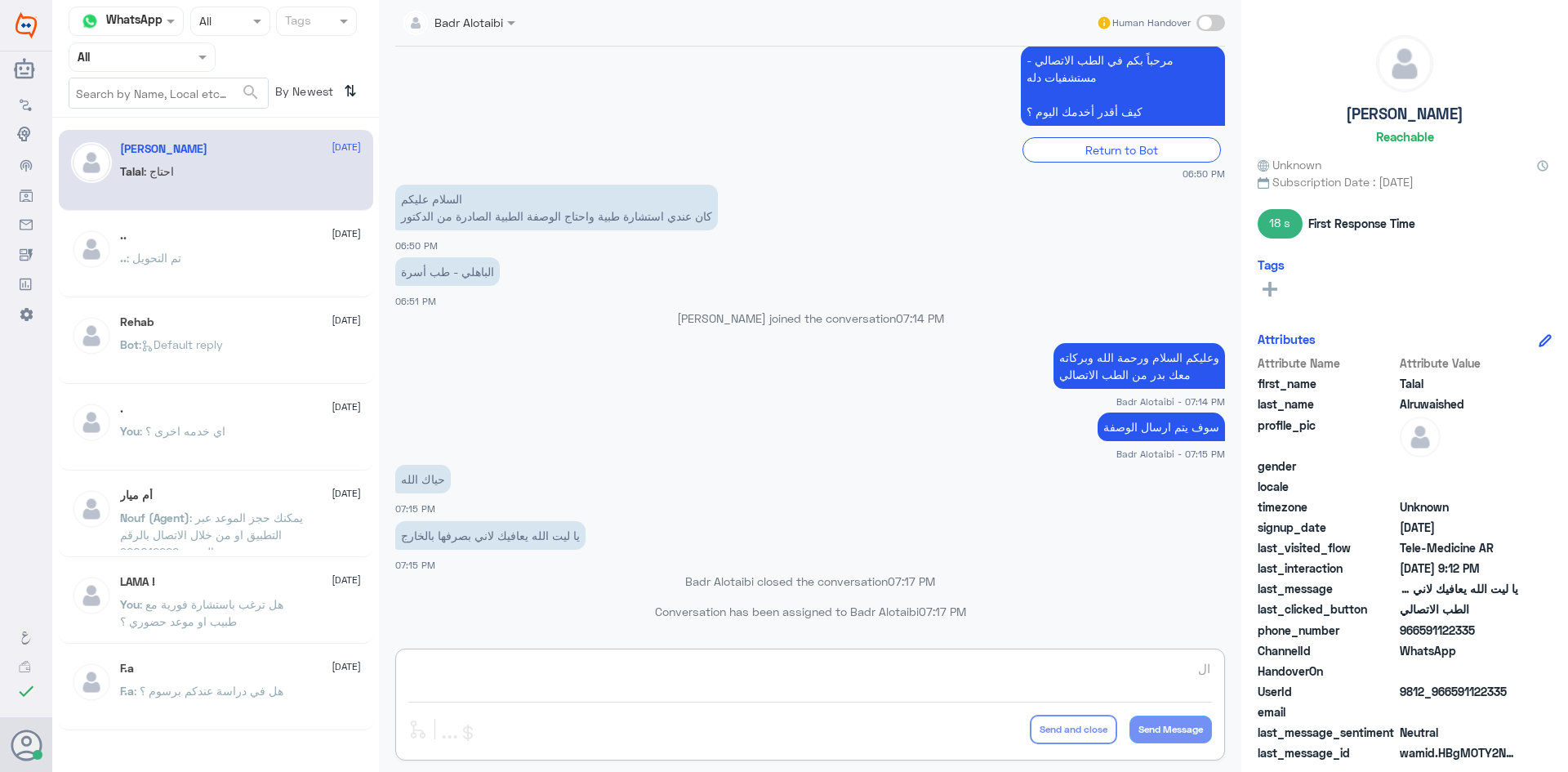
type textarea "ال"
click at [187, 63] on div at bounding box center [142, 57] width 145 height 19
click at [170, 114] on div "Unassigned" at bounding box center [142, 129] width 147 height 37
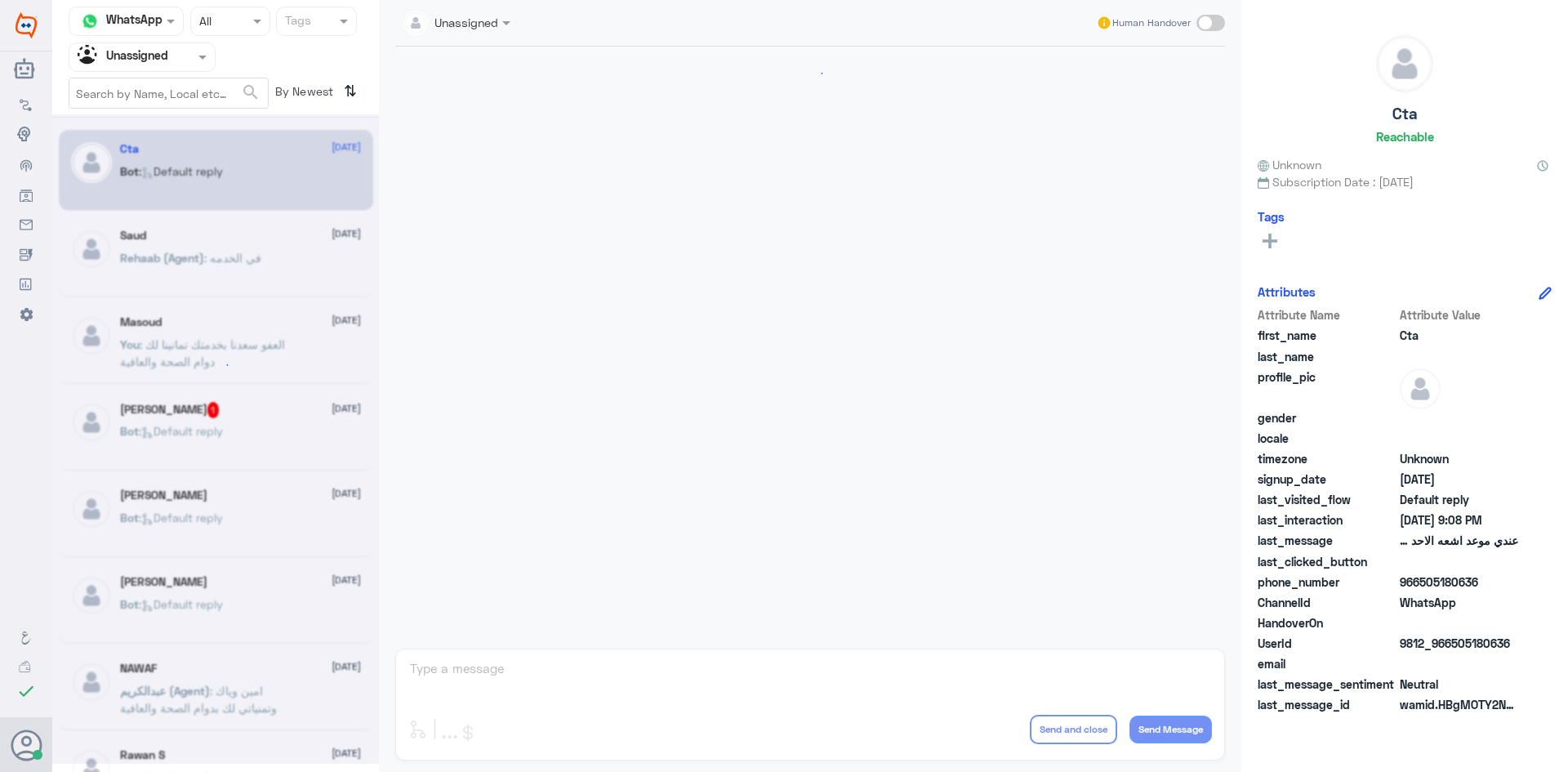
scroll to position [455, 0]
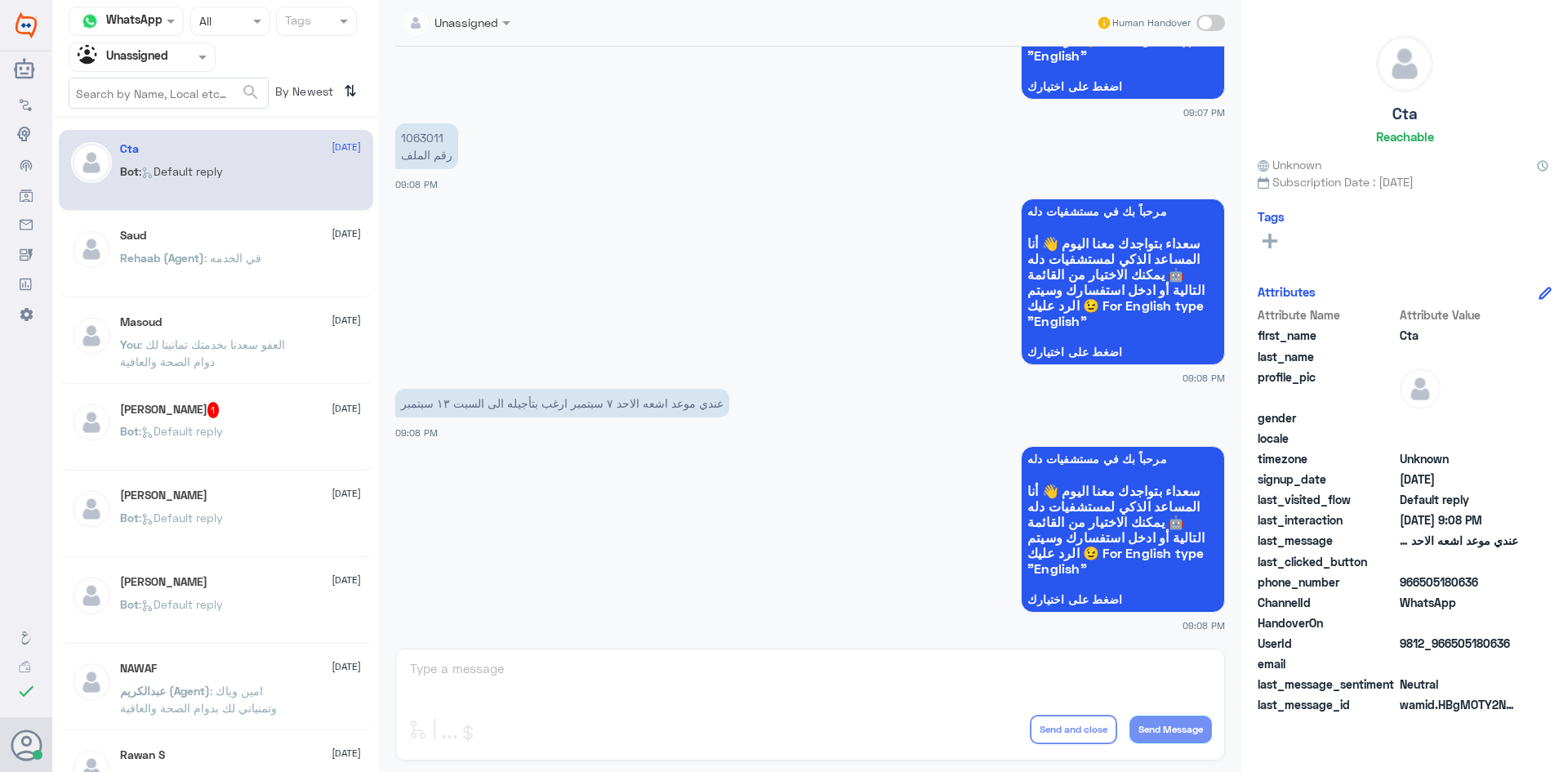
click at [180, 48] on div at bounding box center [142, 57] width 145 height 19
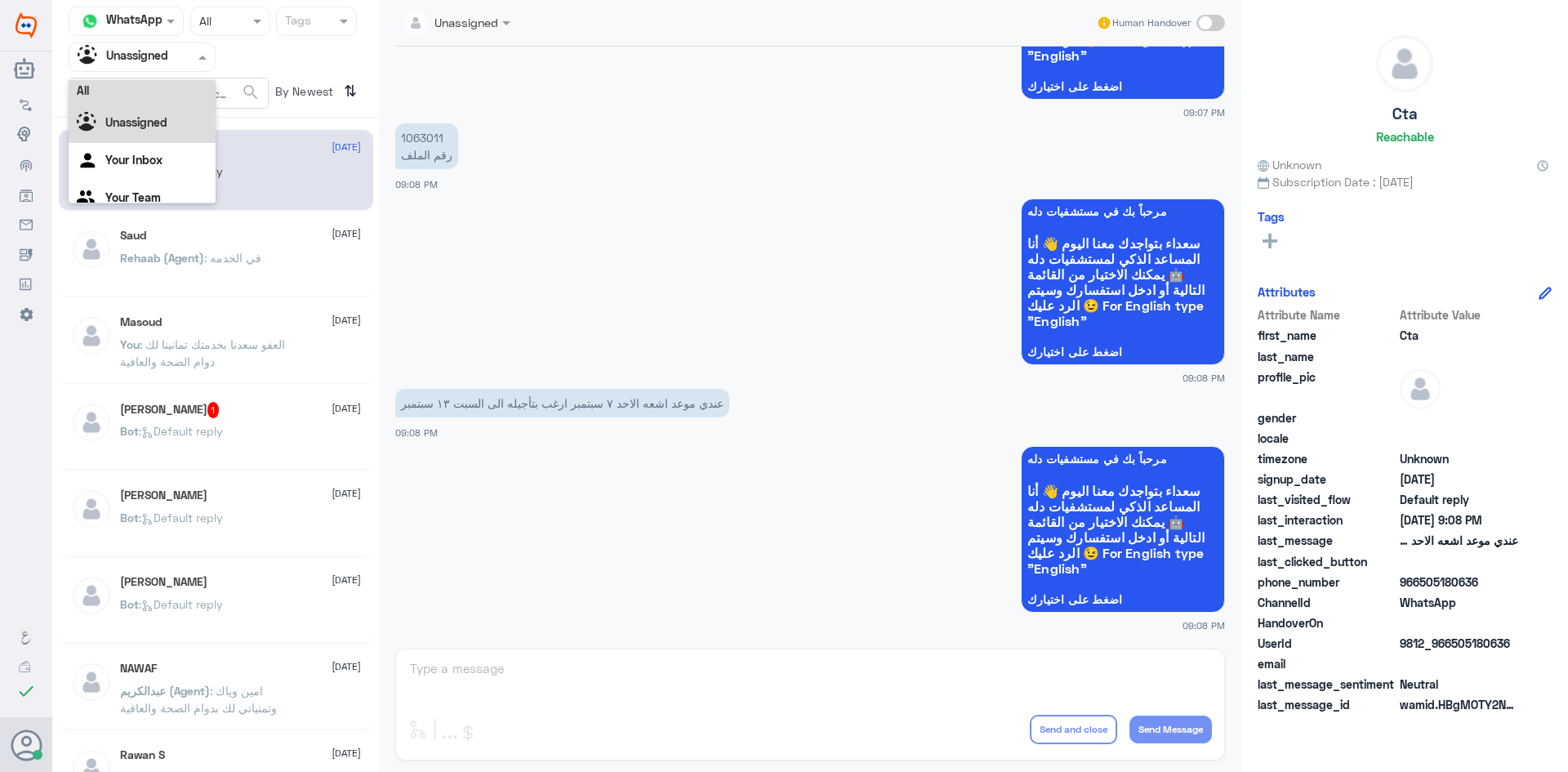
scroll to position [0, 0]
click at [166, 89] on div "All" at bounding box center [142, 95] width 147 height 30
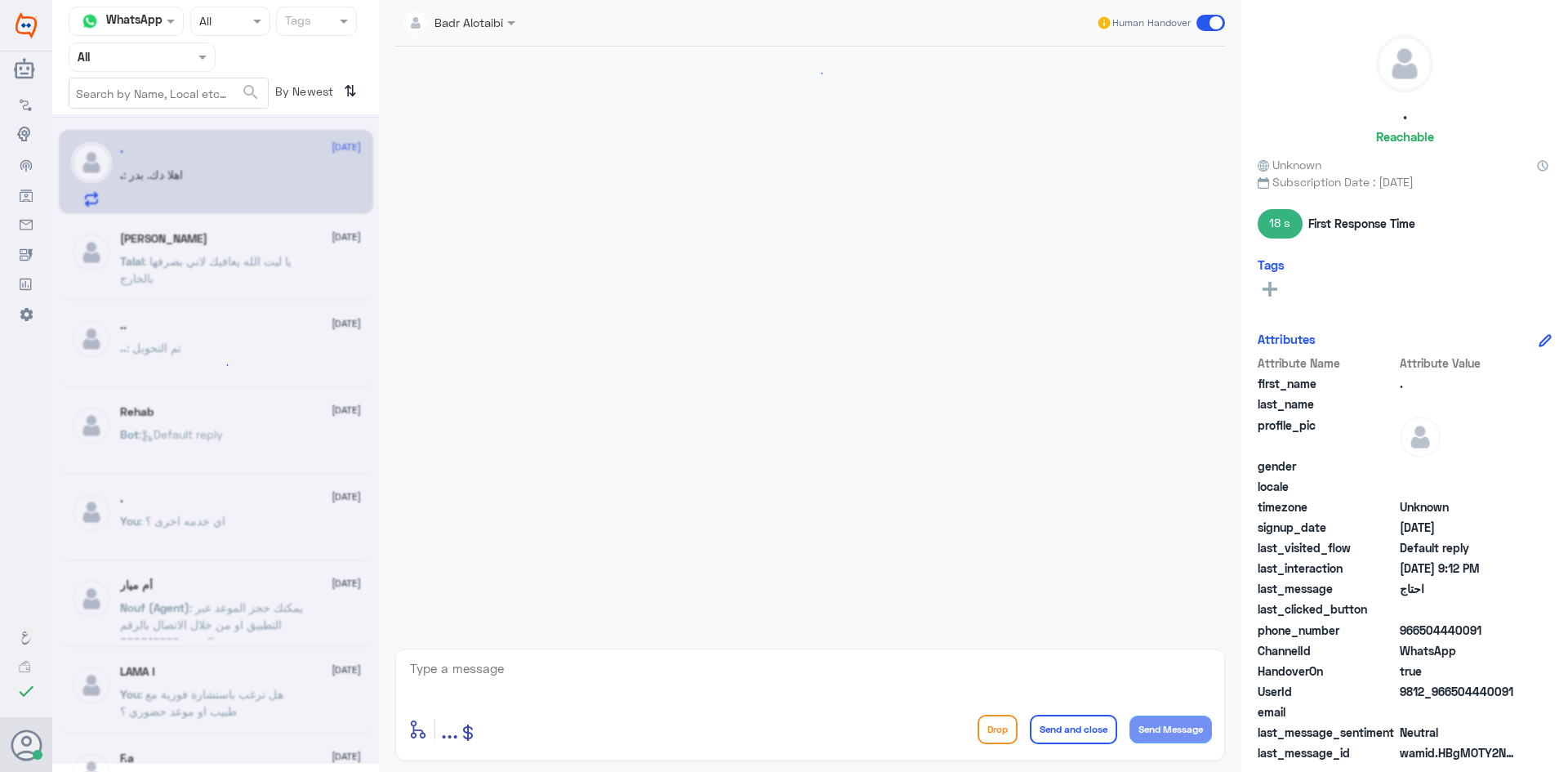
scroll to position [429, 0]
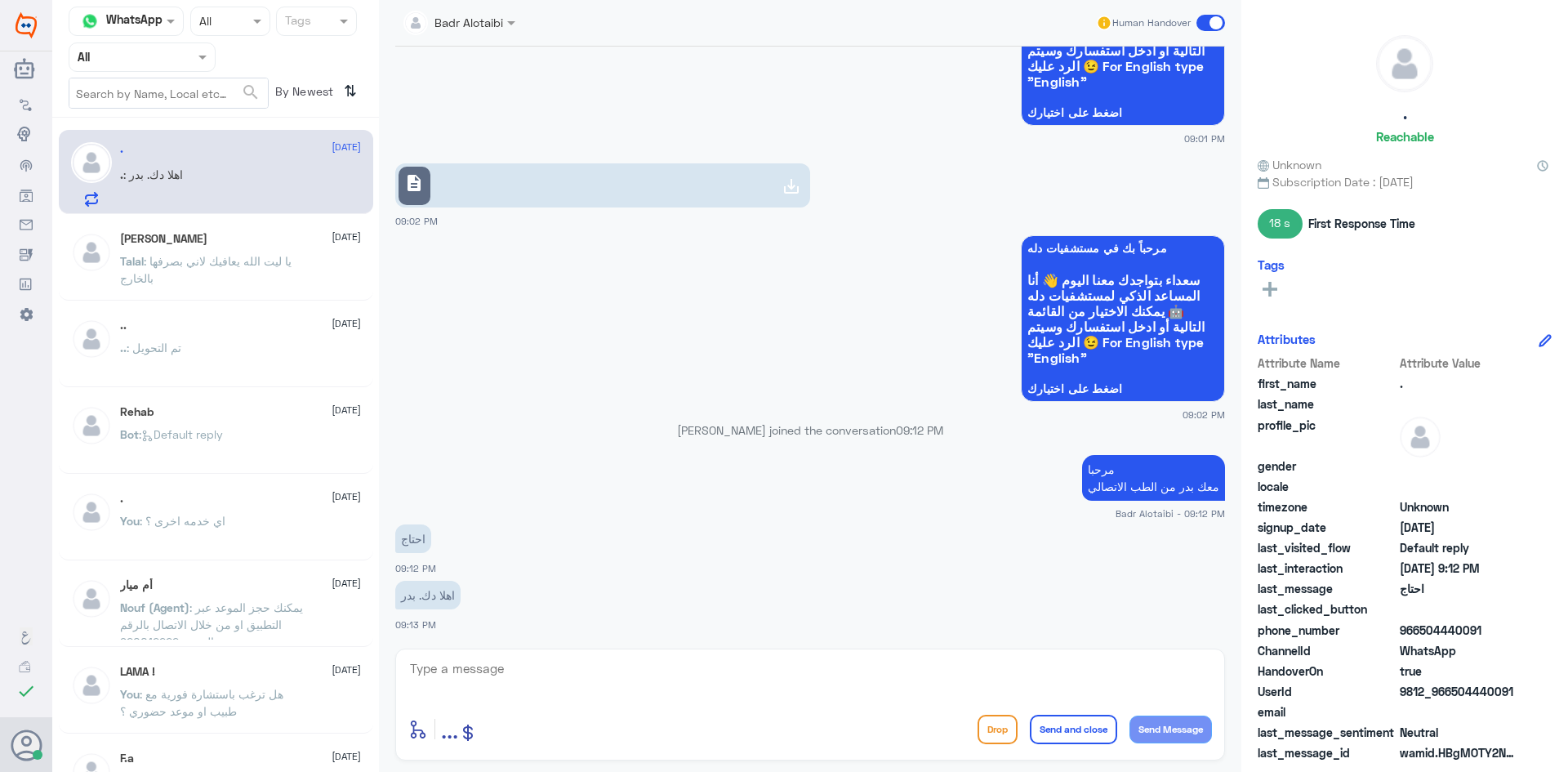
click at [544, 661] on textarea at bounding box center [809, 677] width 803 height 40
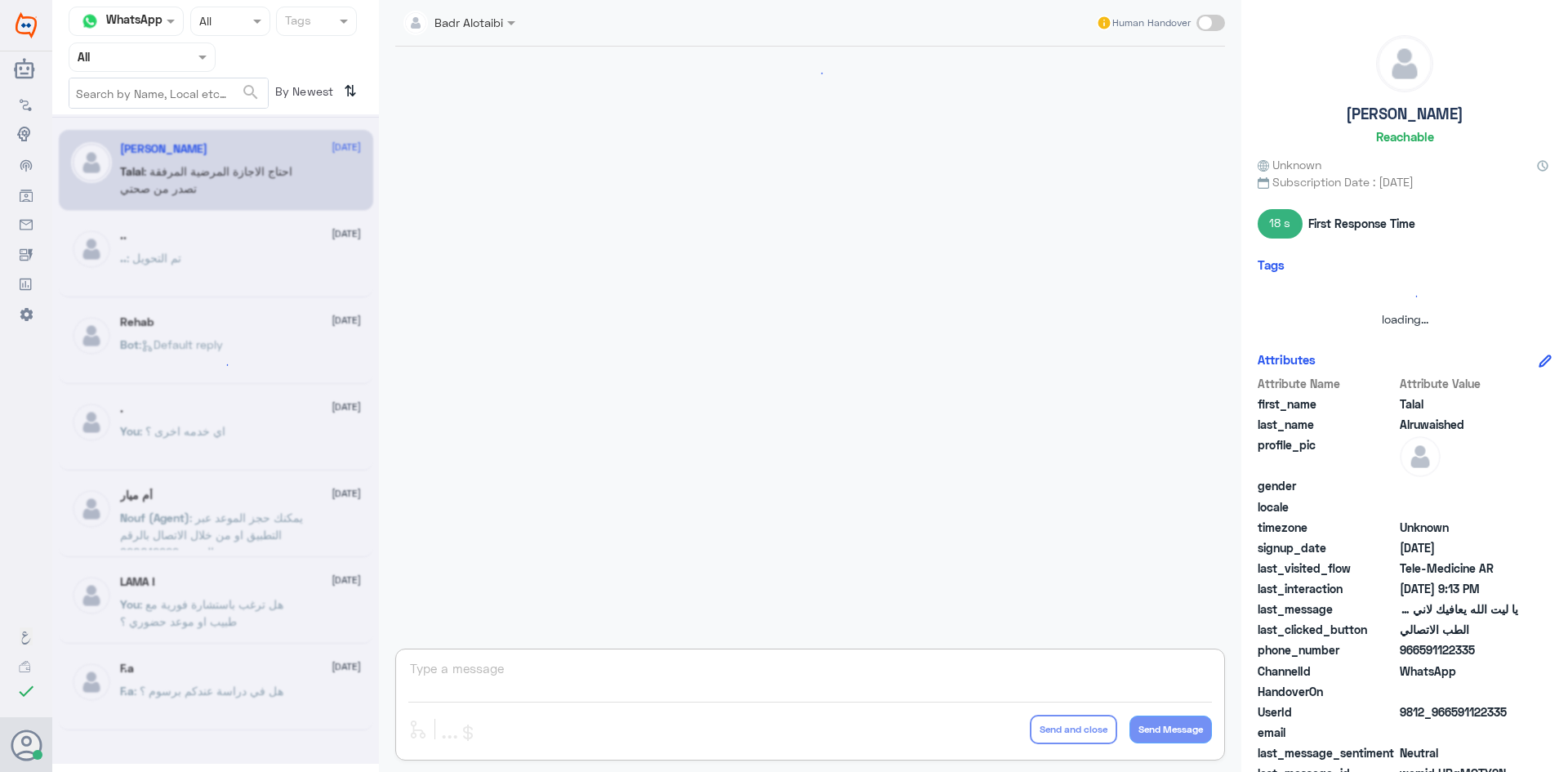
scroll to position [372, 0]
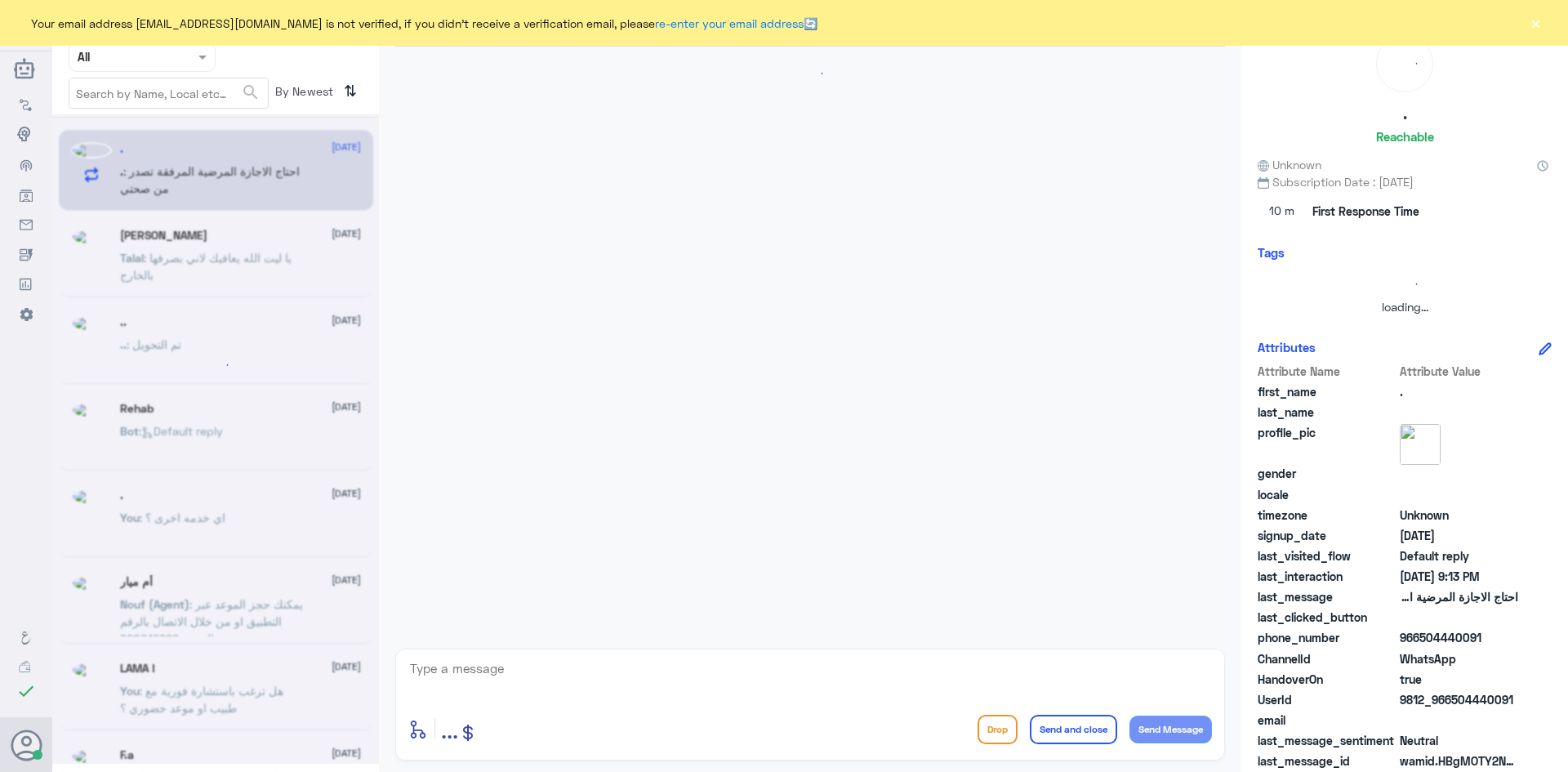
scroll to position [485, 0]
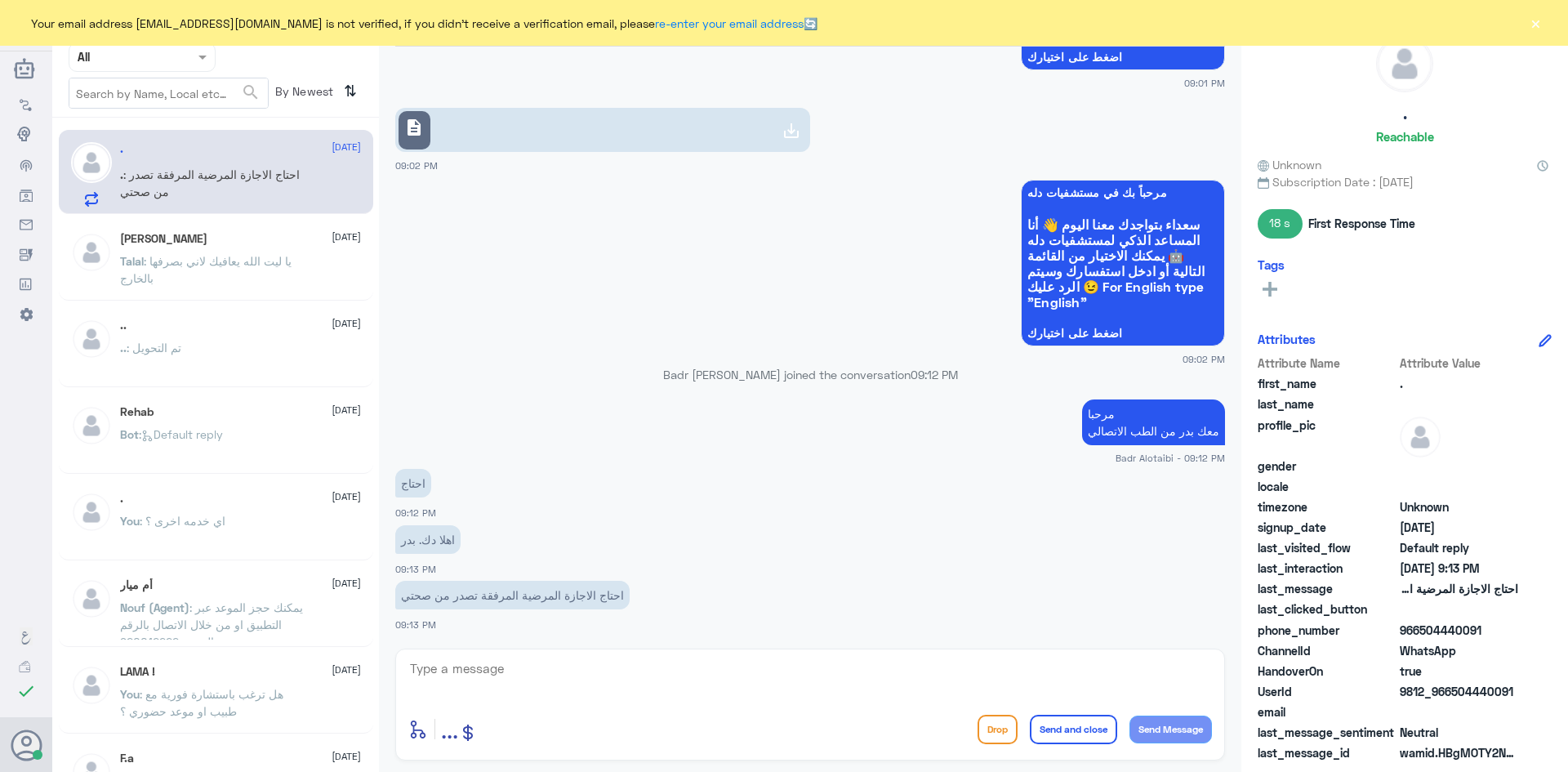
click at [589, 677] on textarea at bounding box center [809, 677] width 803 height 40
type textarea "يمكنك التواصل مع التقارير الطبية على الواتساب على التقارير 0550181732"
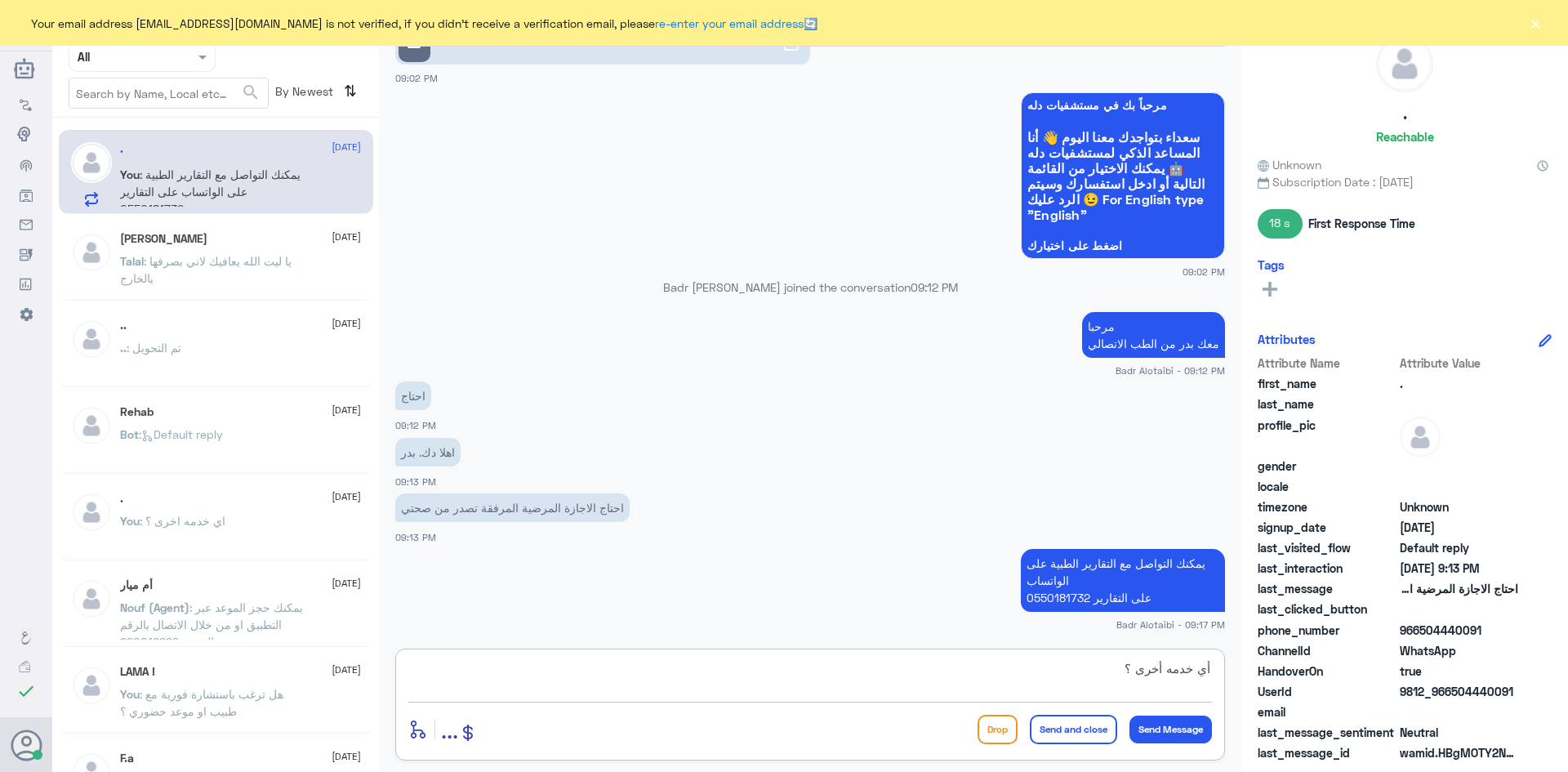
type textarea "أي خدمه أخرى ؟"
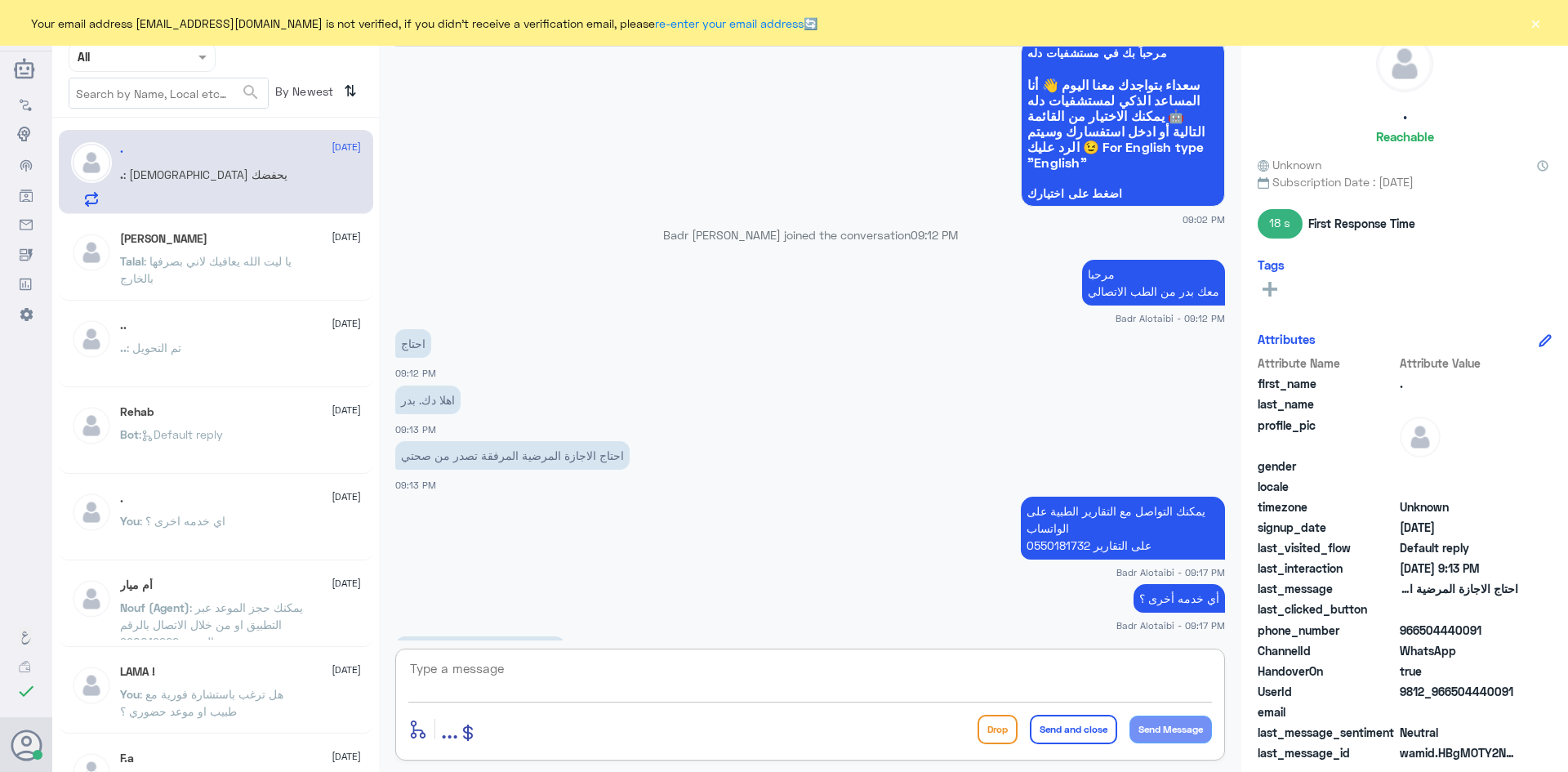
scroll to position [680, 0]
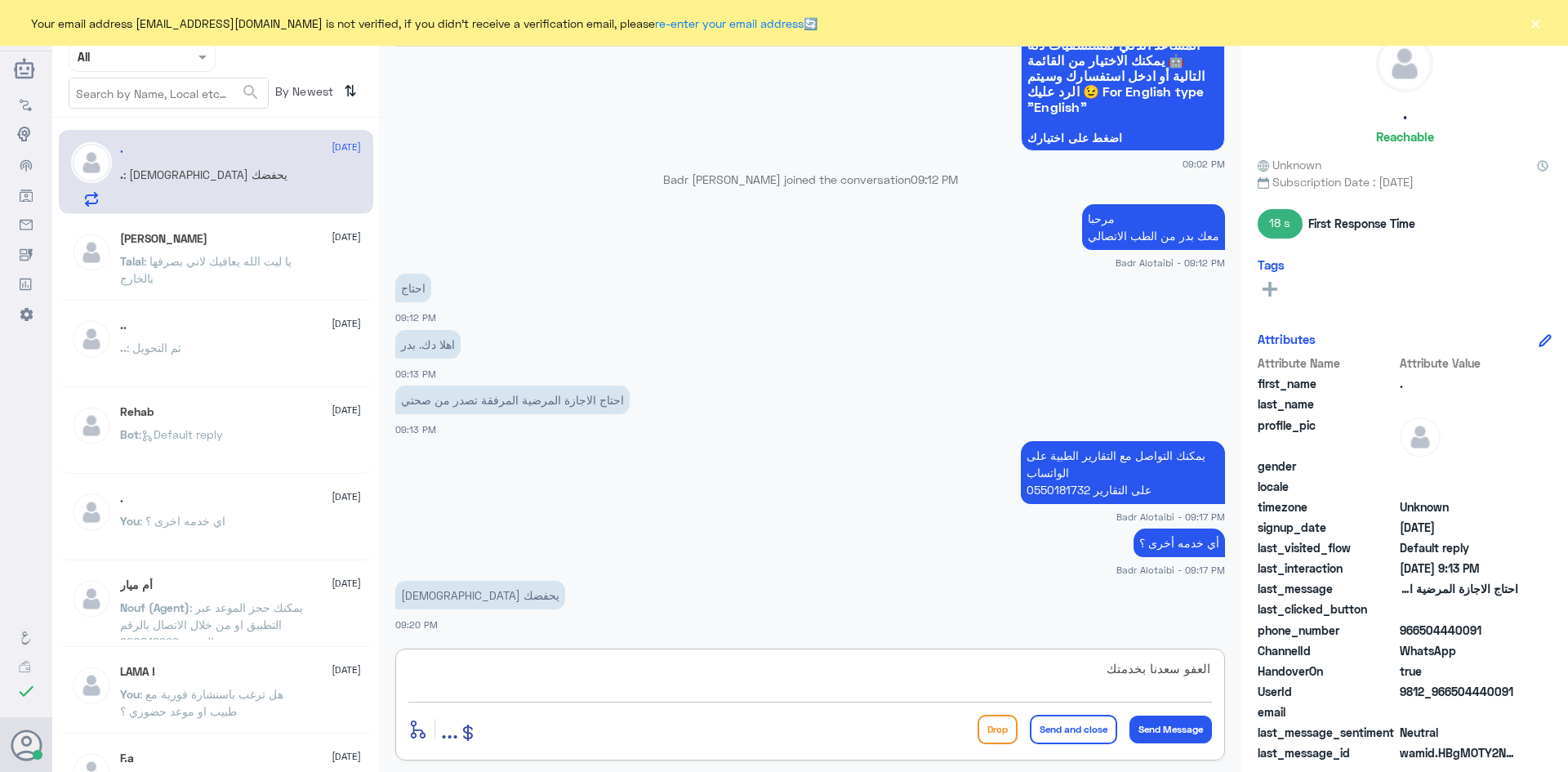
type textarea "العفو سعدنا بخدمتك"
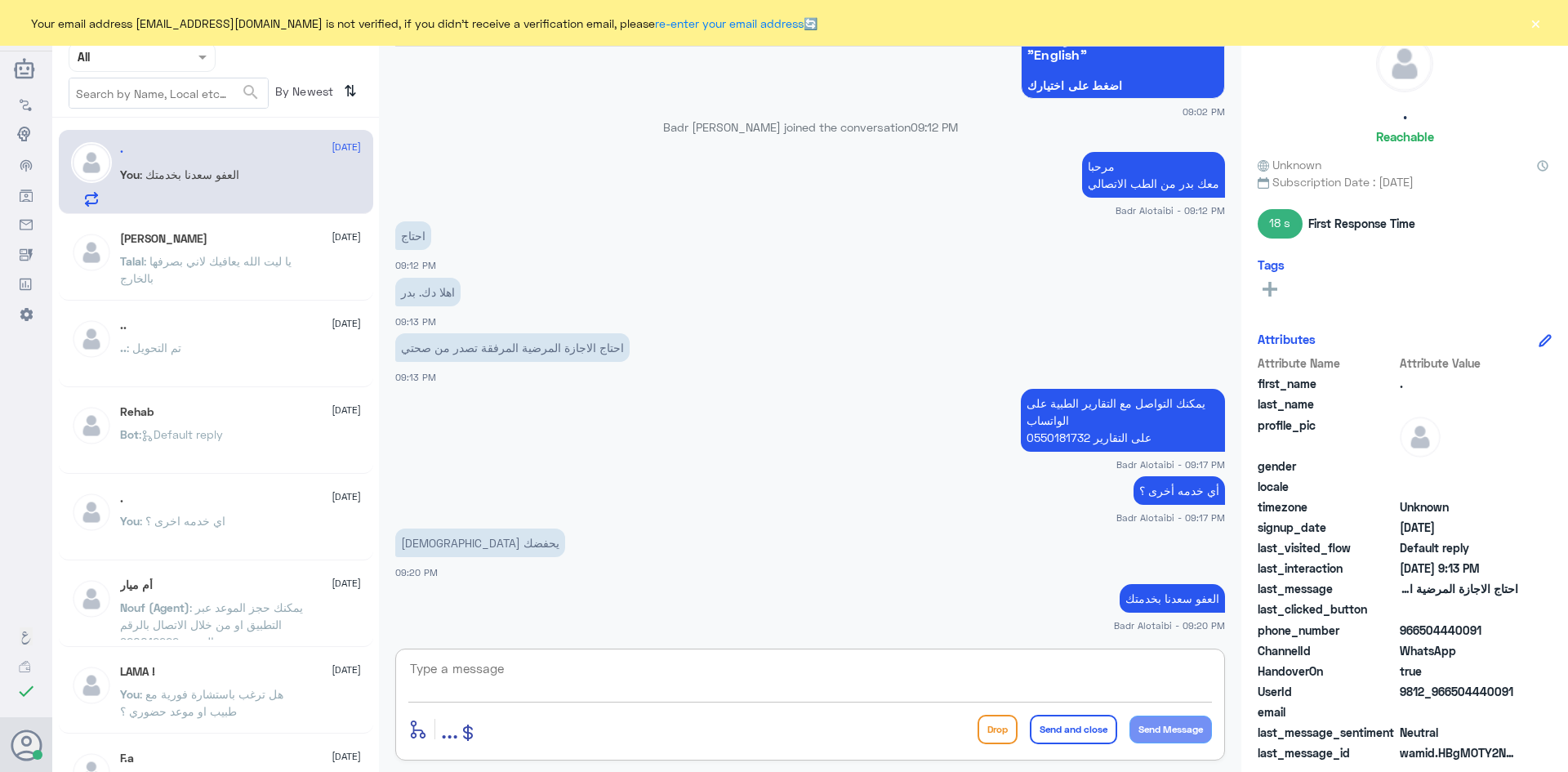
click at [1536, 19] on button "×" at bounding box center [1535, 22] width 16 height 16
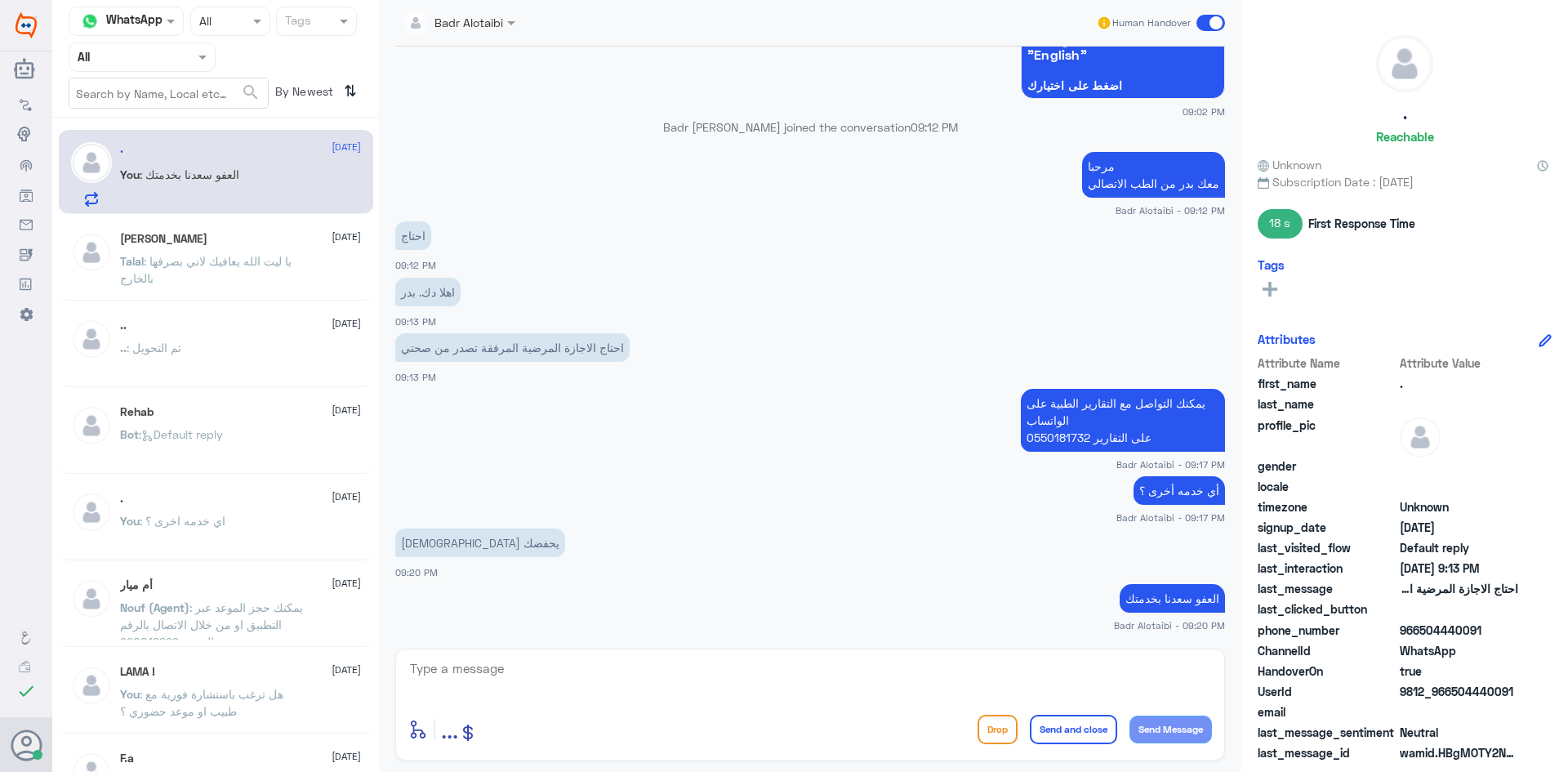
click at [1208, 19] on span at bounding box center [1211, 22] width 29 height 16
click at [0, 0] on input "checkbox" at bounding box center [0, 0] width 0 height 0
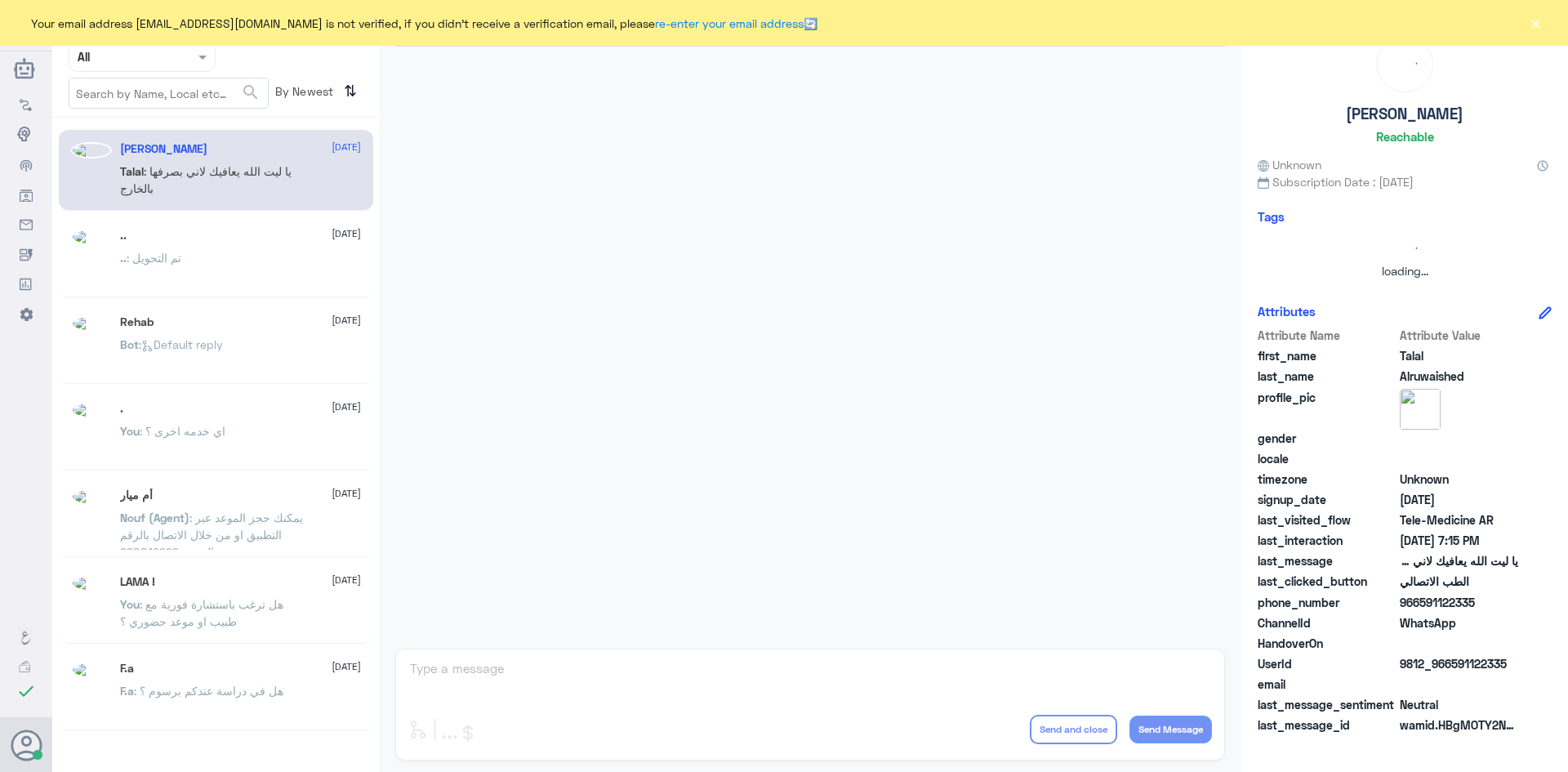
click at [1533, 23] on button "×" at bounding box center [1535, 22] width 16 height 16
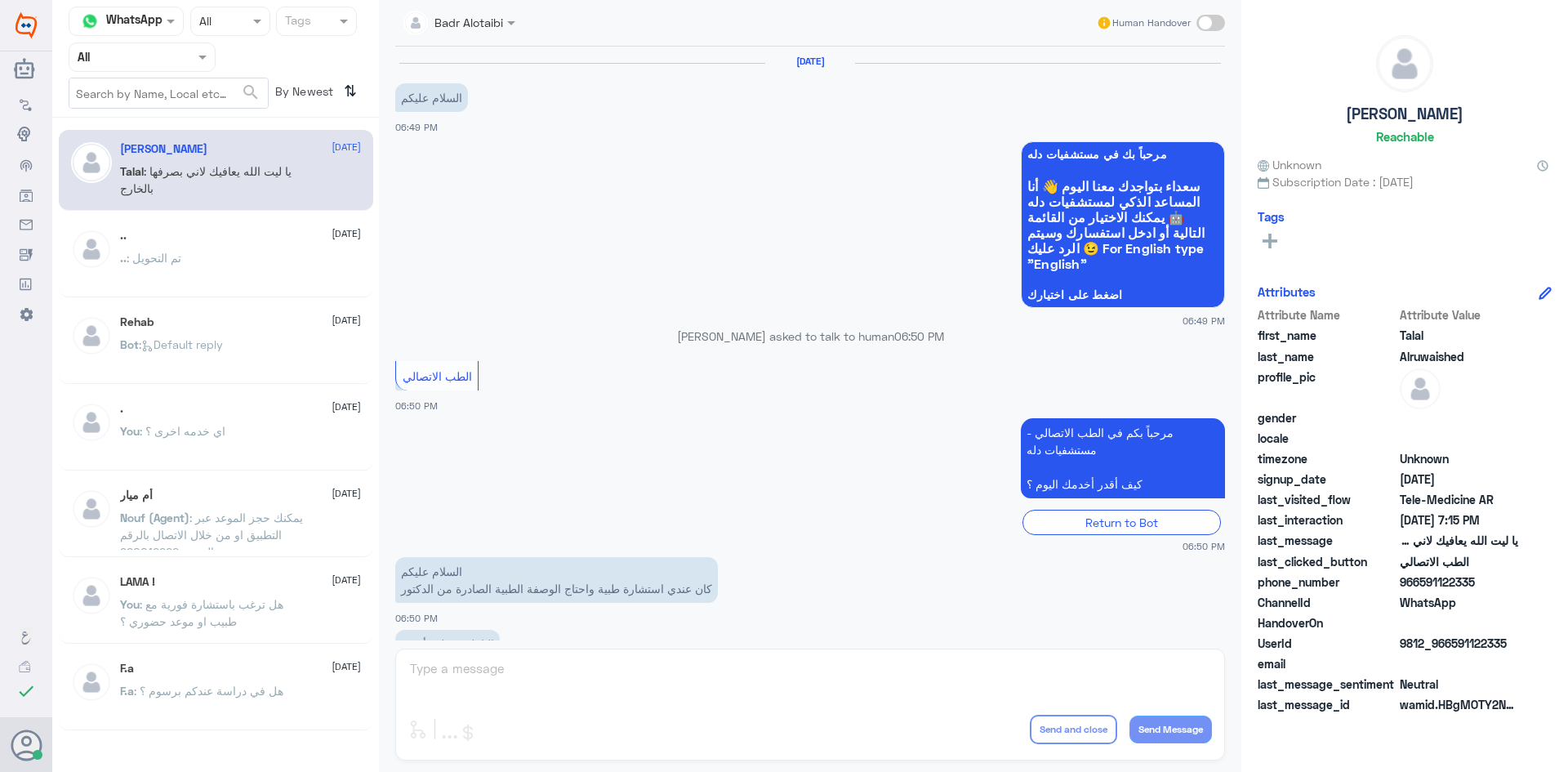
scroll to position [372, 0]
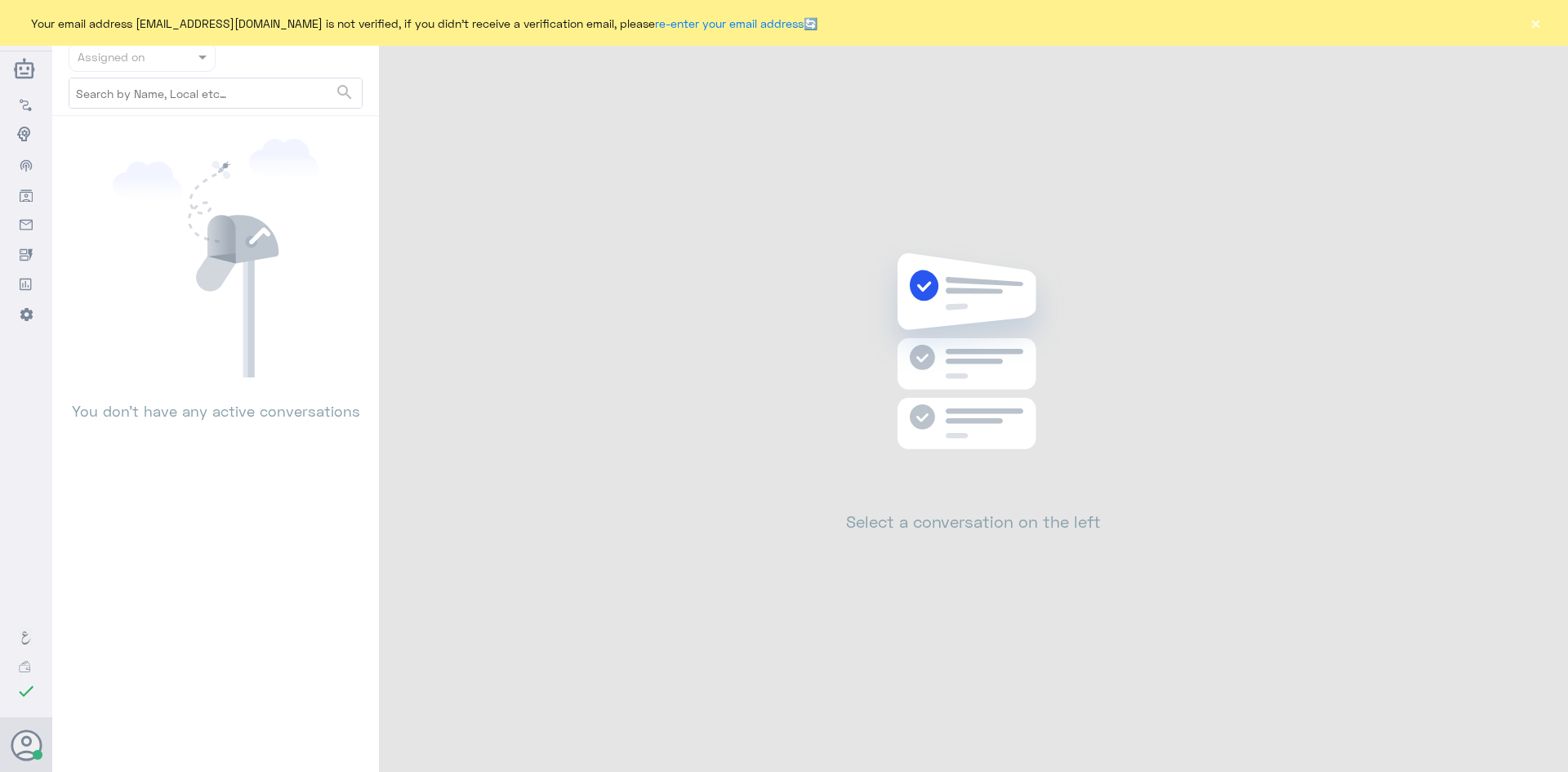
click at [1527, 24] on div "Your email address [EMAIL_ADDRESS][DOMAIN_NAME] is not verified, if you didn't …" at bounding box center [784, 23] width 1568 height 46
click at [1534, 24] on button "×" at bounding box center [1535, 22] width 16 height 16
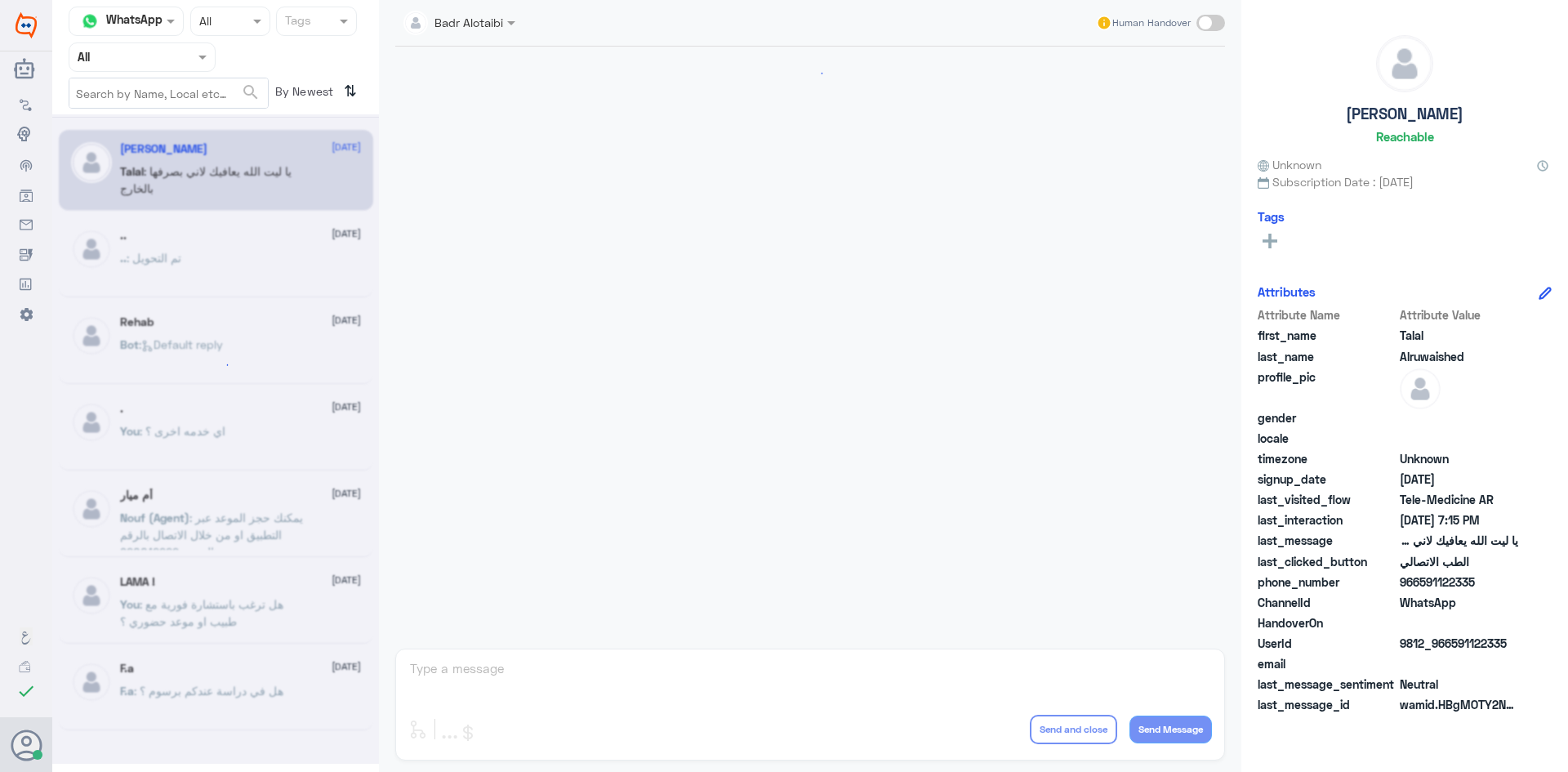
scroll to position [372, 0]
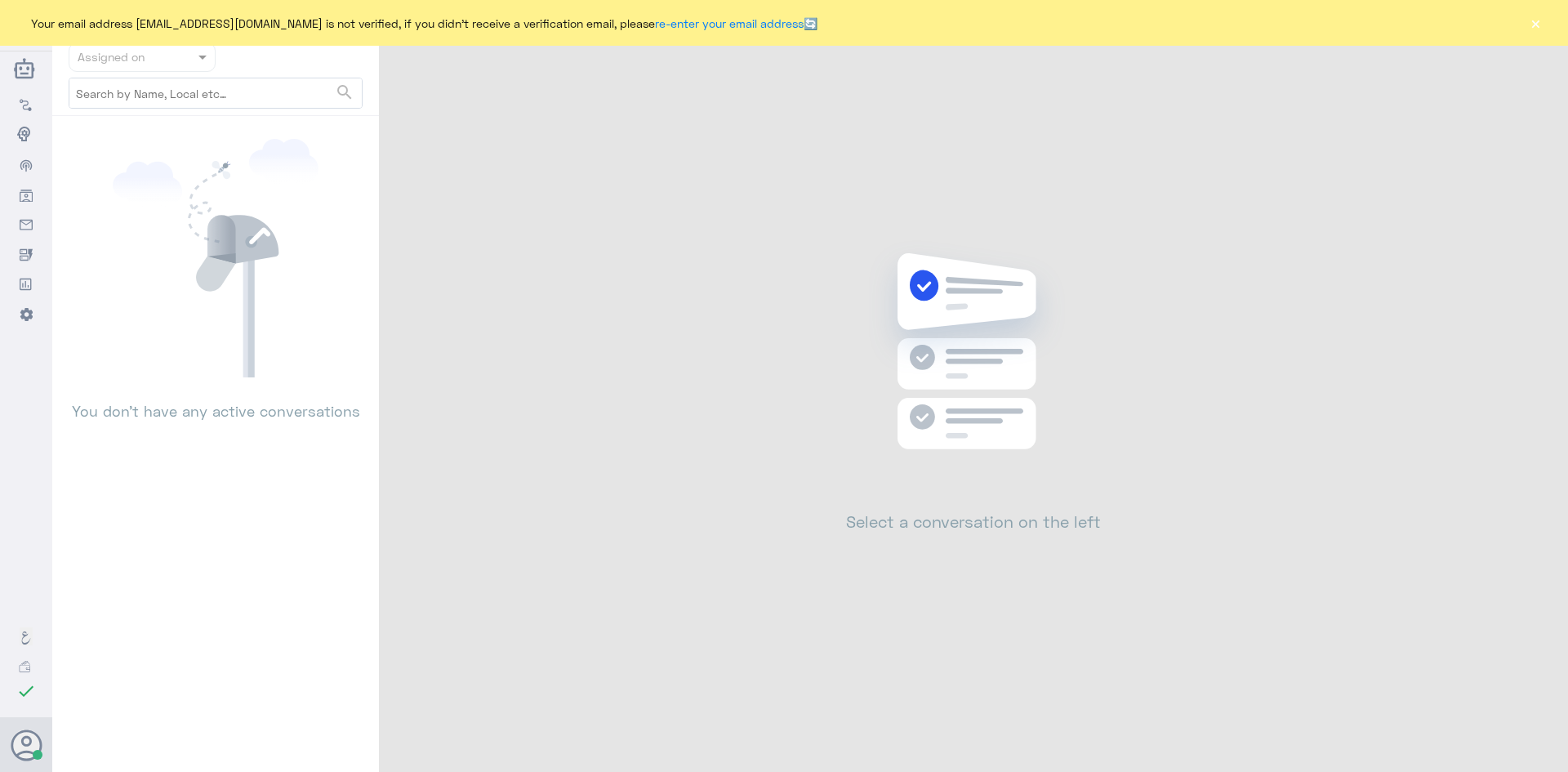
click at [1541, 22] on button "×" at bounding box center [1535, 22] width 16 height 16
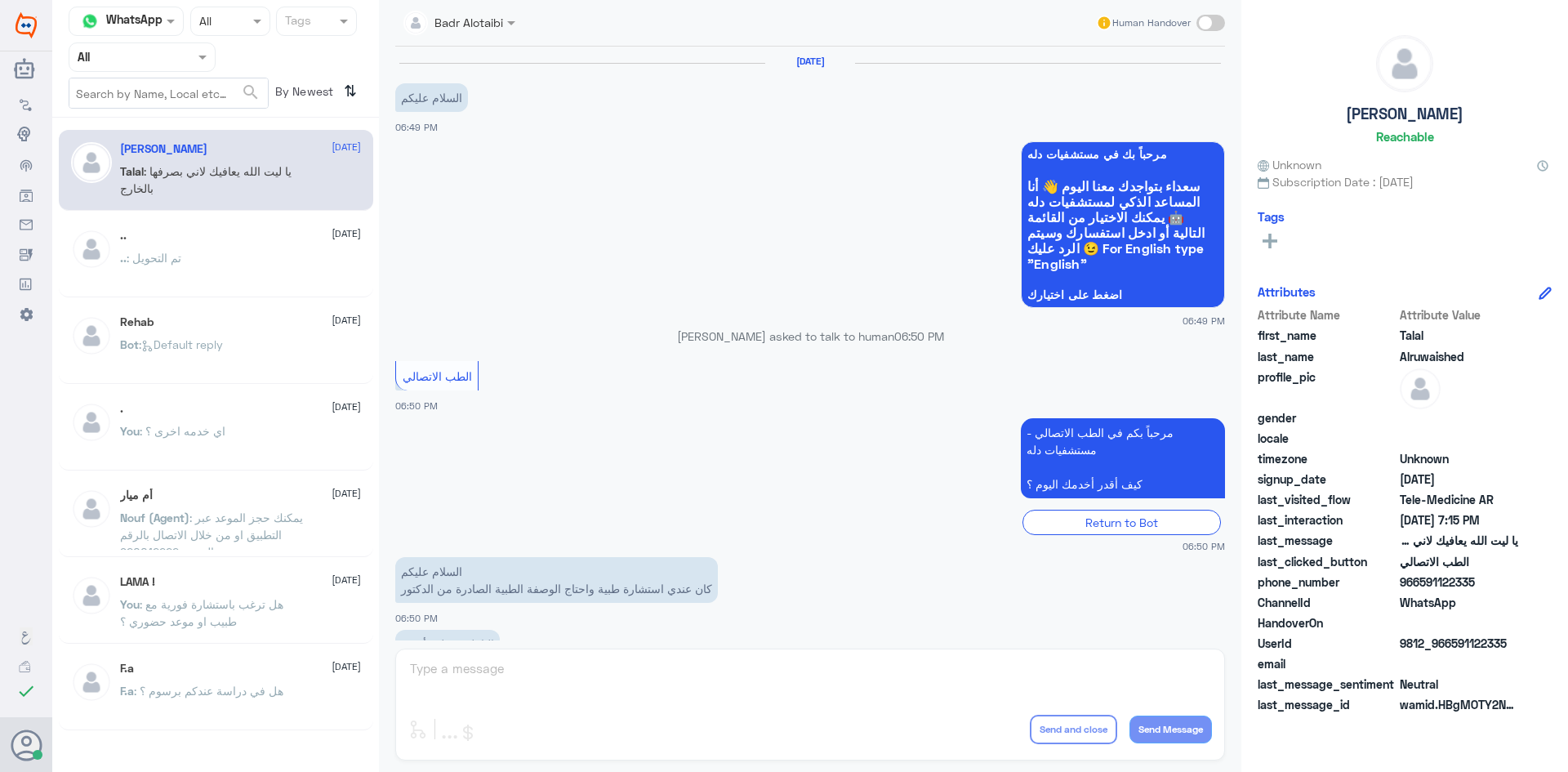
scroll to position [372, 0]
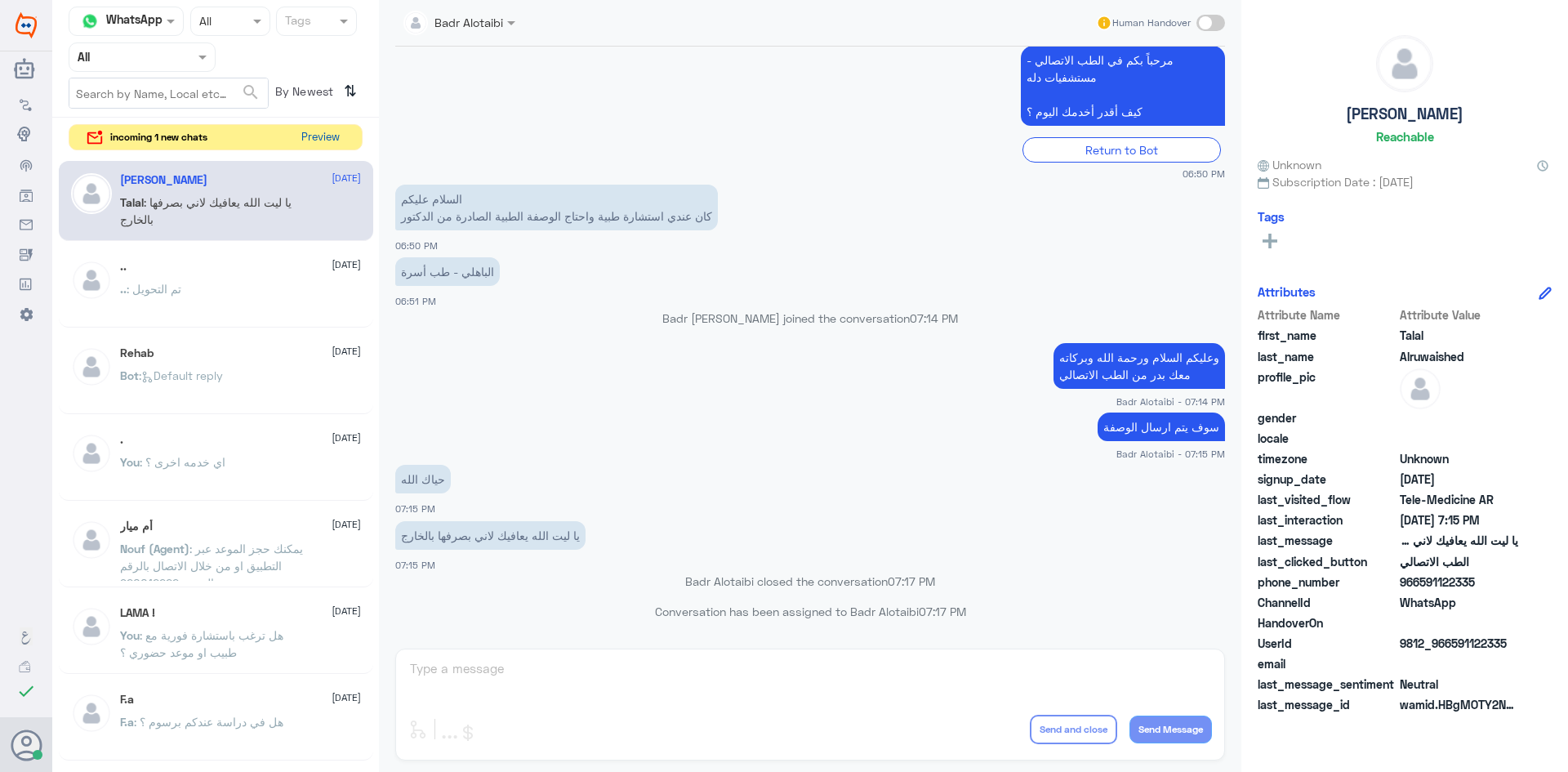
click at [344, 143] on button "Preview" at bounding box center [320, 138] width 51 height 25
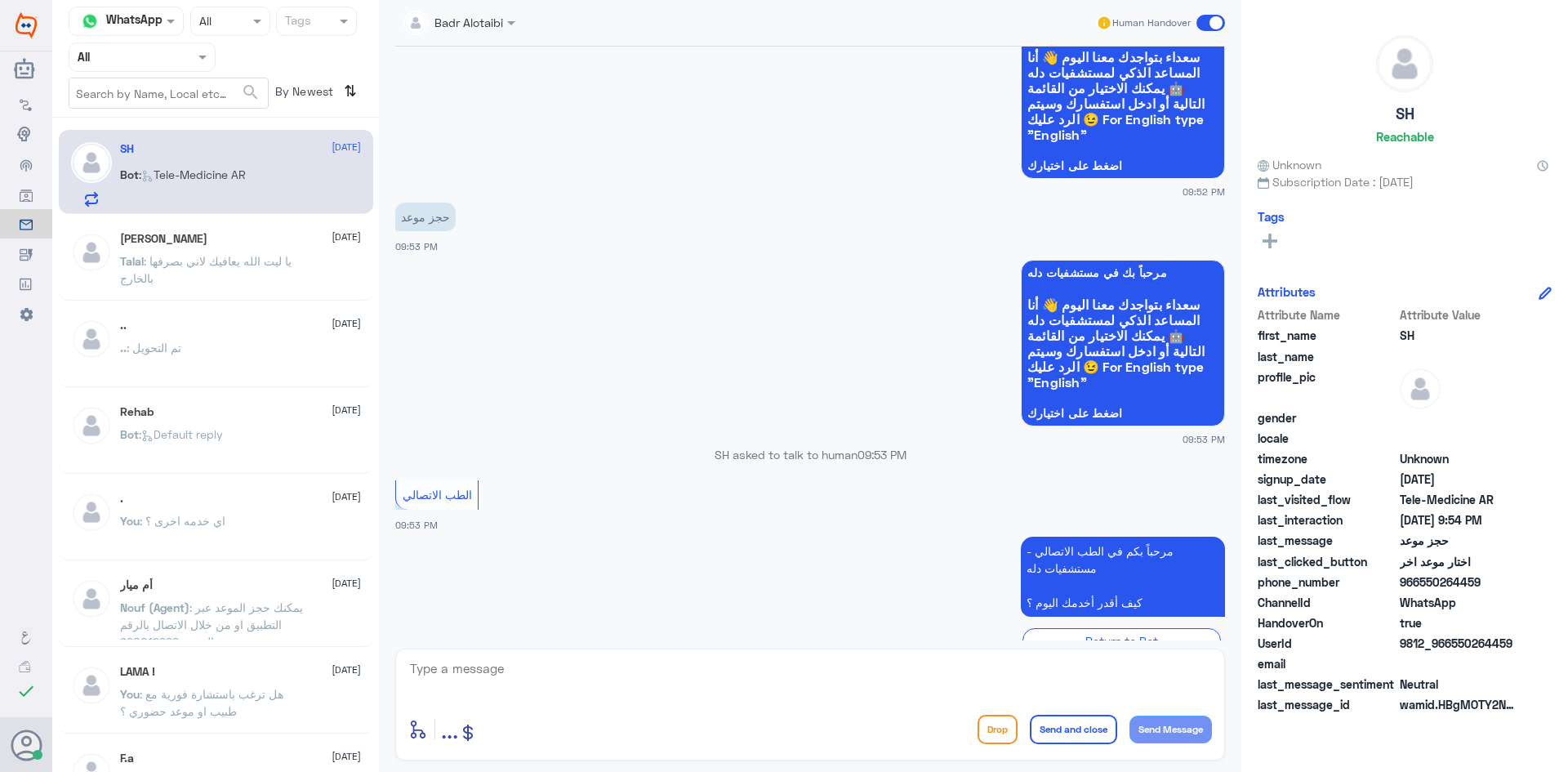
scroll to position [4069, 0]
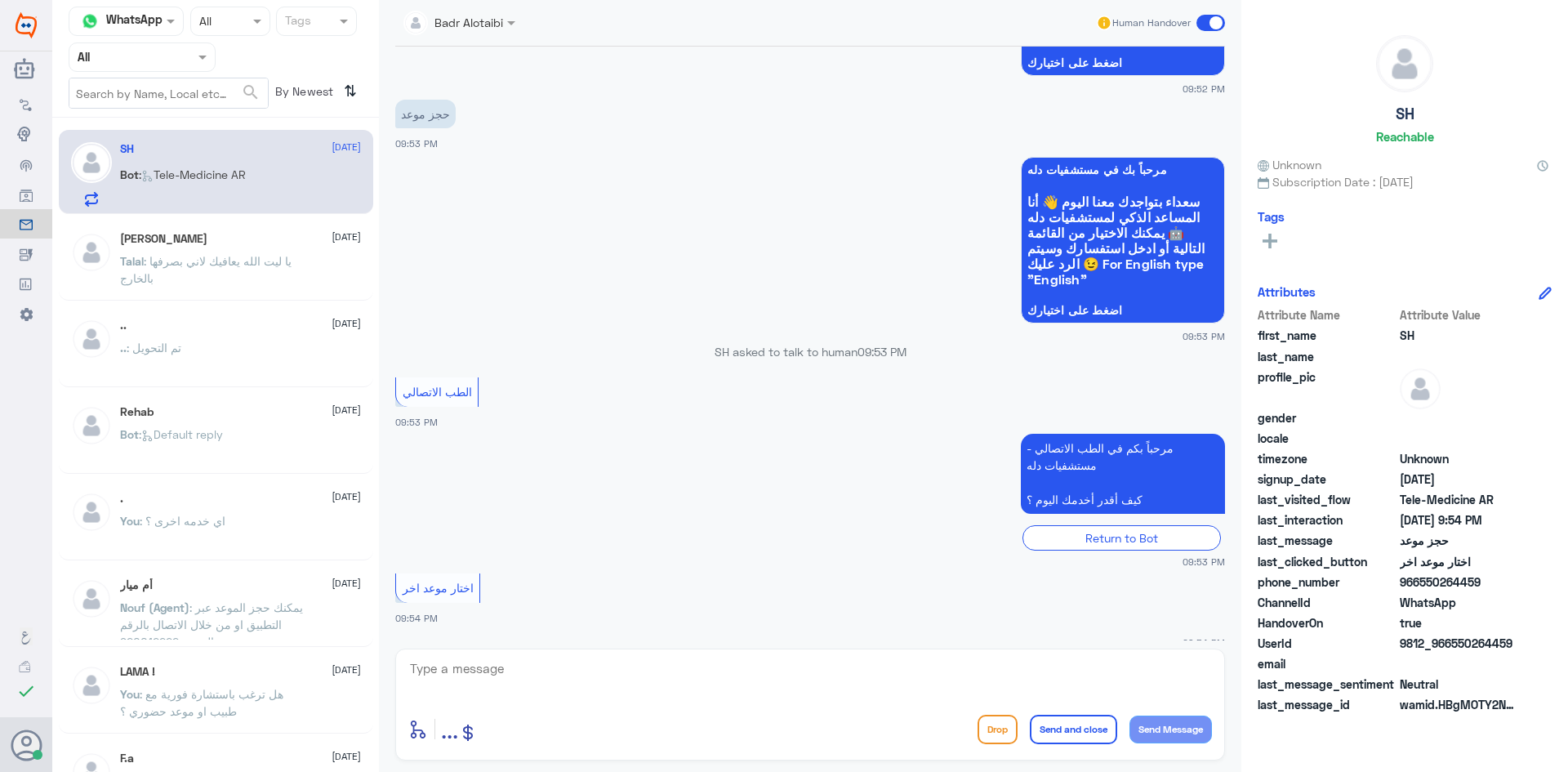
drag, startPoint x: 1514, startPoint y: 643, endPoint x: 1453, endPoint y: 646, distance: 61.1
click at [1453, 646] on span "9812_966550264459" at bounding box center [1459, 643] width 118 height 17
copy span "550264459"
click at [496, 35] on div "Badr Alotaibi" at bounding box center [454, 23] width 100 height 33
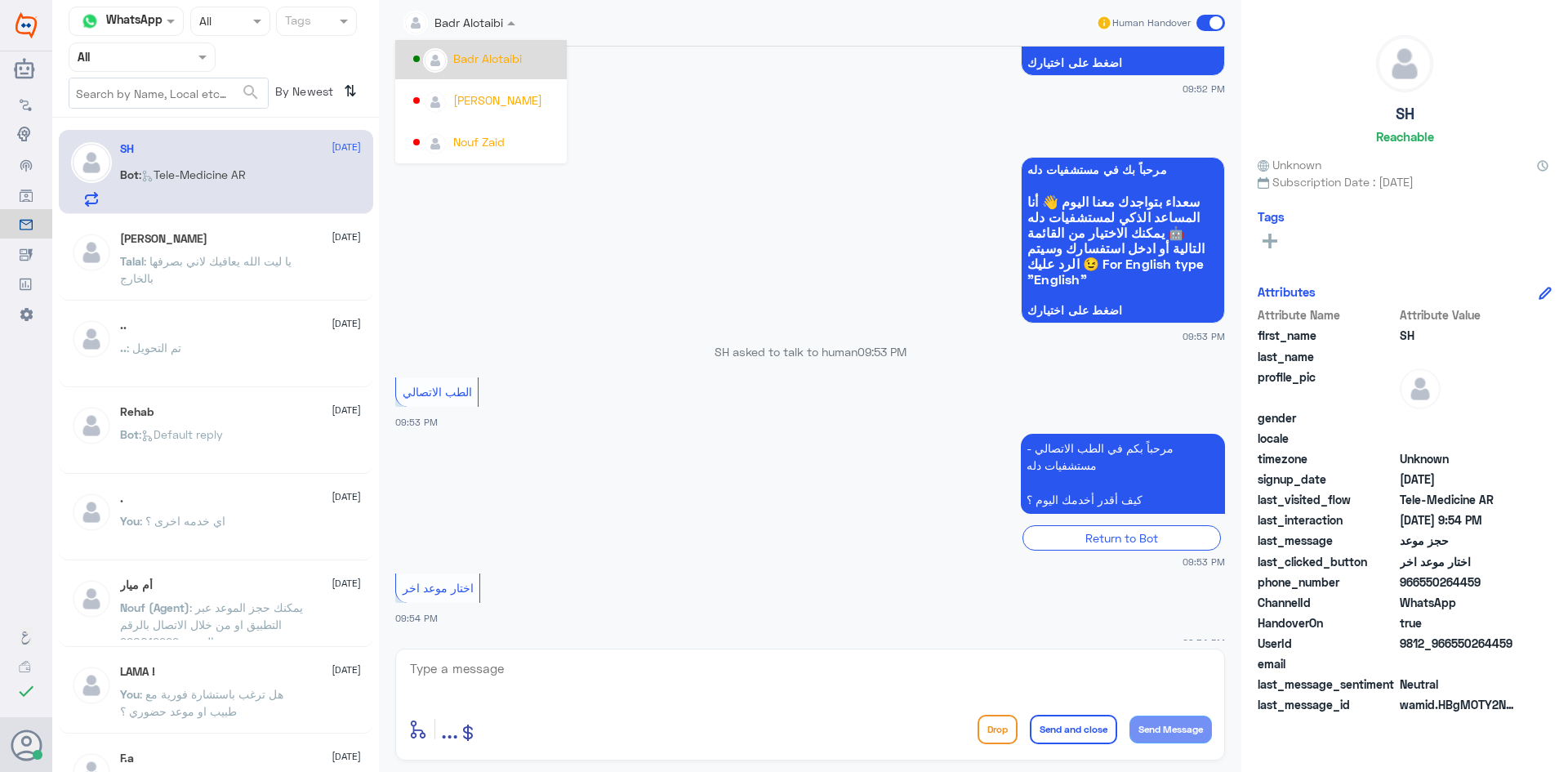
click at [1206, 20] on span at bounding box center [1211, 22] width 29 height 16
click at [0, 0] on input "checkbox" at bounding box center [0, 0] width 0 height 0
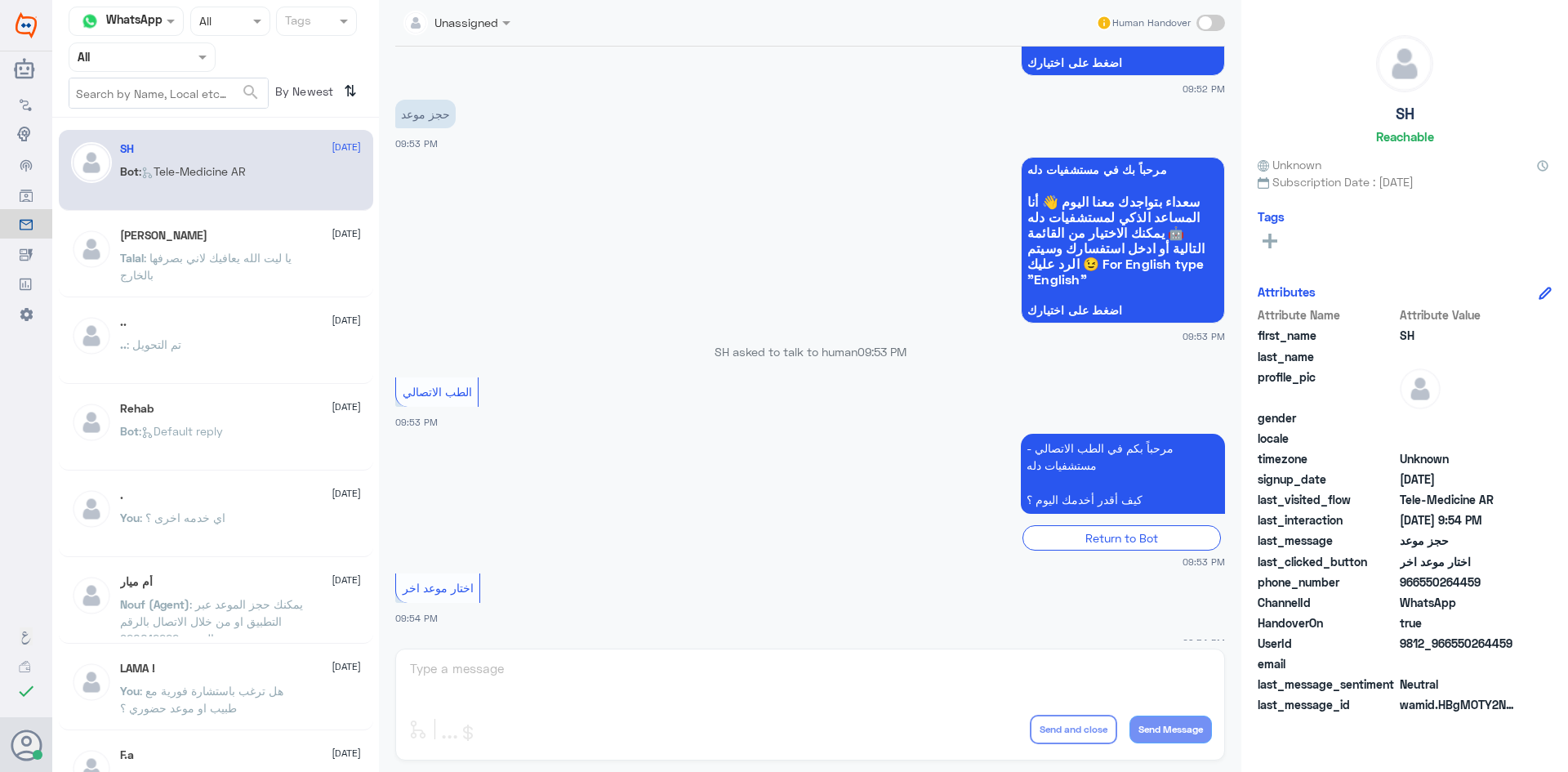
scroll to position [4099, 0]
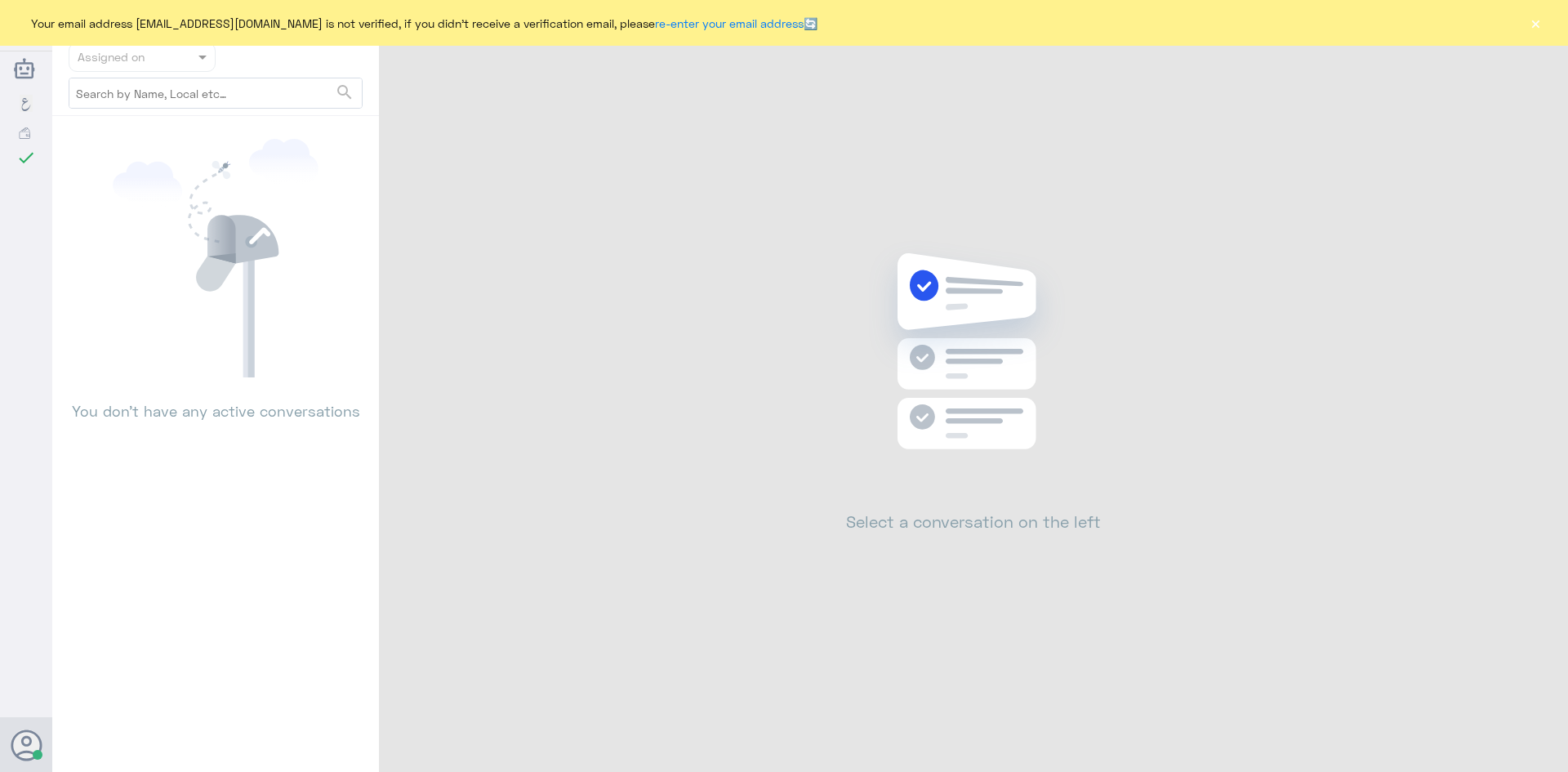
click at [1534, 21] on button "×" at bounding box center [1535, 22] width 16 height 16
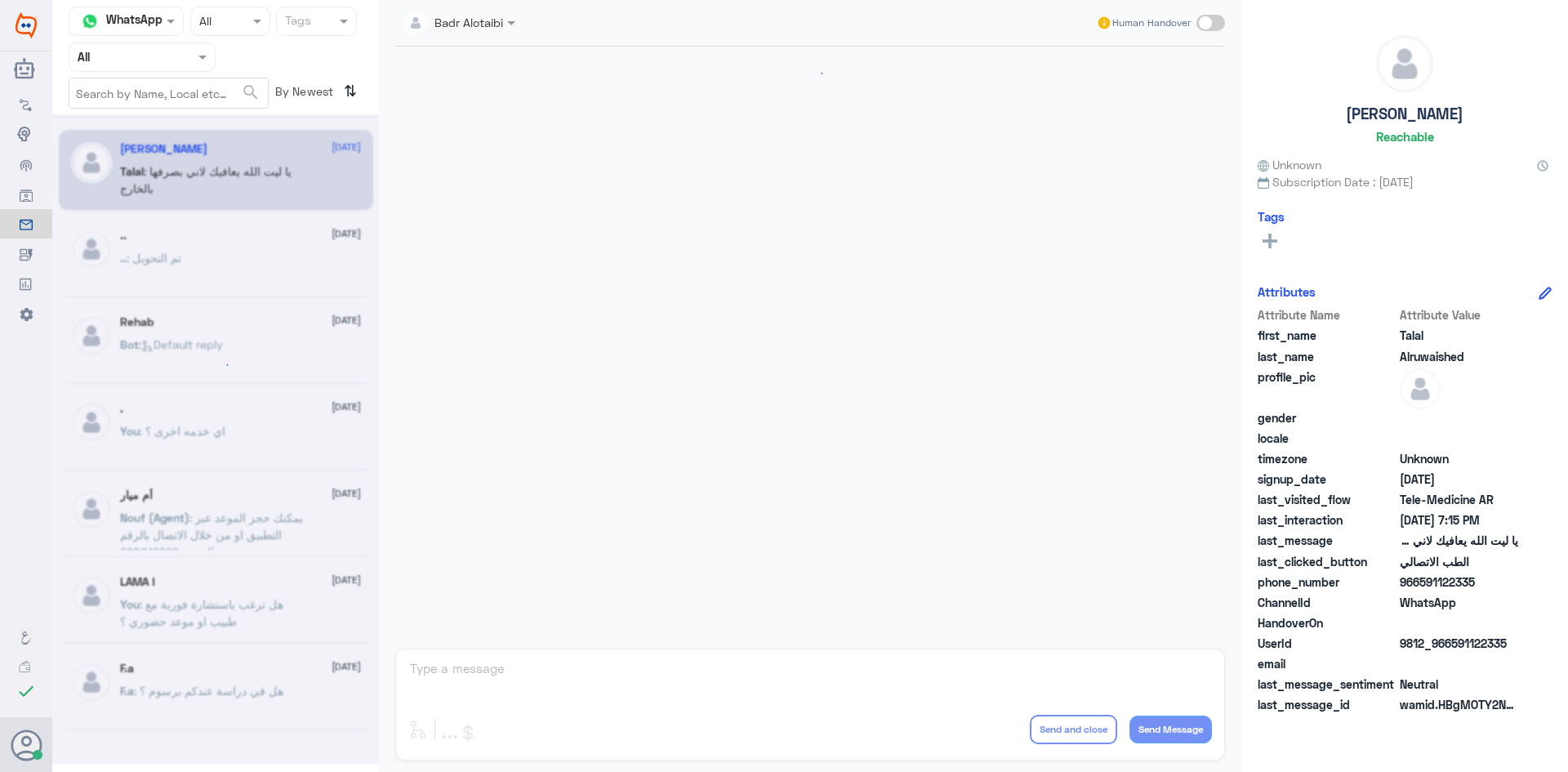
scroll to position [372, 0]
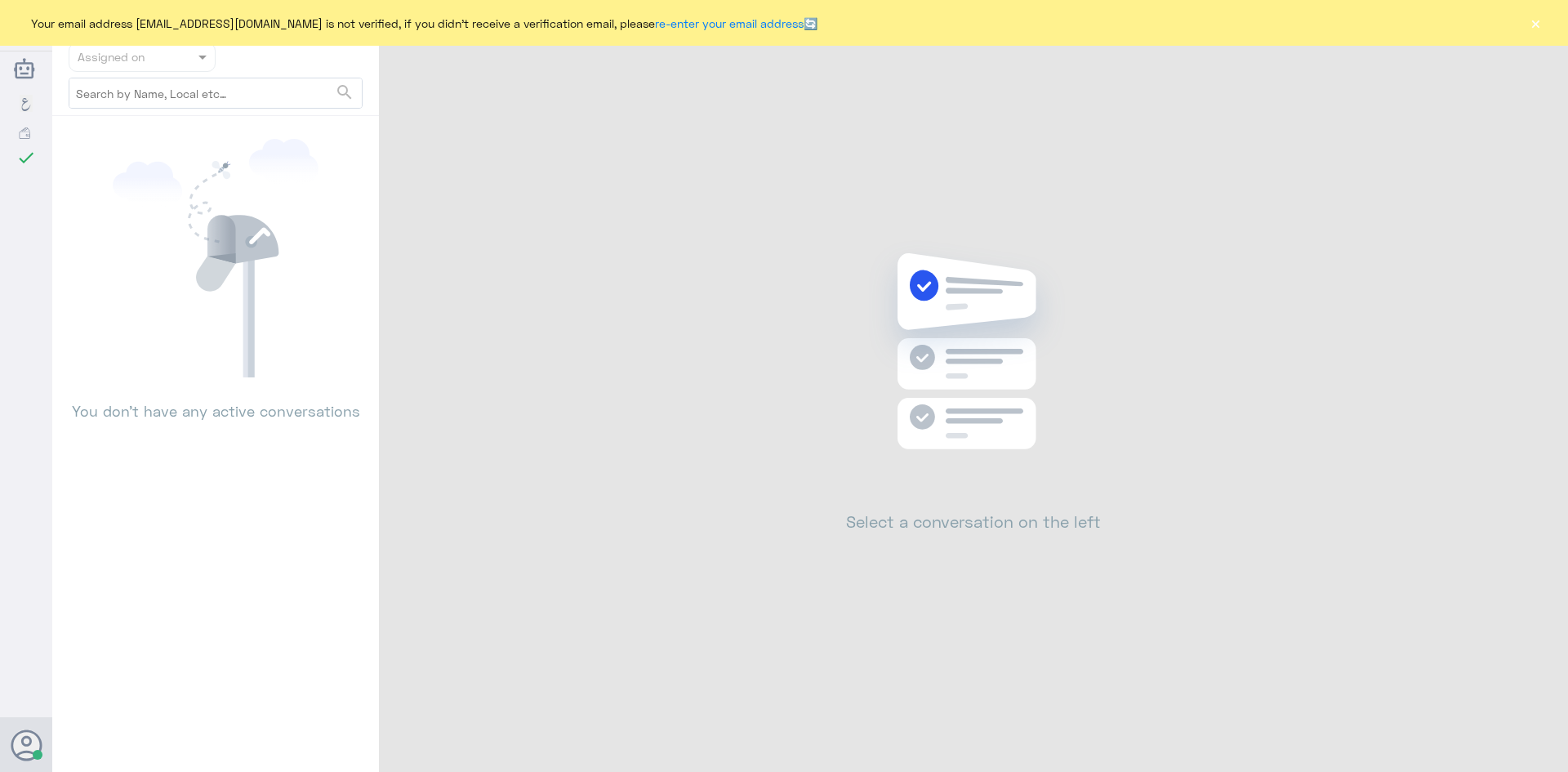
click at [1534, 24] on button "×" at bounding box center [1535, 22] width 16 height 16
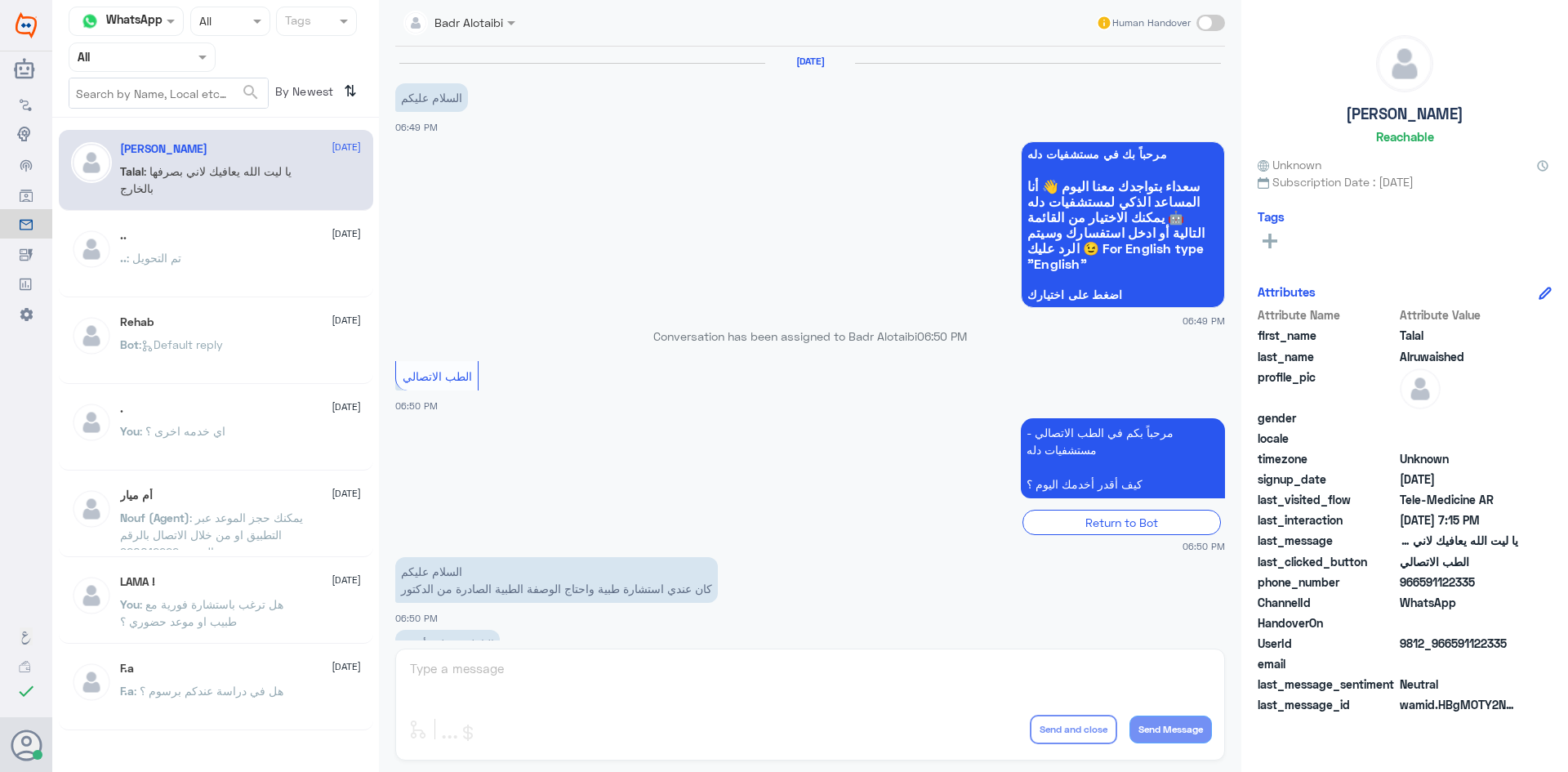
scroll to position [372, 0]
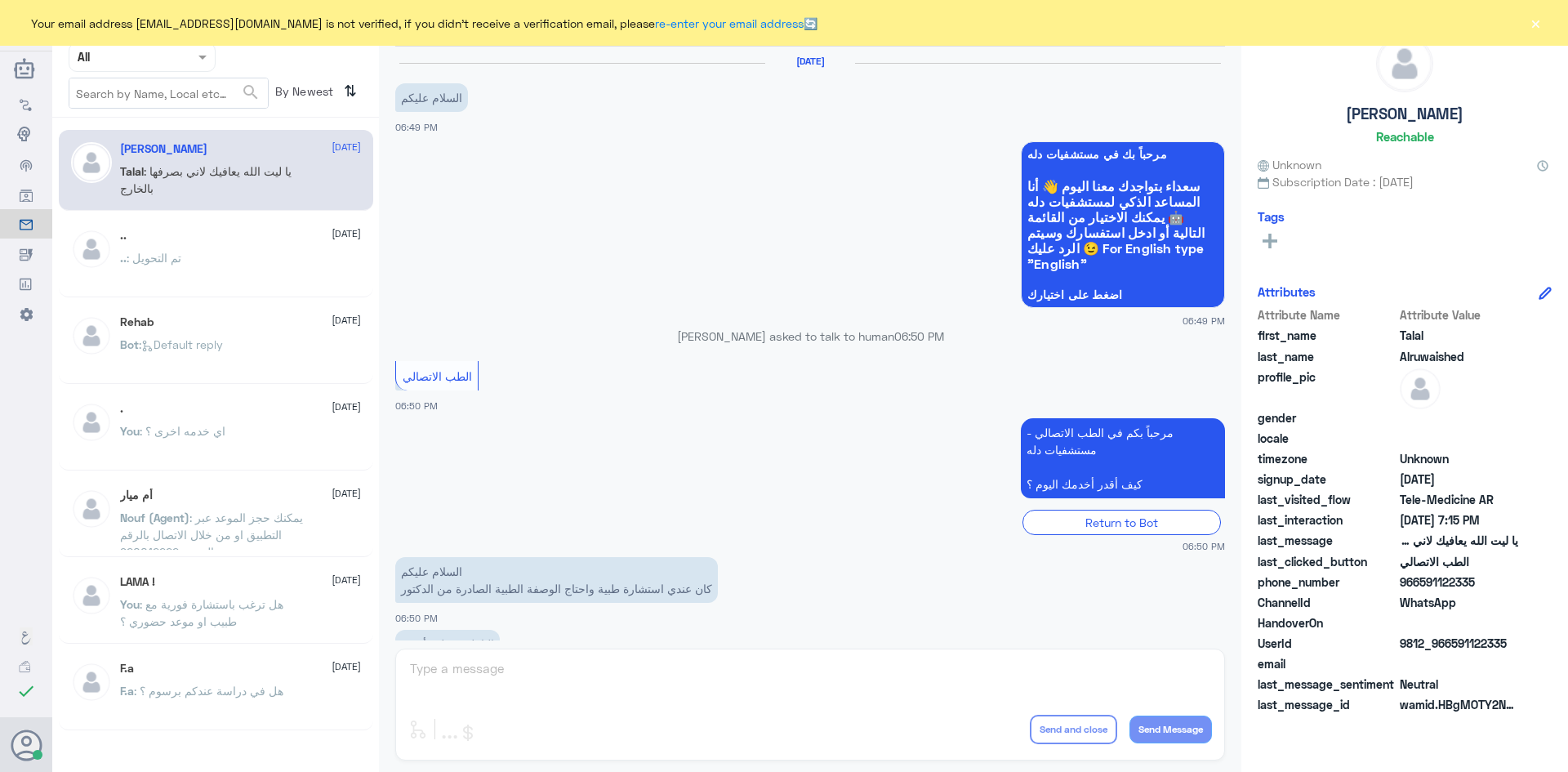
scroll to position [372, 0]
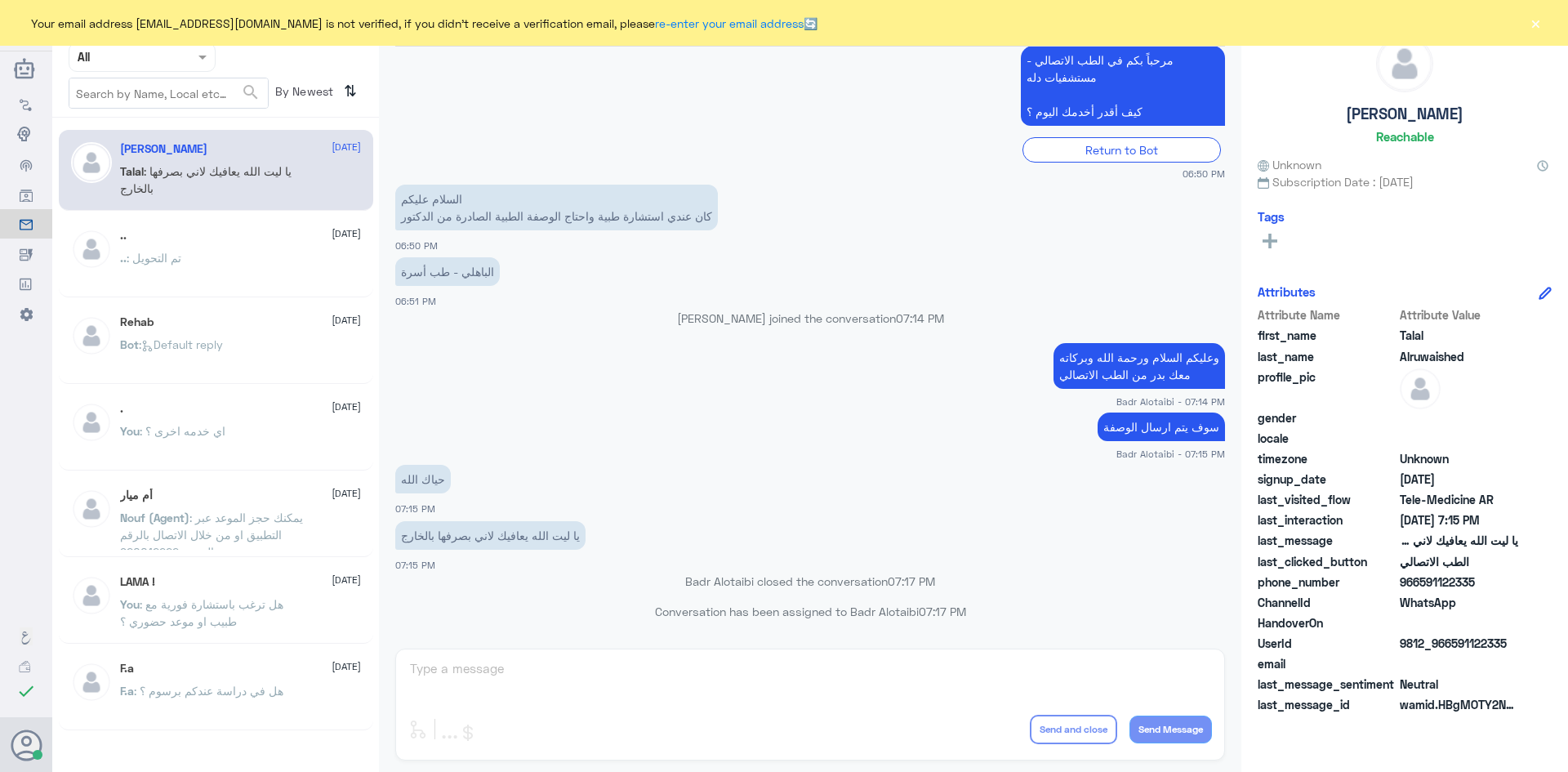
click at [1534, 23] on button "×" at bounding box center [1535, 22] width 16 height 16
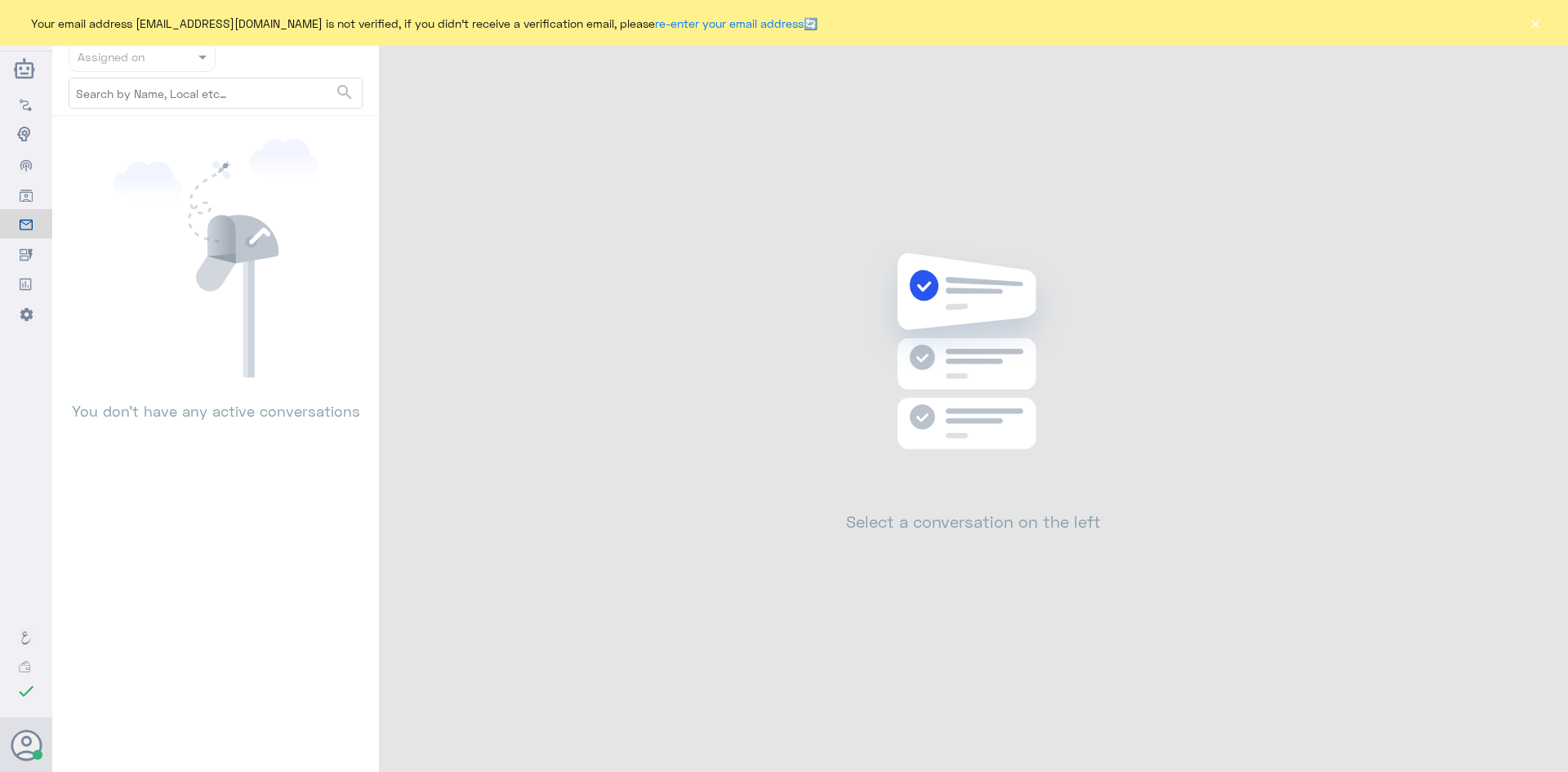
click at [1531, 27] on button "×" at bounding box center [1535, 22] width 16 height 16
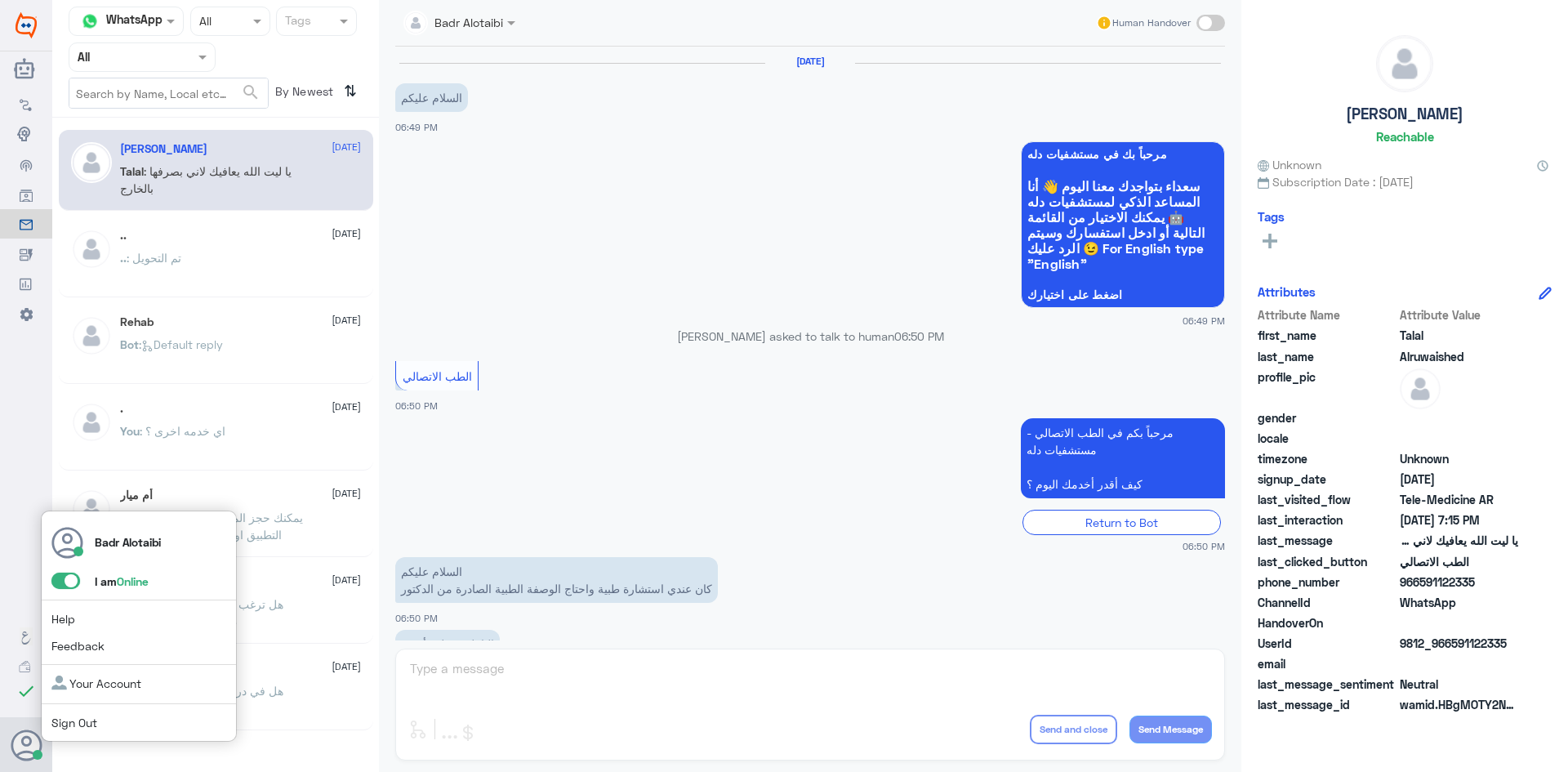
scroll to position [372, 0]
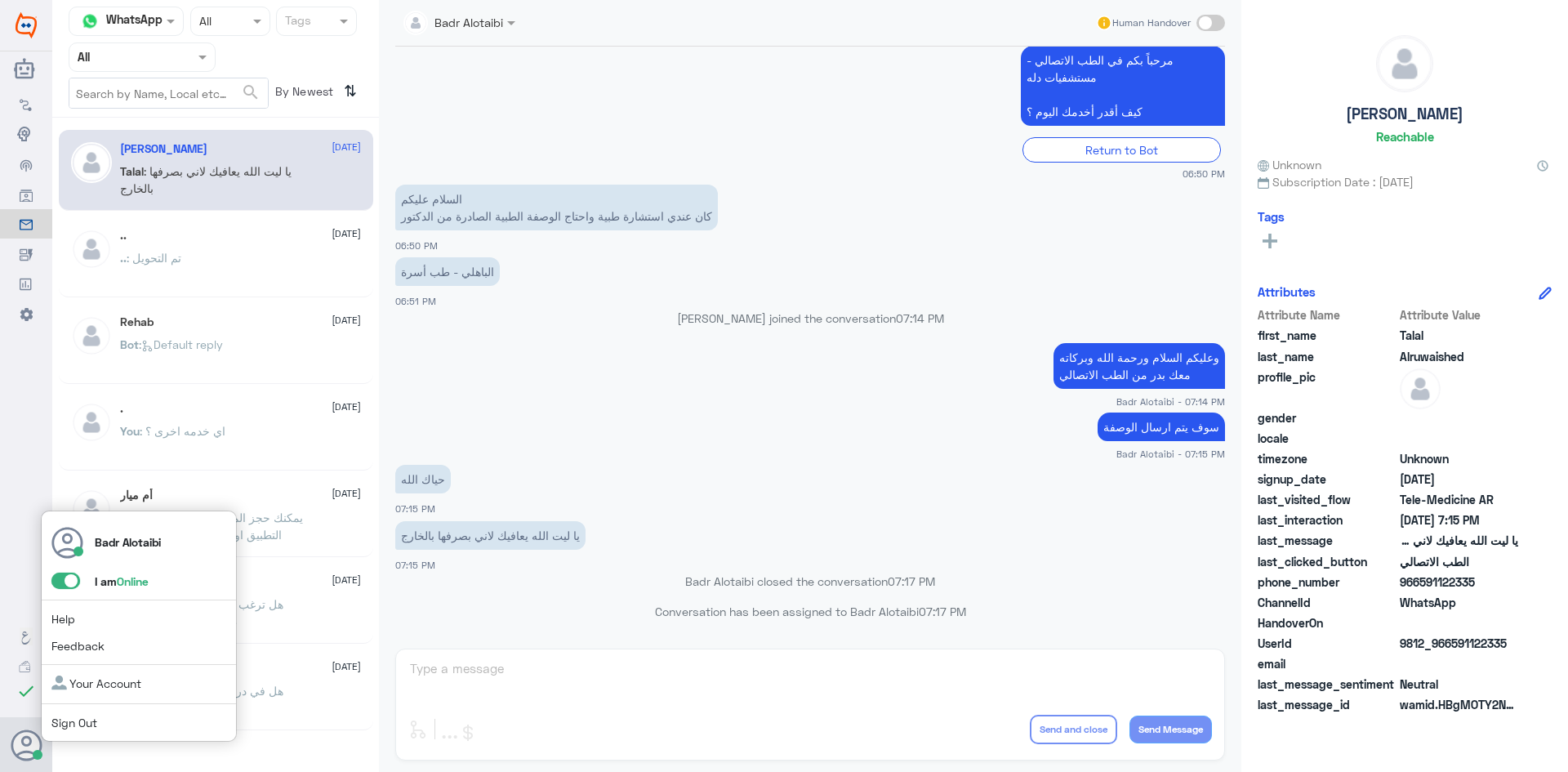
click at [73, 577] on span at bounding box center [66, 580] width 29 height 16
click at [0, 0] on input "checkbox" at bounding box center [0, 0] width 0 height 0
